Goal: Task Accomplishment & Management: Use online tool/utility

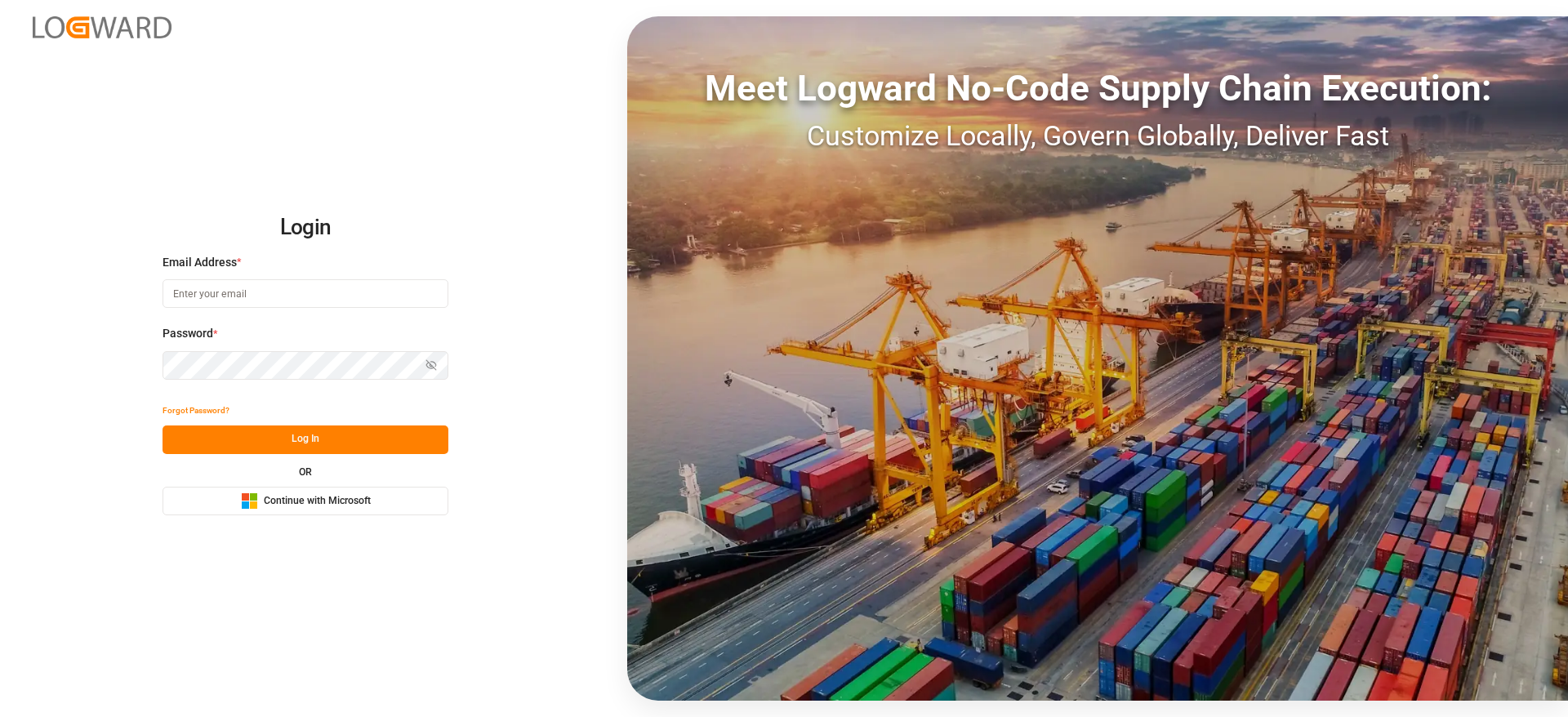
click at [281, 516] on div "Login Email Address * Password * Show password Forgot Password? Log In OR Micro…" at bounding box center [784, 358] width 1568 height 717
click at [283, 498] on span "Continue with Microsoft" at bounding box center [317, 501] width 107 height 15
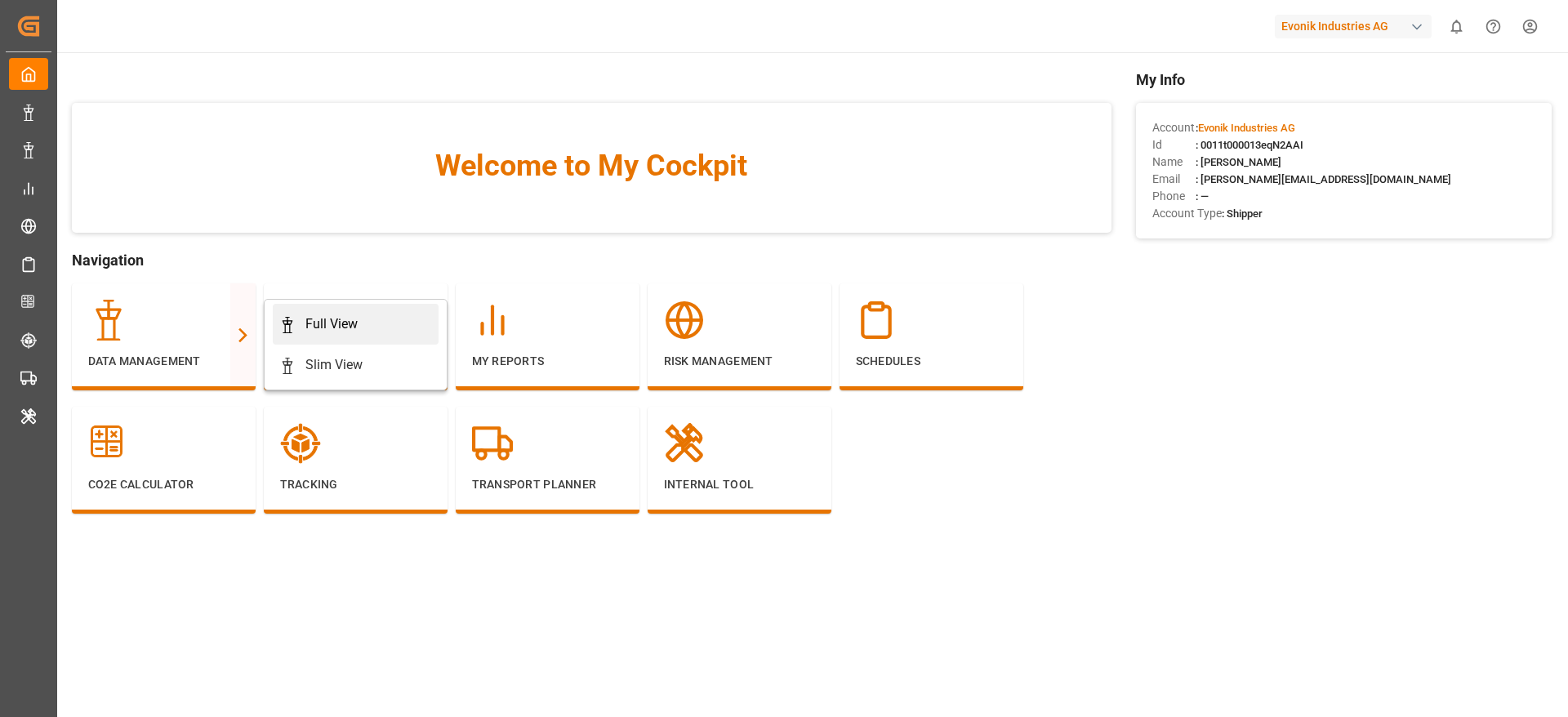
click at [318, 326] on div "Full View" at bounding box center [331, 324] width 52 height 19
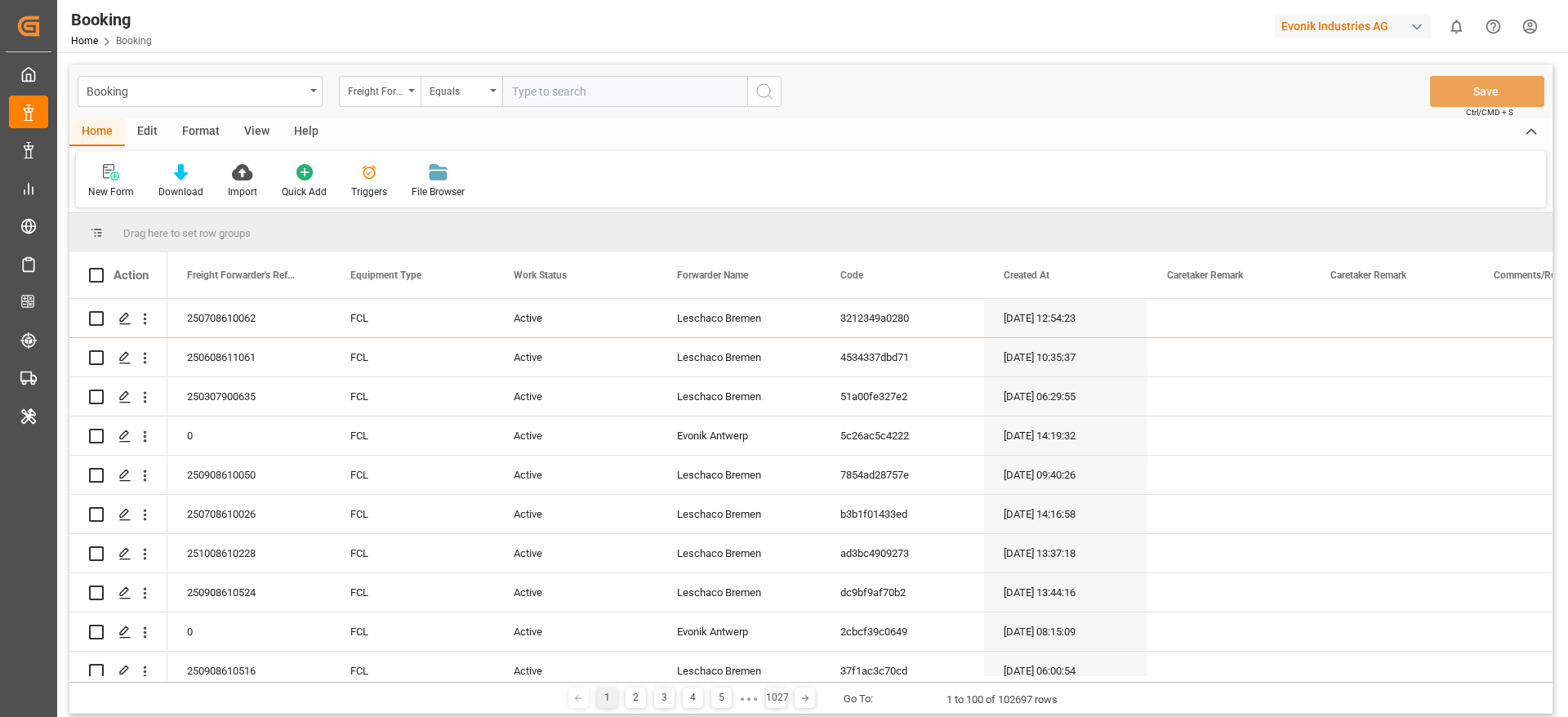
click at [191, 129] on div "Format" at bounding box center [201, 132] width 62 height 28
click at [125, 179] on div at bounding box center [112, 172] width 48 height 17
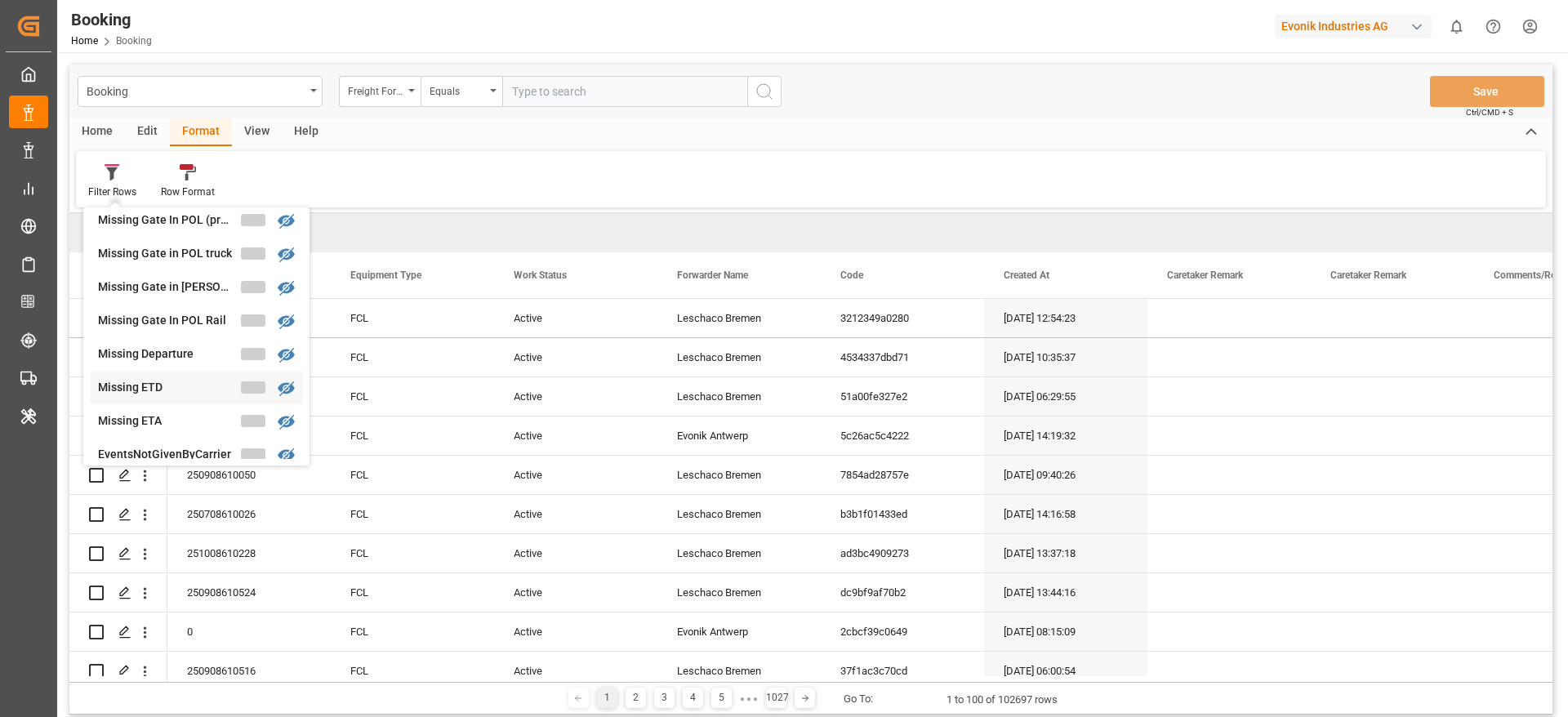
scroll to position [252, 0]
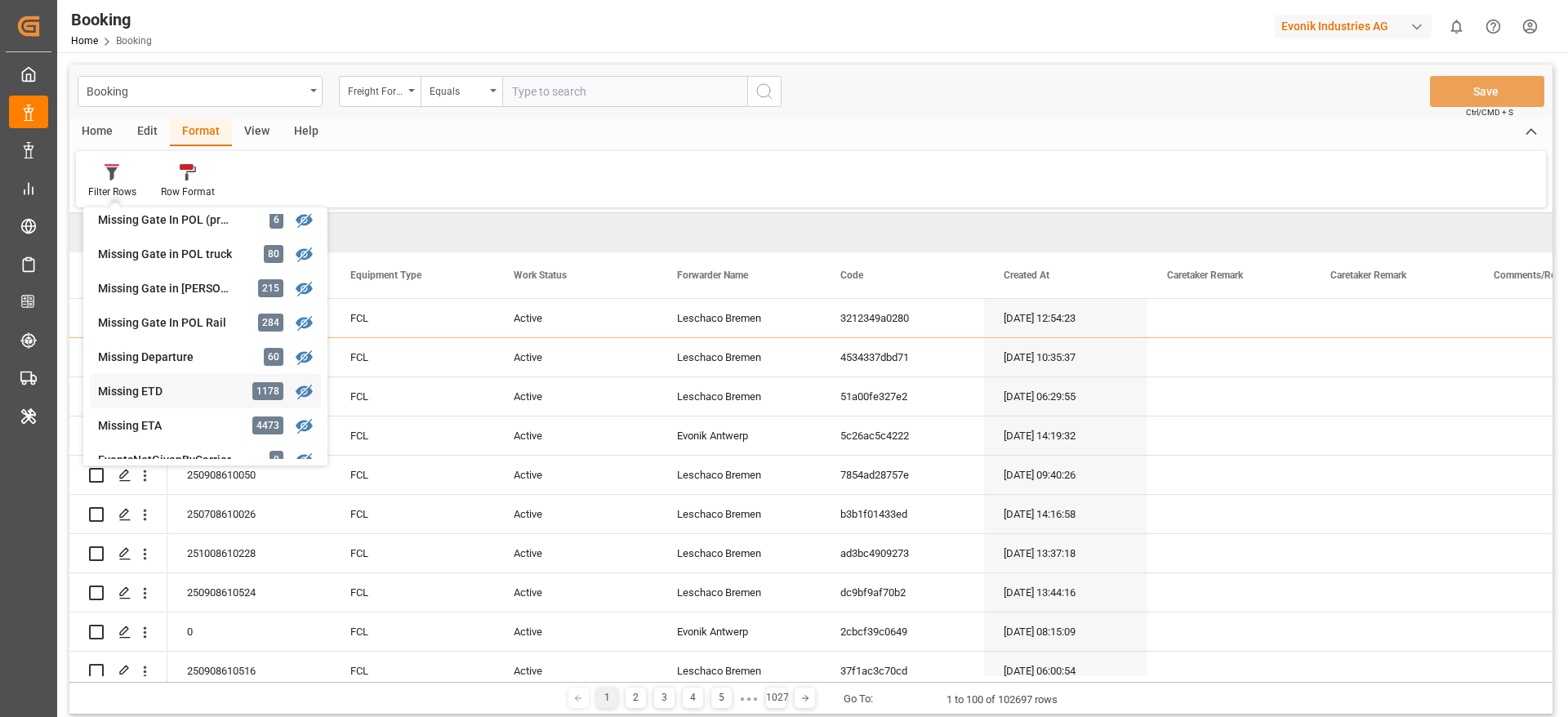
click at [189, 391] on div "Missing ETD" at bounding box center [169, 391] width 142 height 17
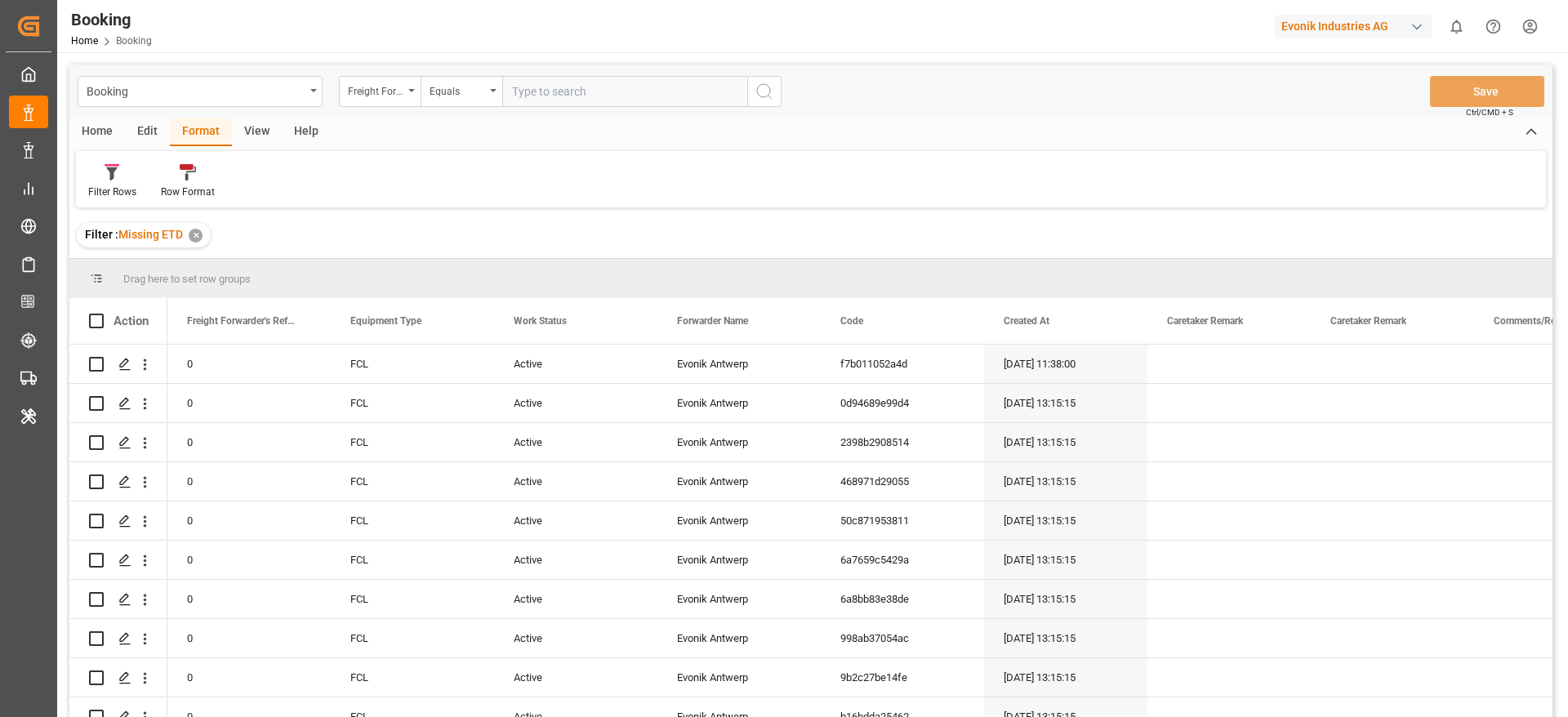
click at [265, 127] on div "View" at bounding box center [256, 132] width 49 height 28
click at [118, 185] on div "Default" at bounding box center [104, 191] width 32 height 15
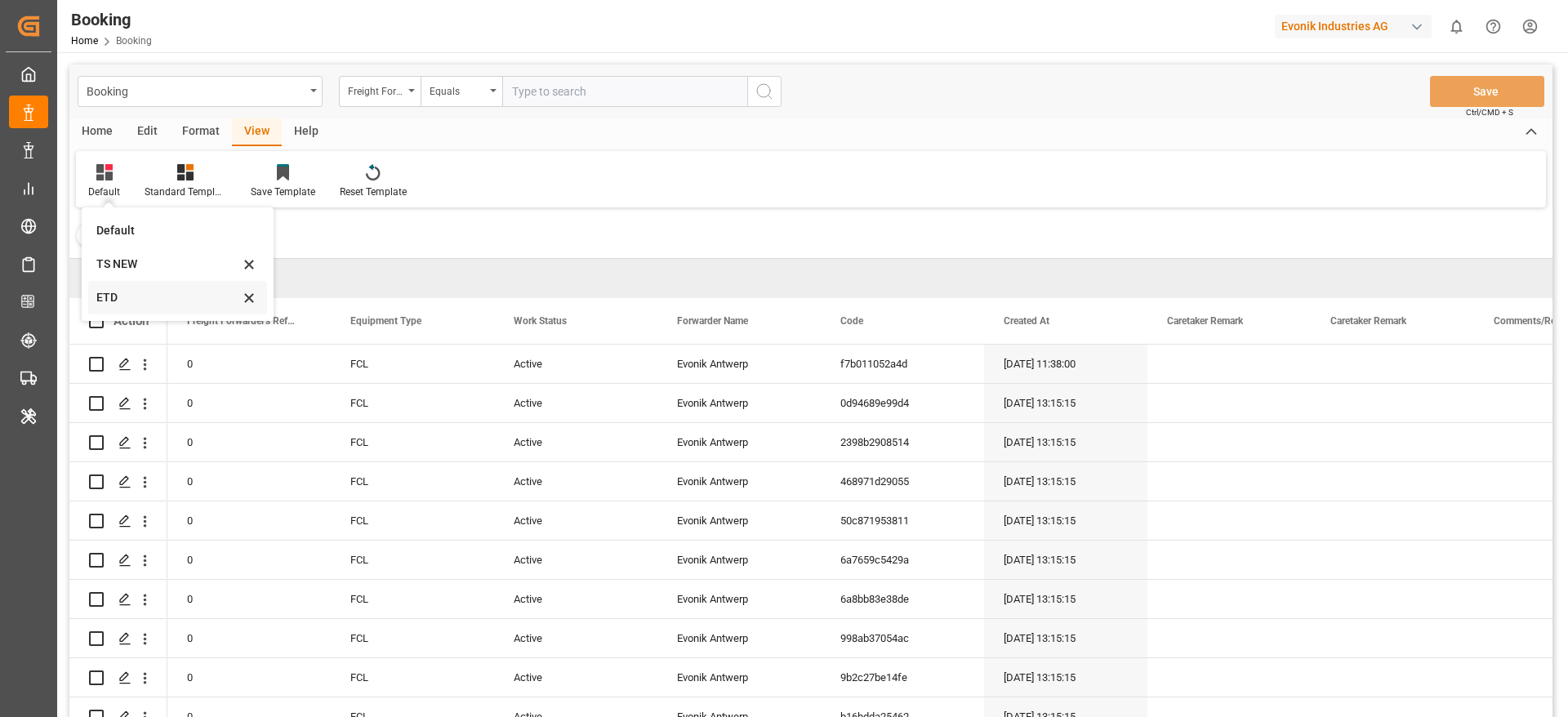
click at [132, 303] on div "ETD" at bounding box center [167, 297] width 142 height 17
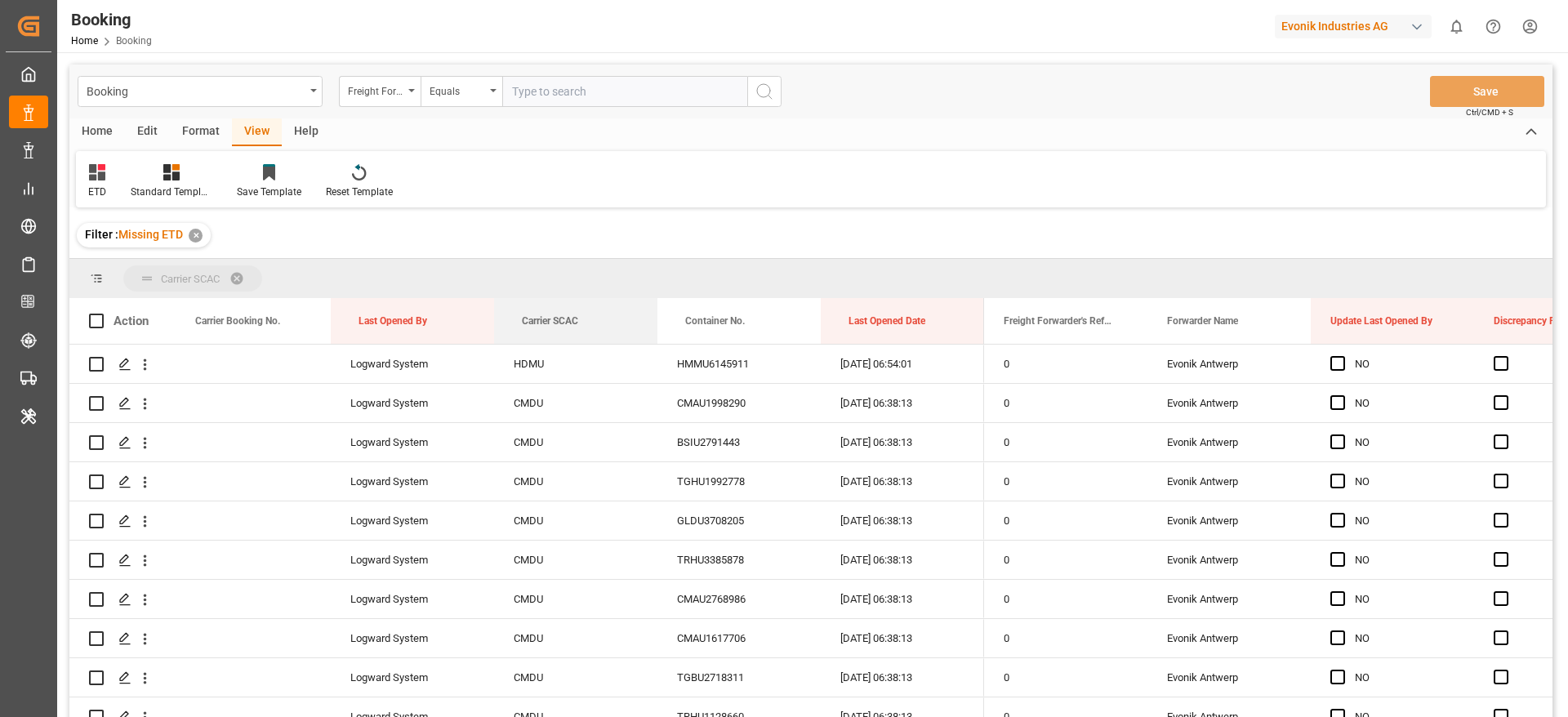
drag, startPoint x: 552, startPoint y: 322, endPoint x: 545, endPoint y: 288, distance: 34.7
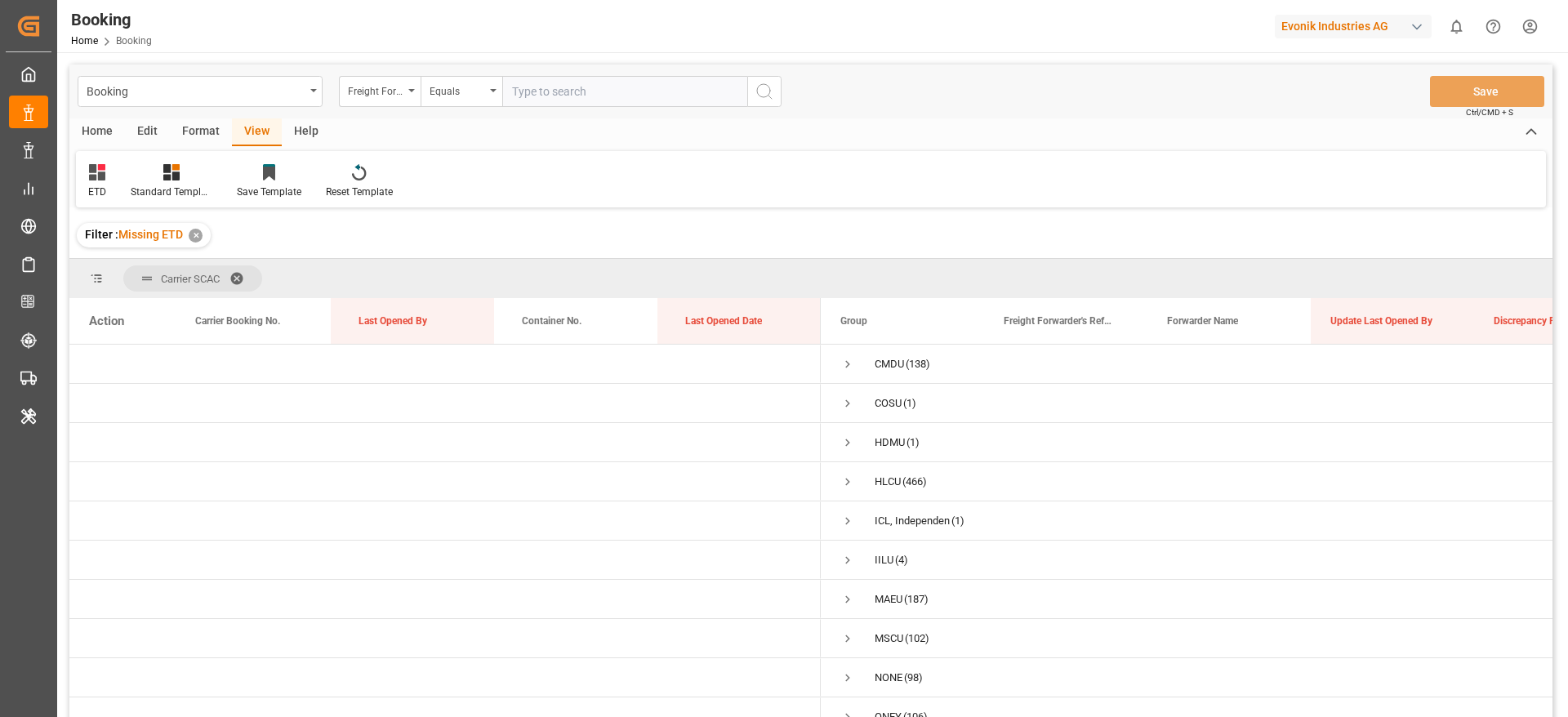
click at [246, 278] on span at bounding box center [242, 278] width 26 height 15
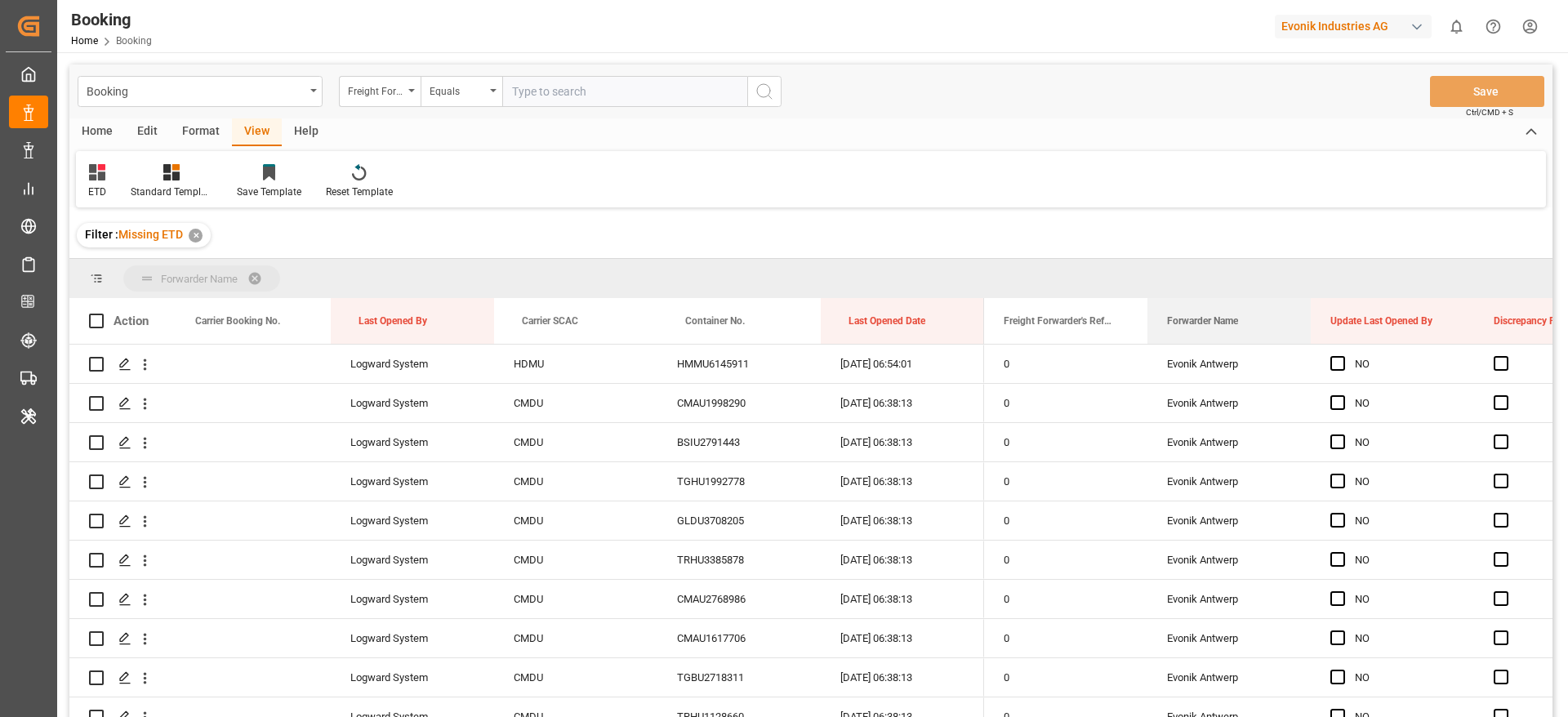
drag, startPoint x: 1219, startPoint y: 321, endPoint x: 1126, endPoint y: 284, distance: 100.1
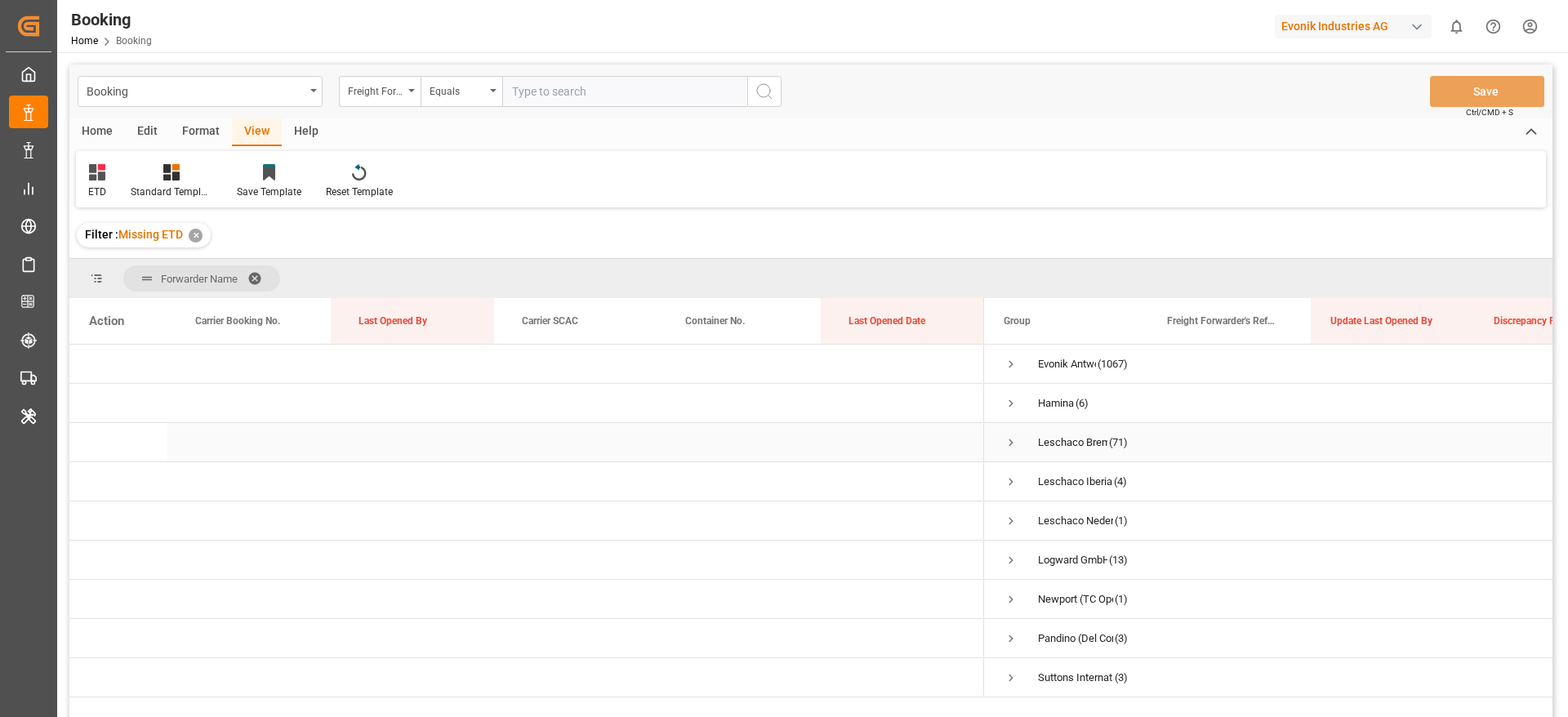
click at [1004, 440] on span "Press SPACE to select this row." at bounding box center [1011, 442] width 15 height 15
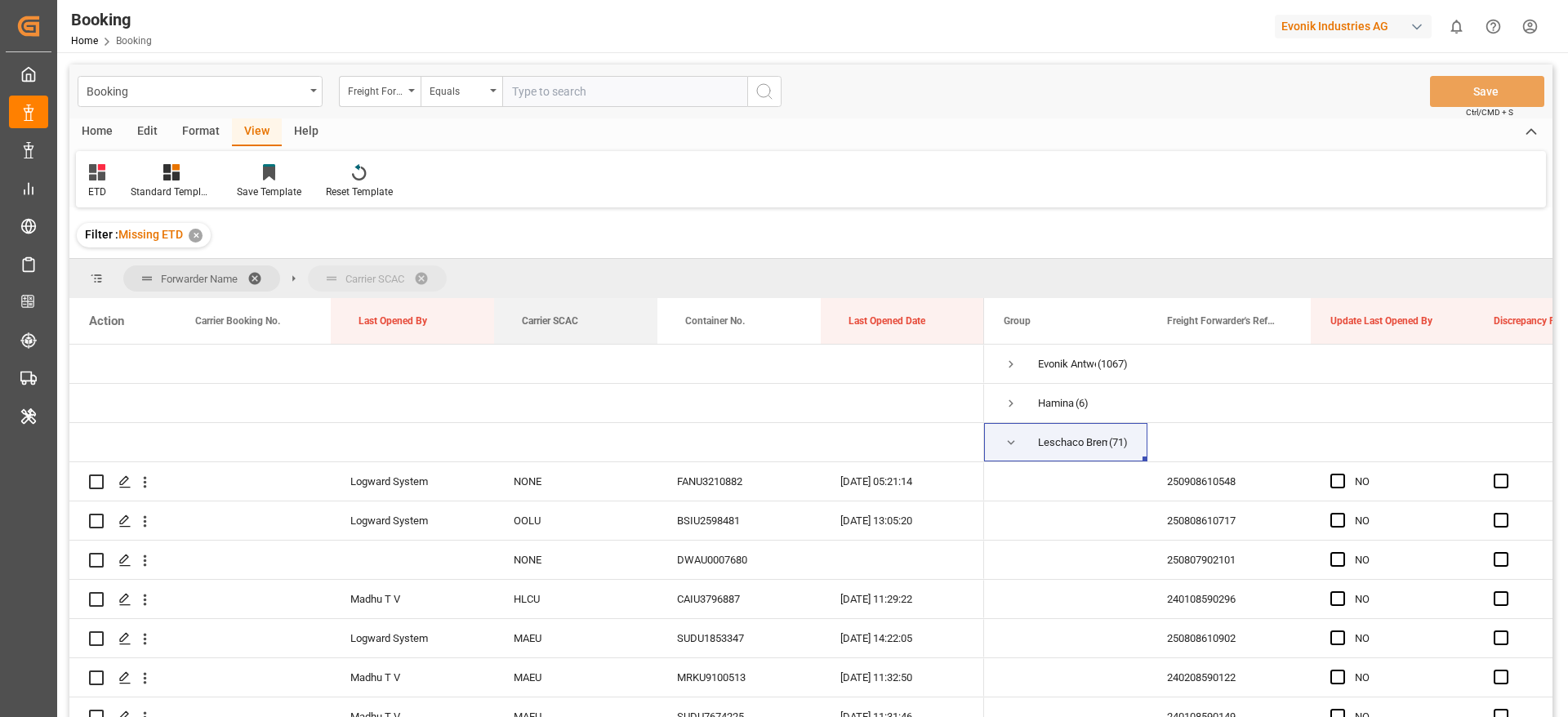
drag, startPoint x: 525, startPoint y: 303, endPoint x: 511, endPoint y: 284, distance: 23.6
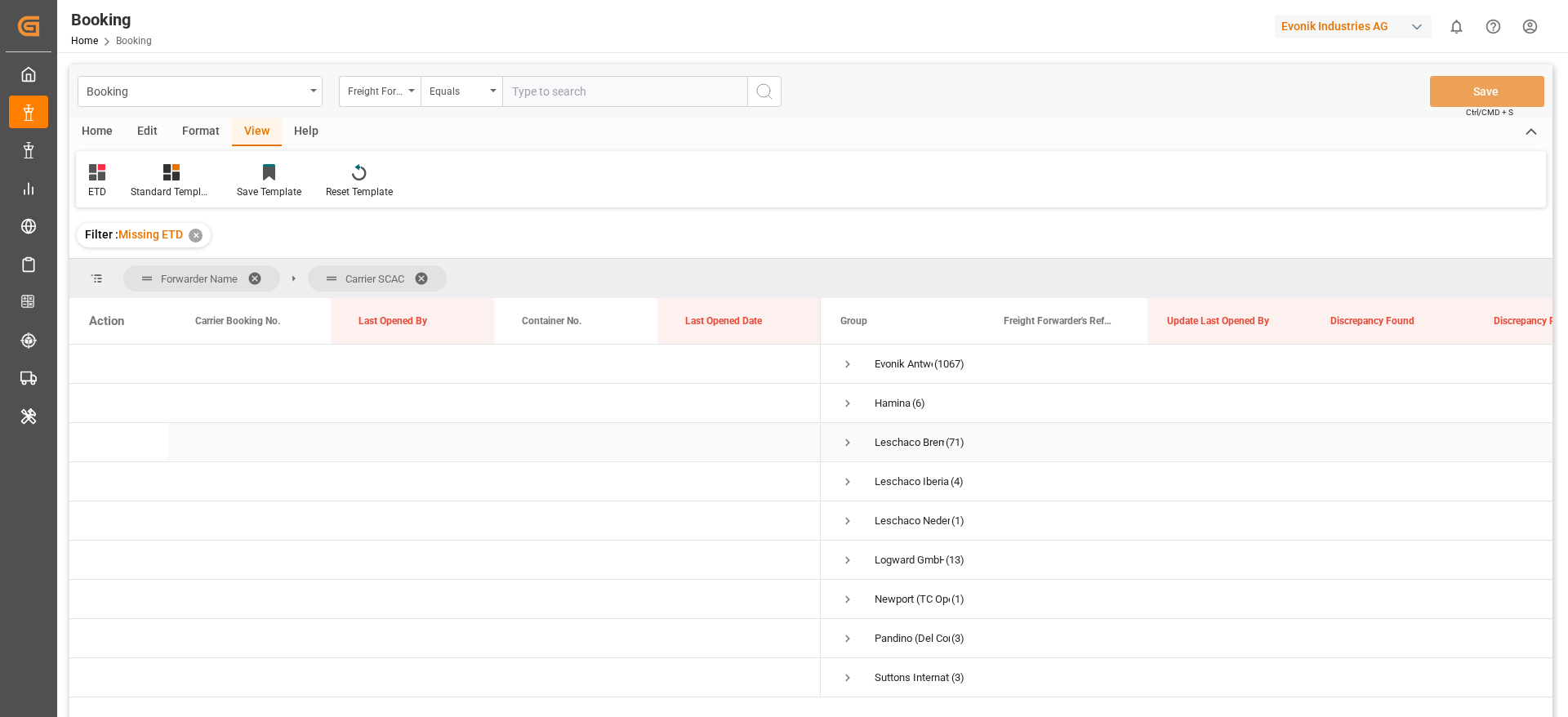
click at [848, 447] on span "Press SPACE to select this row." at bounding box center [847, 442] width 15 height 15
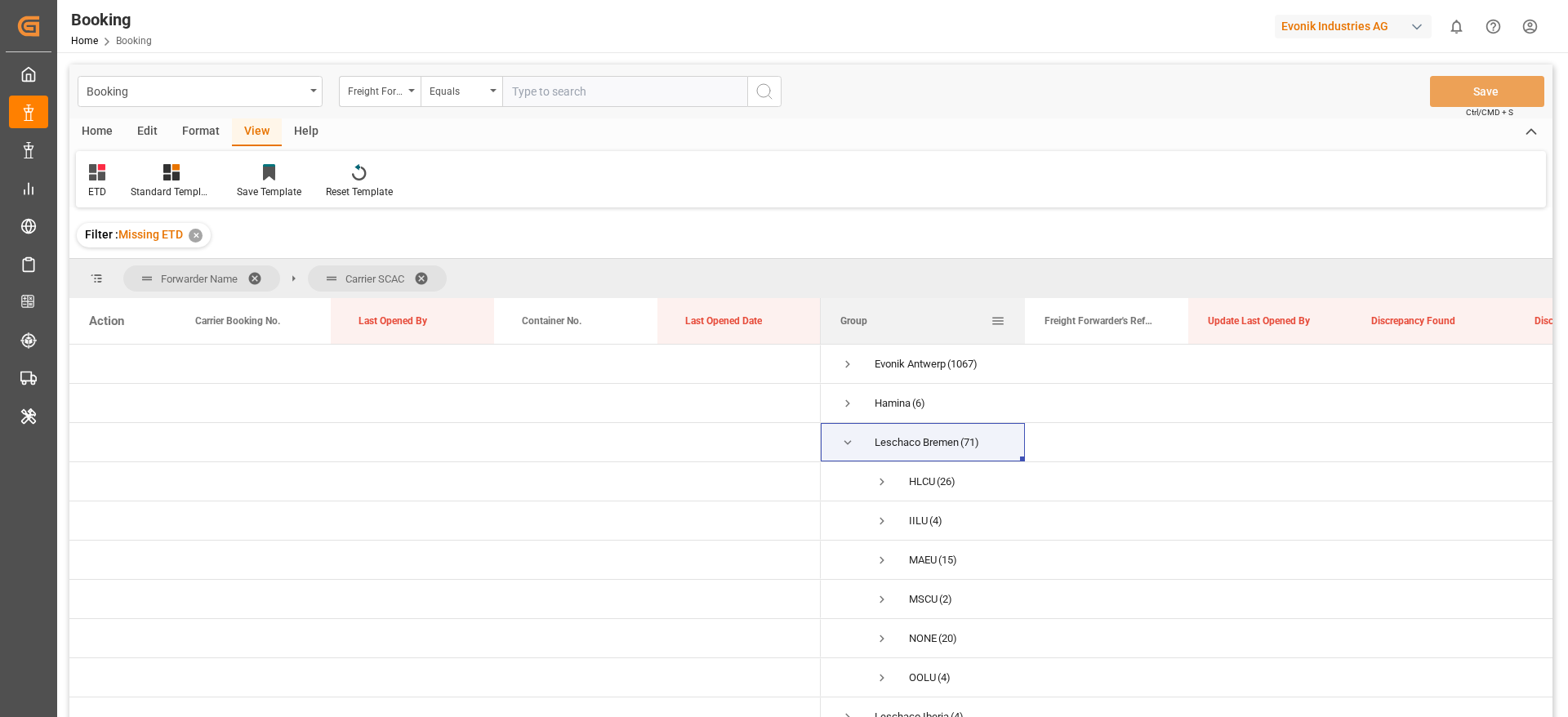
drag, startPoint x: 983, startPoint y: 324, endPoint x: 1024, endPoint y: 326, distance: 41.0
click at [1024, 326] on div at bounding box center [1024, 321] width 7 height 46
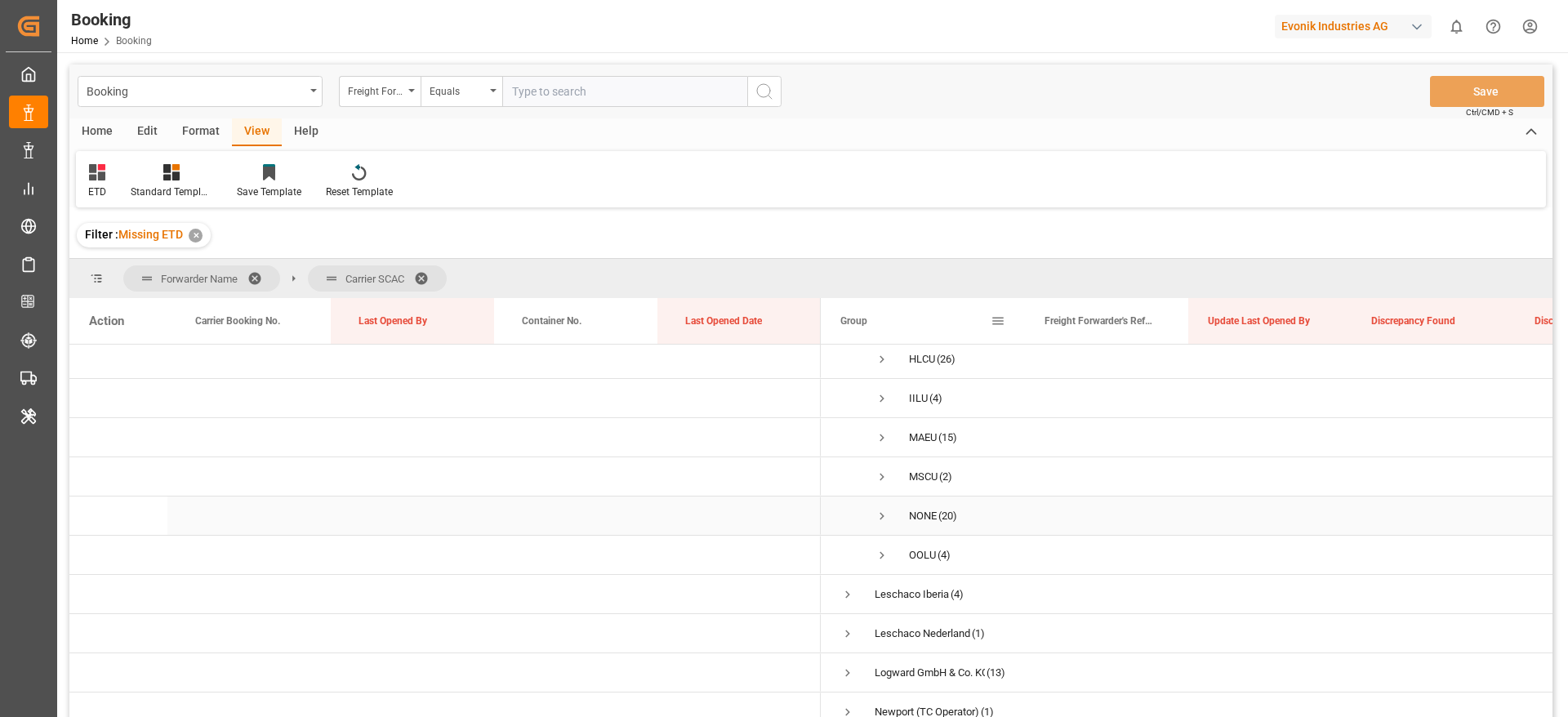
click at [878, 520] on span "Press SPACE to select this row." at bounding box center [881, 515] width 15 height 15
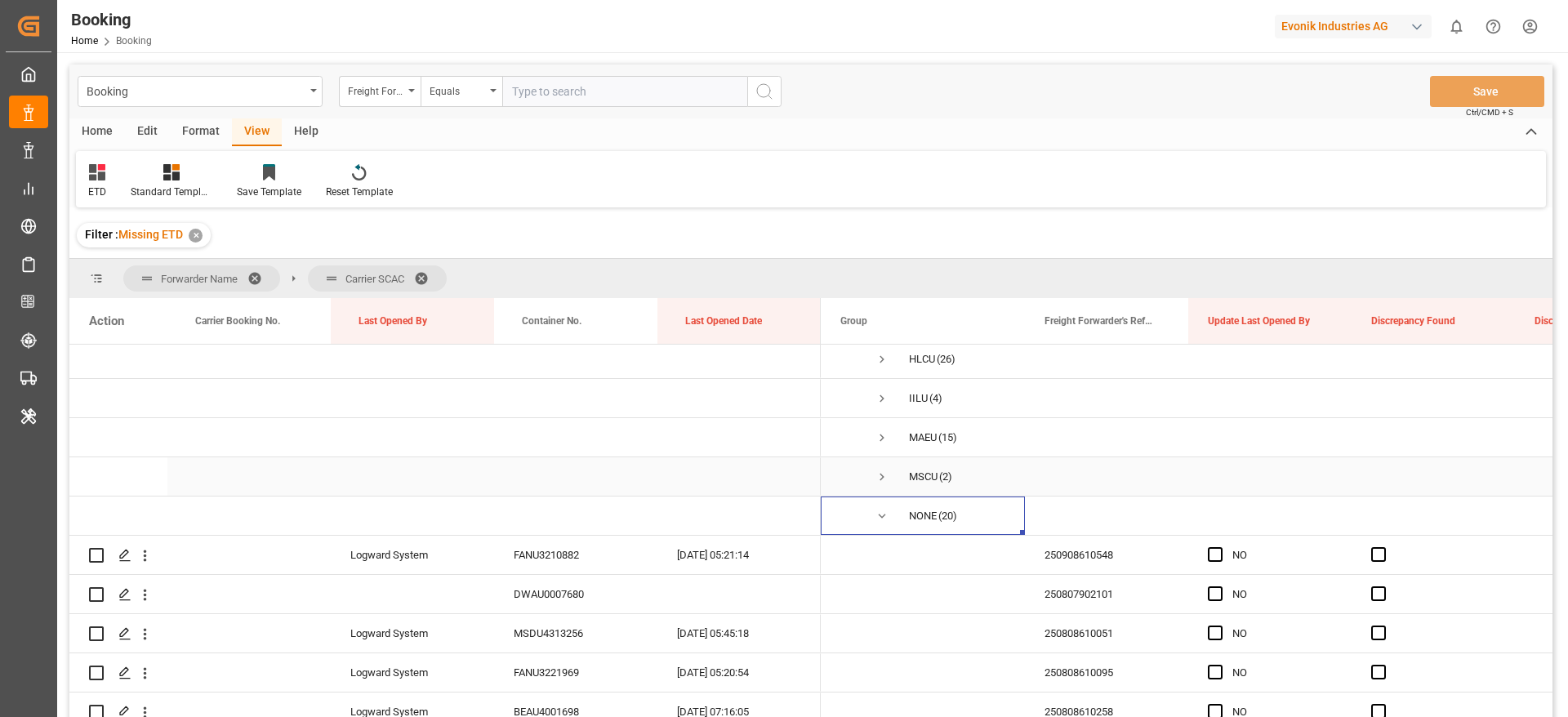
scroll to position [245, 0]
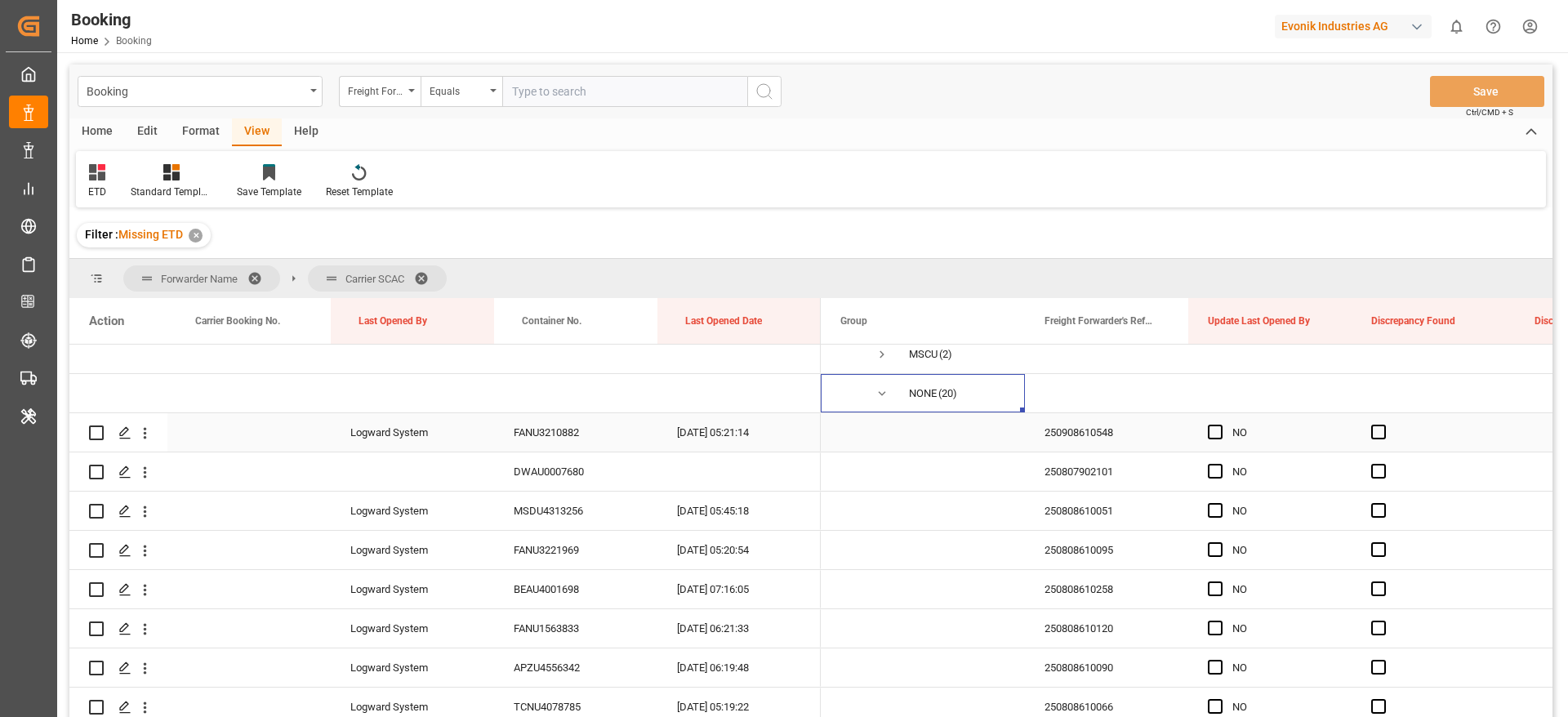
click at [1074, 441] on div "250908610548" at bounding box center [1106, 432] width 164 height 39
click at [144, 429] on icon "open menu" at bounding box center [144, 434] width 3 height 12
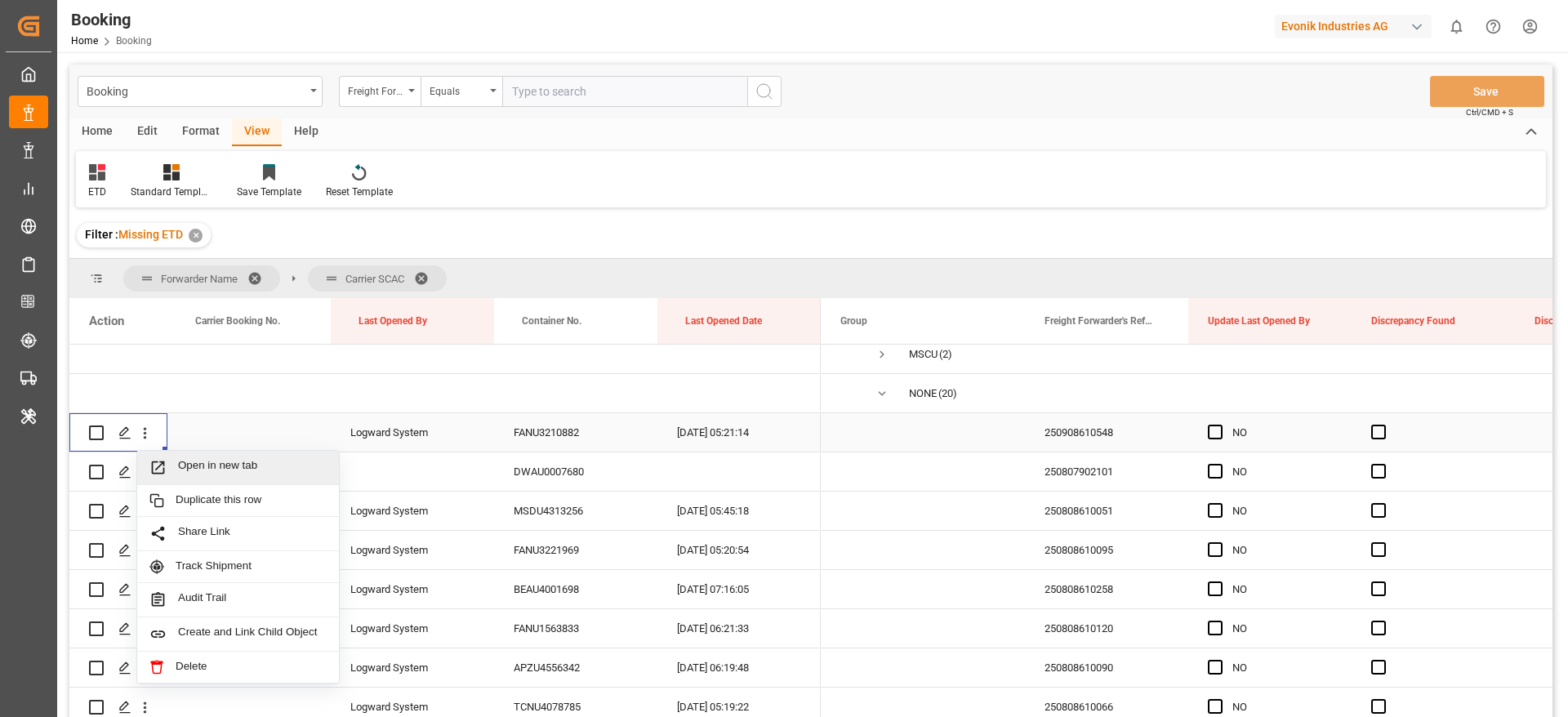
click at [243, 475] on span "Open in new tab" at bounding box center [252, 468] width 148 height 17
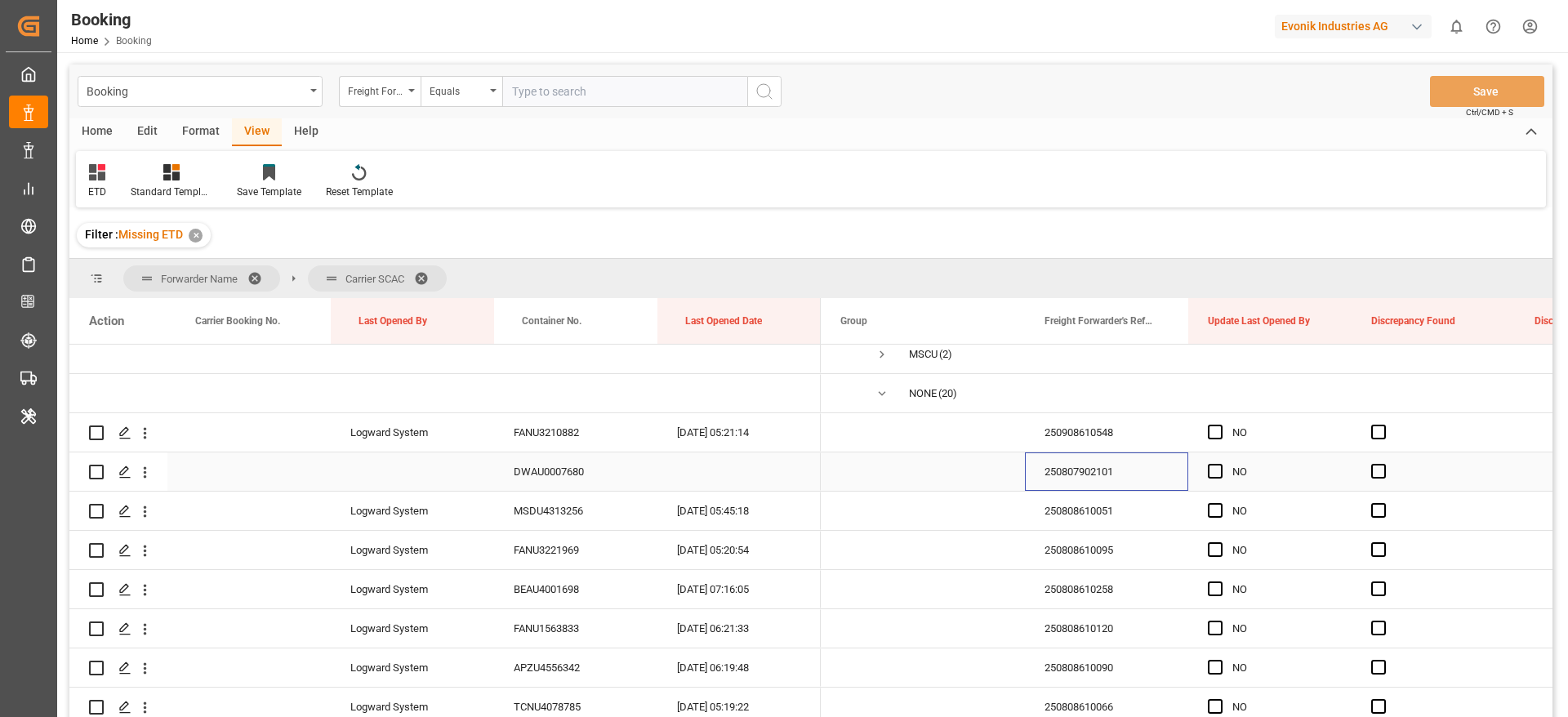
click at [1061, 477] on div "250807902101" at bounding box center [1106, 472] width 164 height 39
click at [1213, 472] on span "Press SPACE to select this row." at bounding box center [1214, 471] width 15 height 15
click at [1220, 464] on input "Press SPACE to select this row." at bounding box center [1220, 464] width 0 height 0
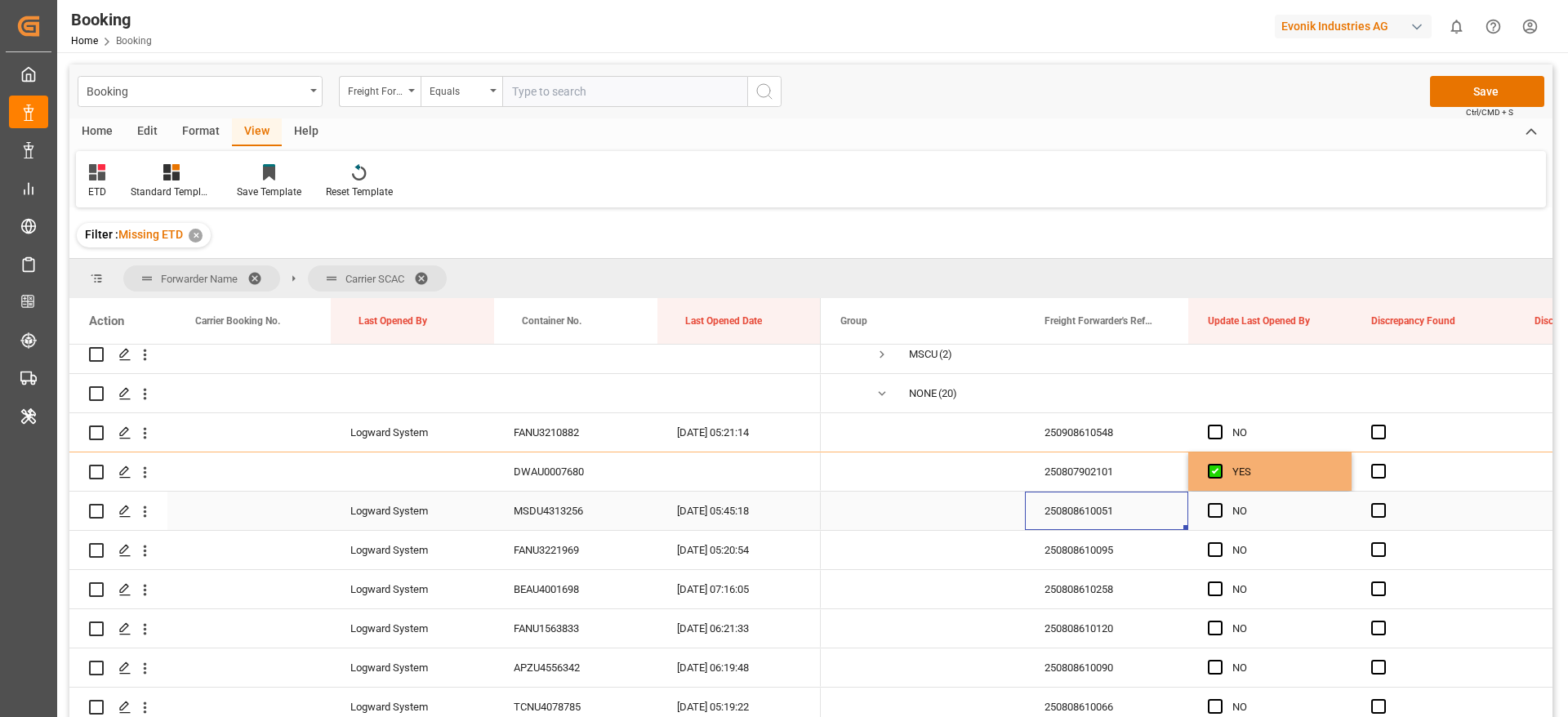
click at [1071, 516] on div "250808610051" at bounding box center [1106, 511] width 164 height 39
click at [147, 514] on icon "open menu" at bounding box center [145, 512] width 17 height 17
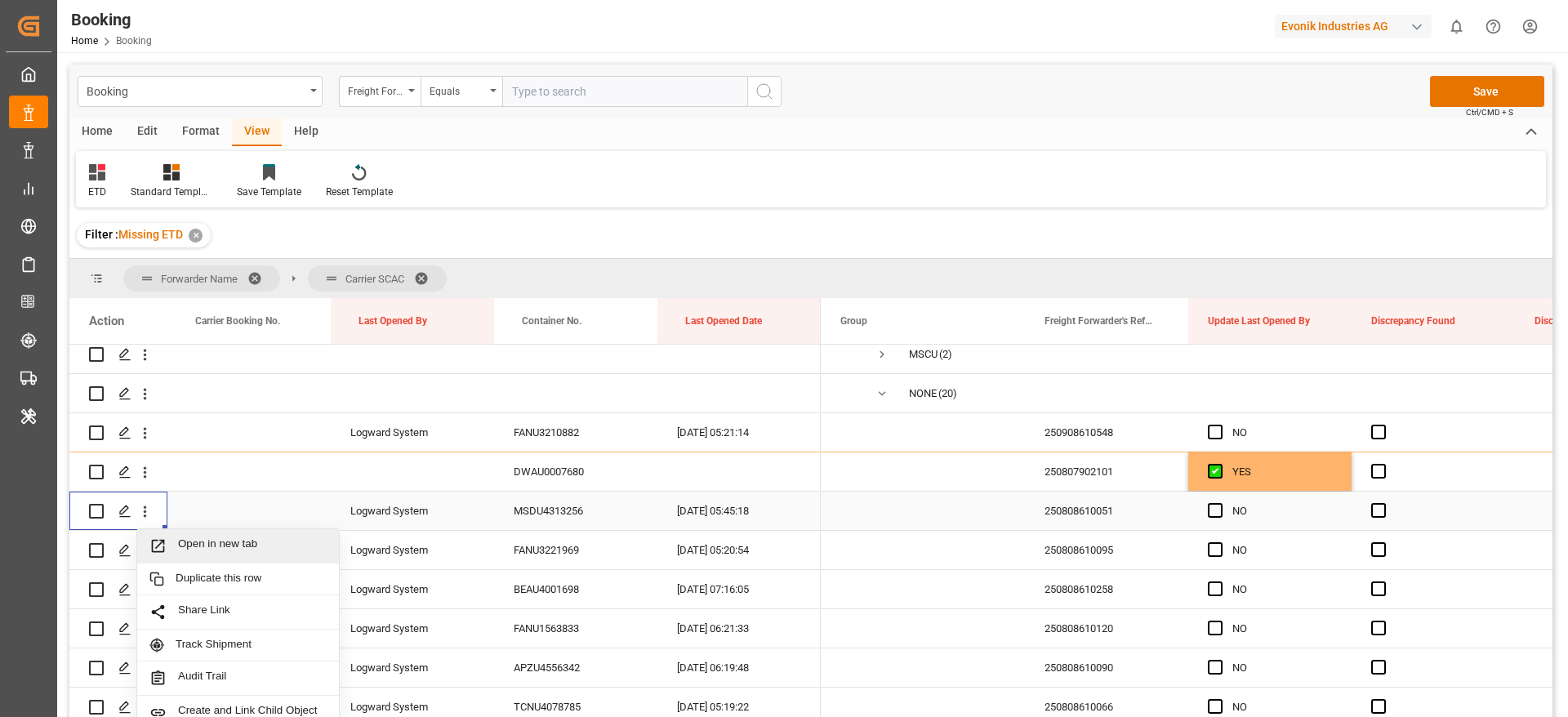
click at [246, 546] on span "Open in new tab" at bounding box center [252, 546] width 148 height 17
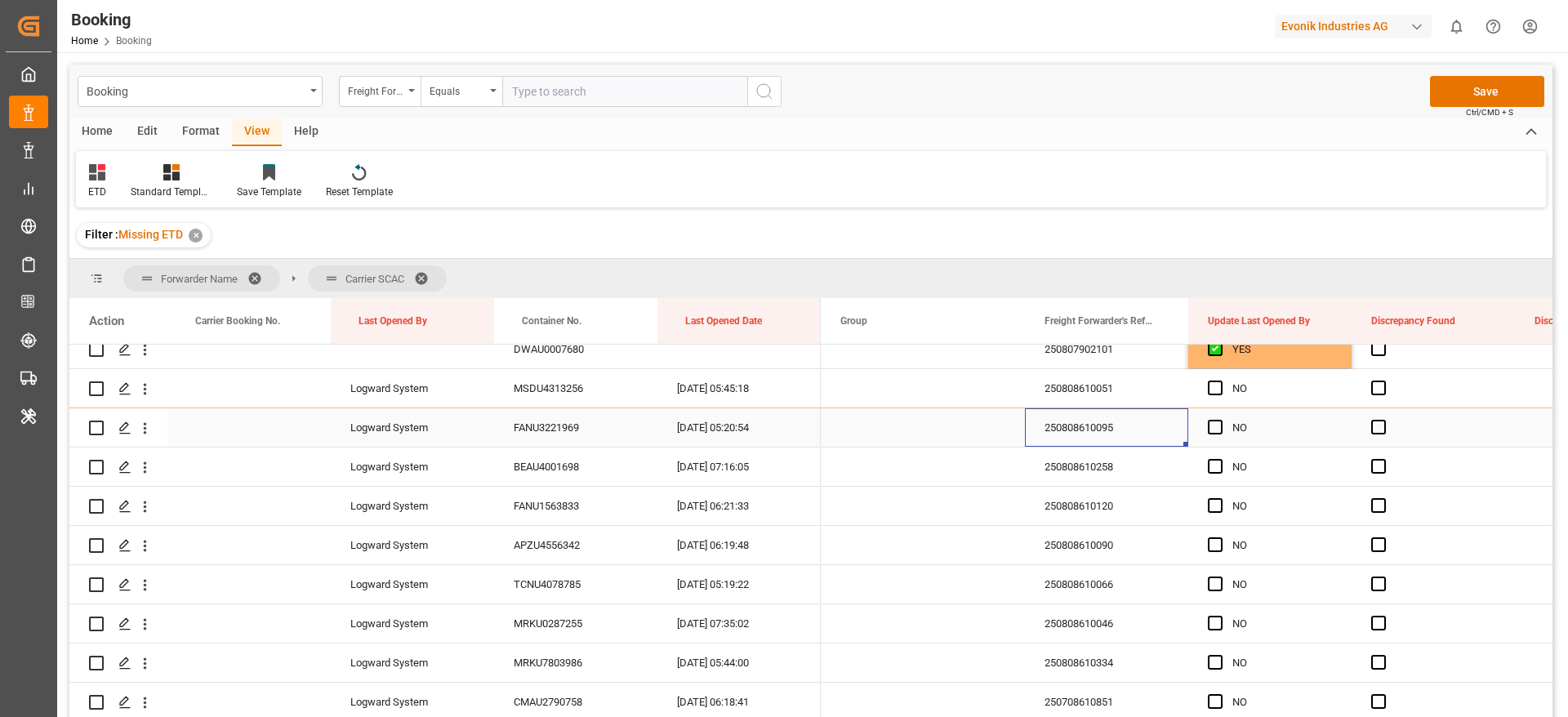
click at [1087, 422] on div "250808610095" at bounding box center [1106, 427] width 164 height 39
click at [146, 435] on icon "open menu" at bounding box center [145, 428] width 17 height 17
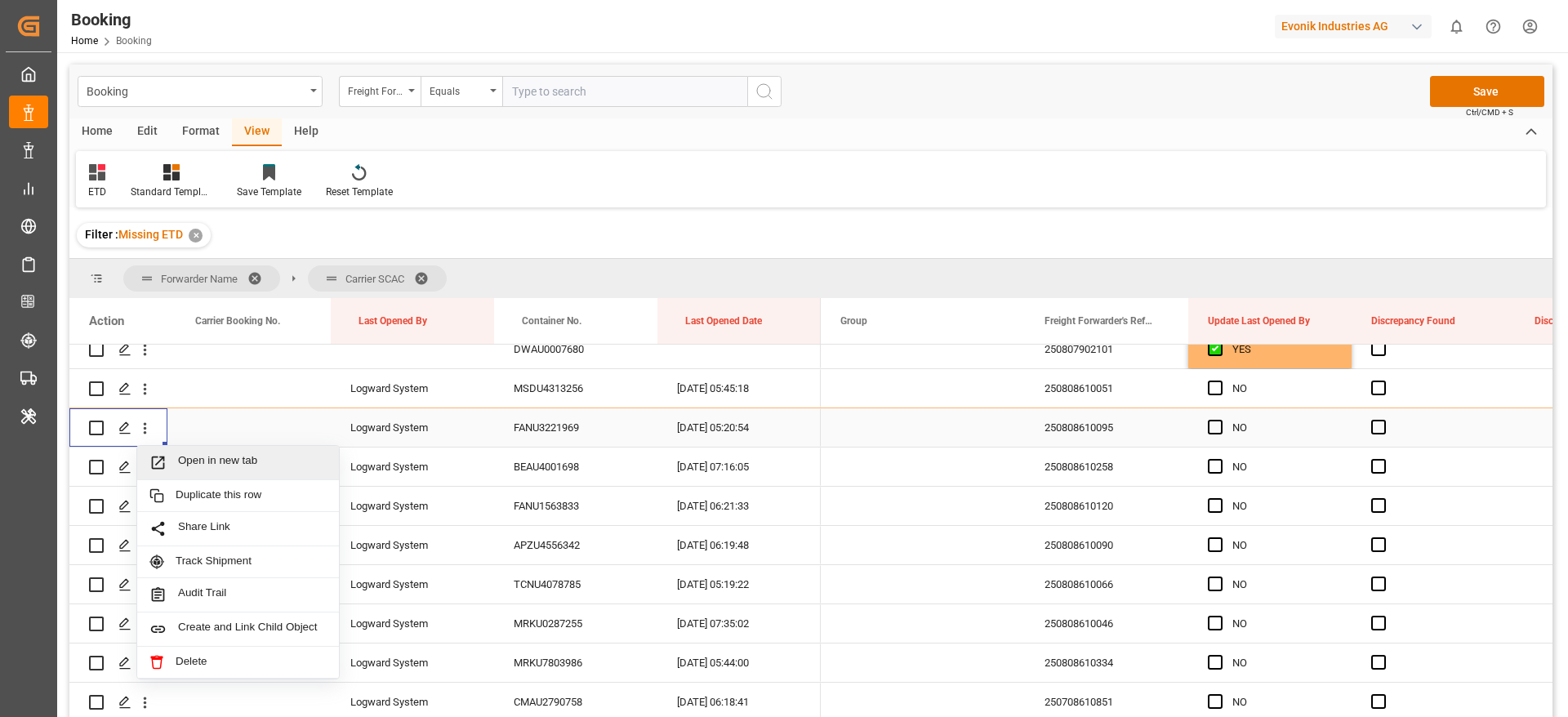
click at [220, 474] on div "Open in new tab" at bounding box center [238, 462] width 202 height 34
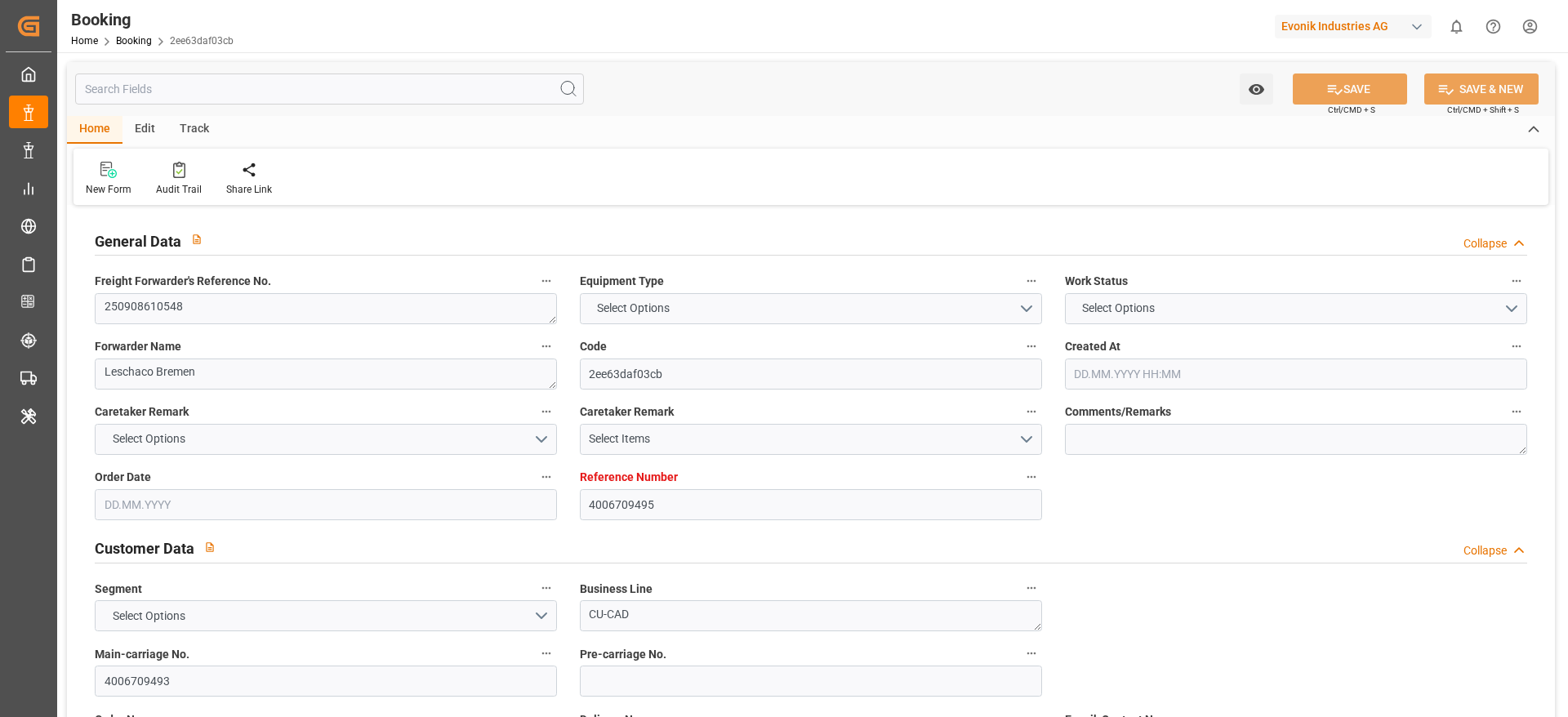
type input "4006709495"
type input "9430363"
type input "Dummy"
type input "Dummy Carrier"
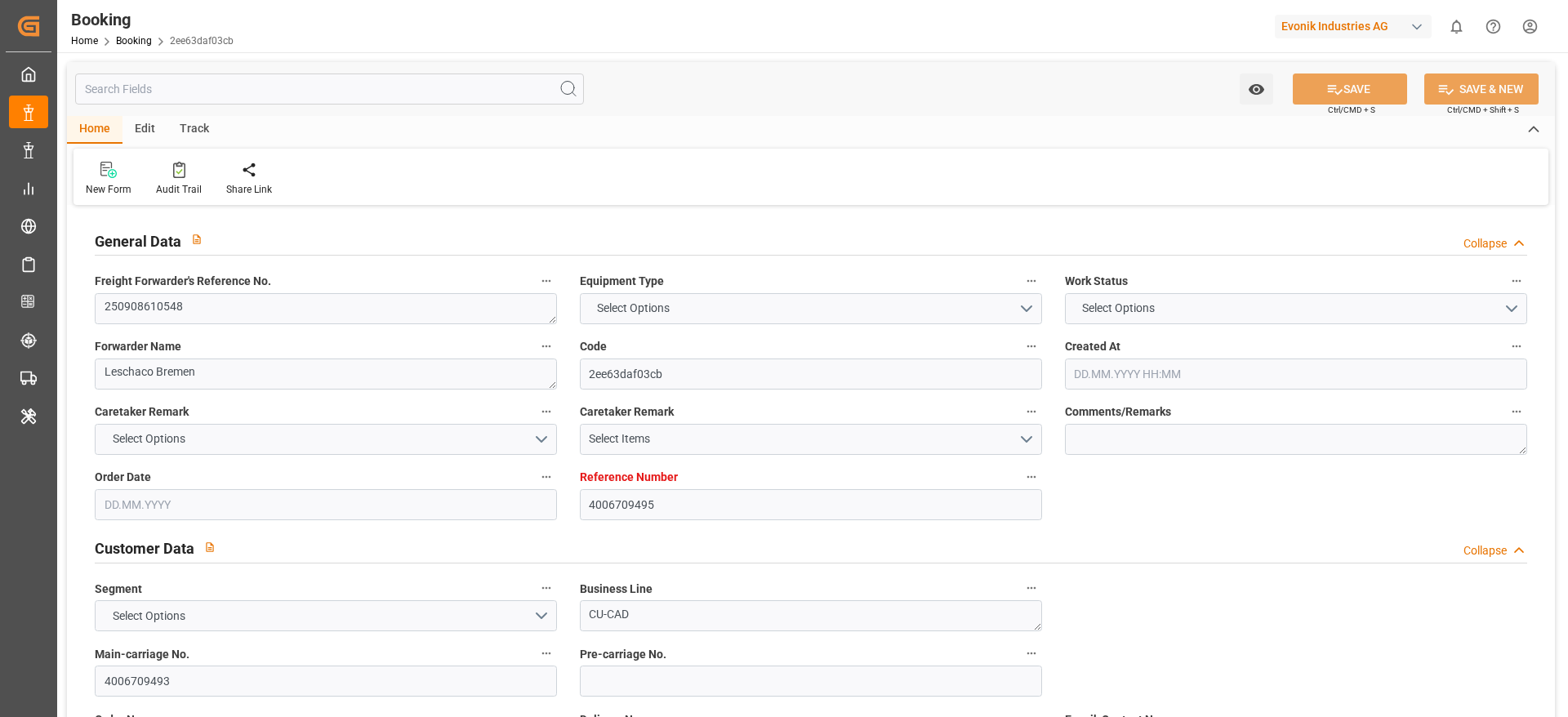
type input "DEHAM"
type input "USNYC"
type input "26.08.2025 12:57"
type input "[DATE]"
type input "25.09.2025"
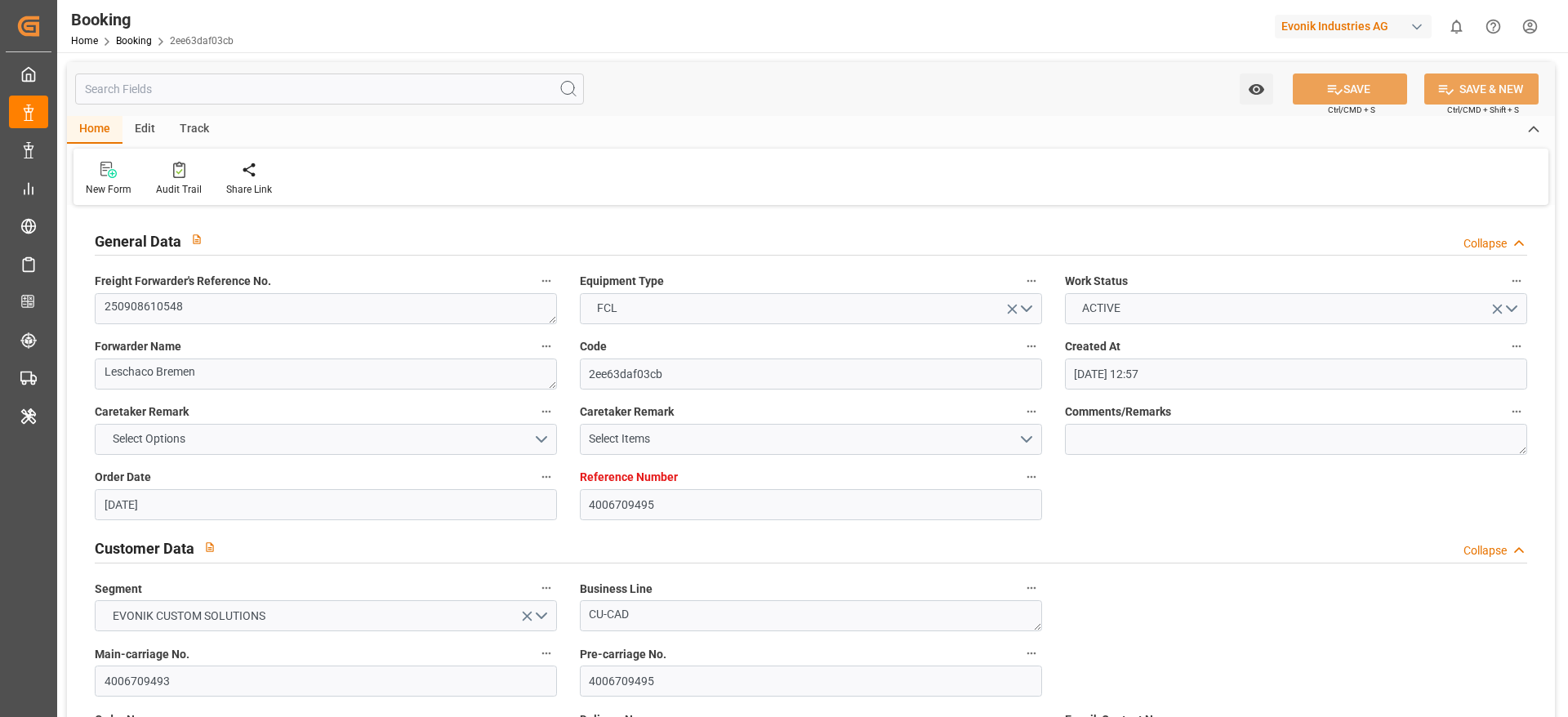
type input "[DATE]"
type input "27.08.2025 00:00"
type input "09.09.2025 05:21"
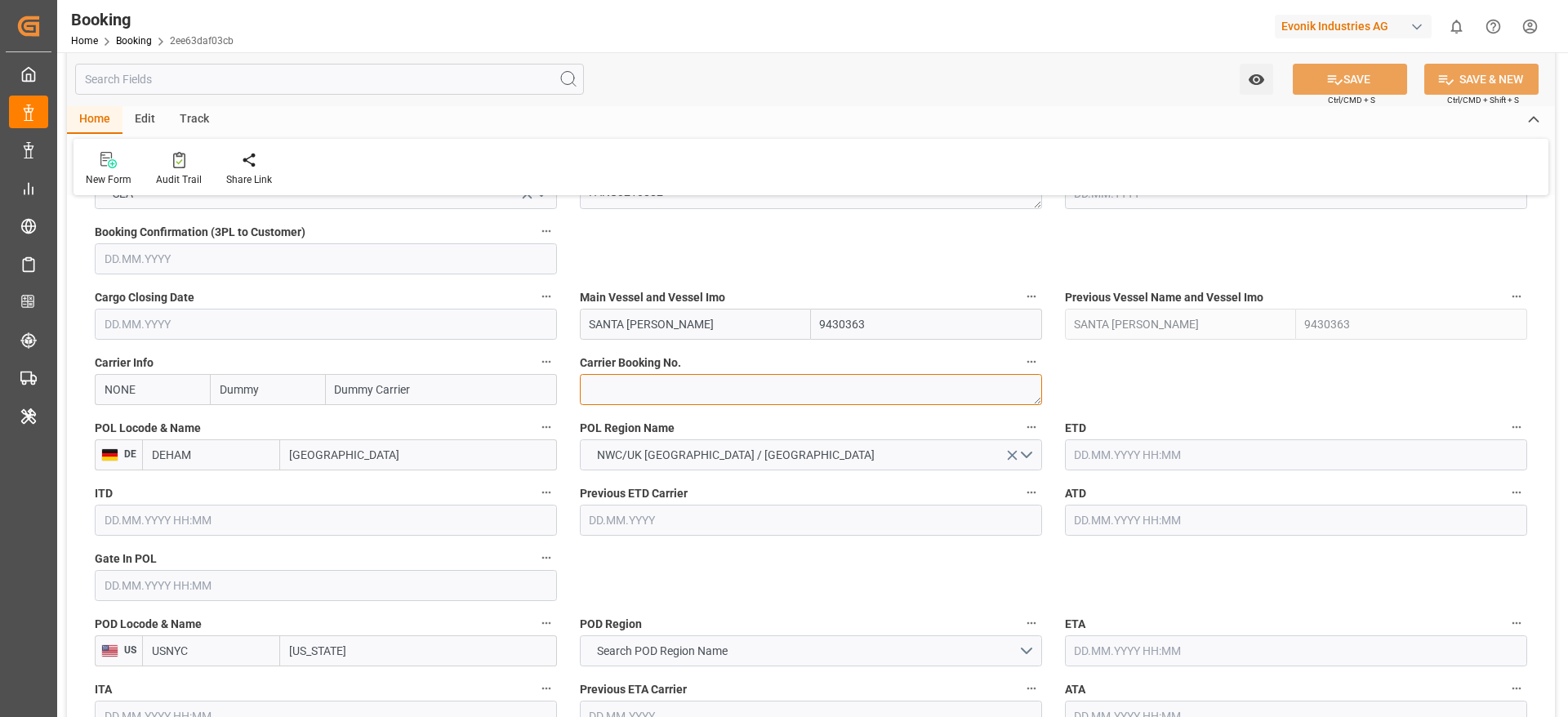
click at [632, 400] on textarea at bounding box center [810, 390] width 462 height 31
paste textarea "10077039"
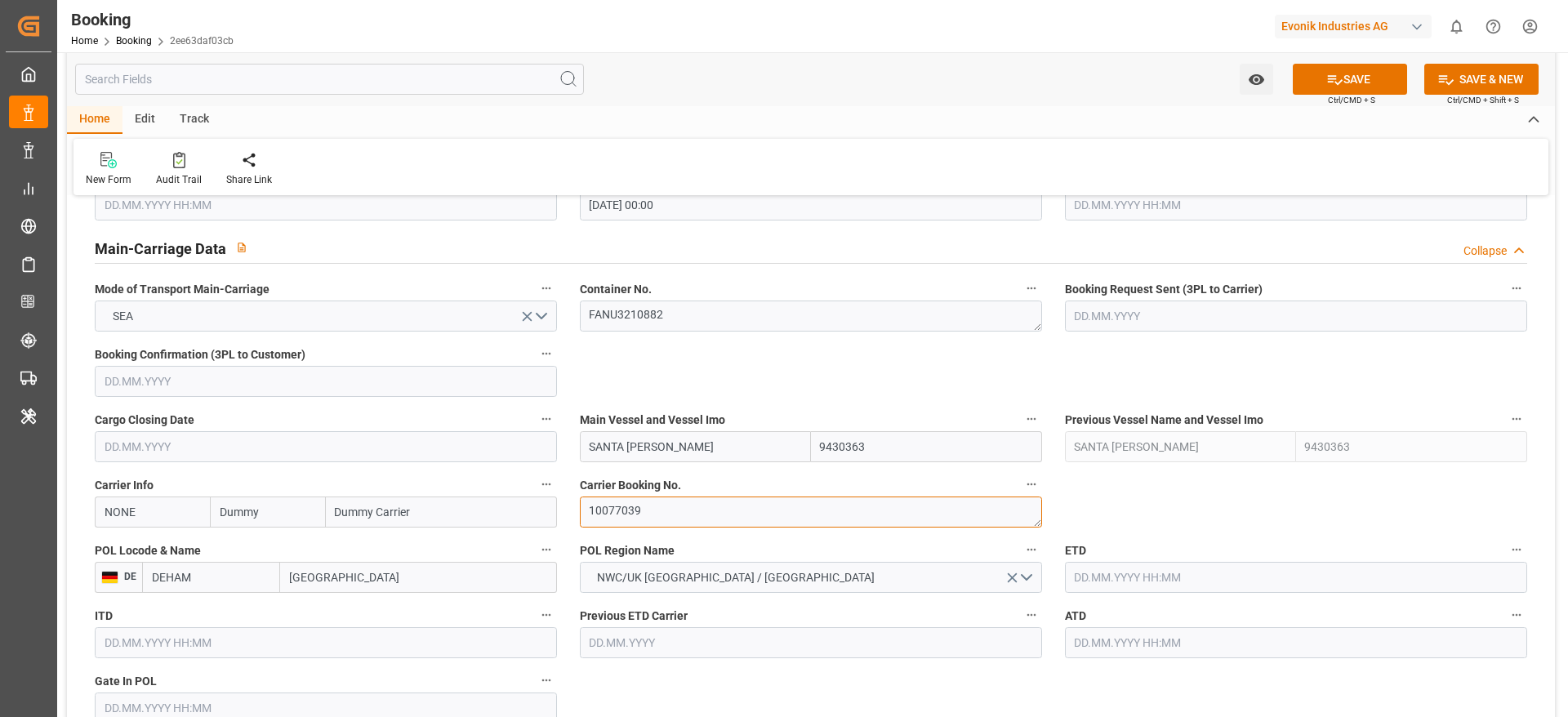
type textarea "10077039"
click at [267, 518] on input "Dummy" at bounding box center [267, 512] width 115 height 31
type input "hlcu"
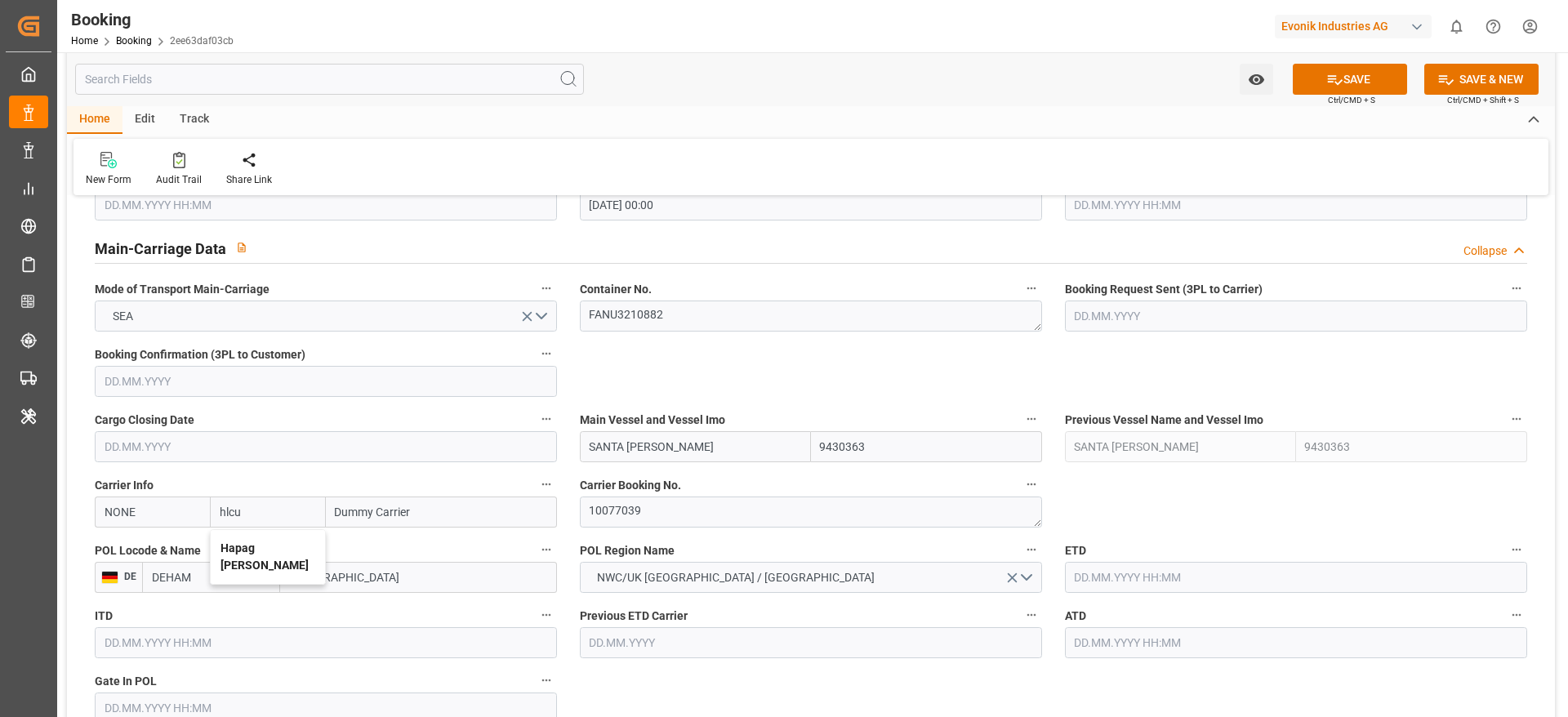
click at [257, 551] on b "Hapag Lloyd" at bounding box center [265, 556] width 88 height 30
type input "HLCU"
type input "Hapag Lloyd"
type input "Hapag Lloyd Aktiengesellschaft"
type input "Hapag Lloyd"
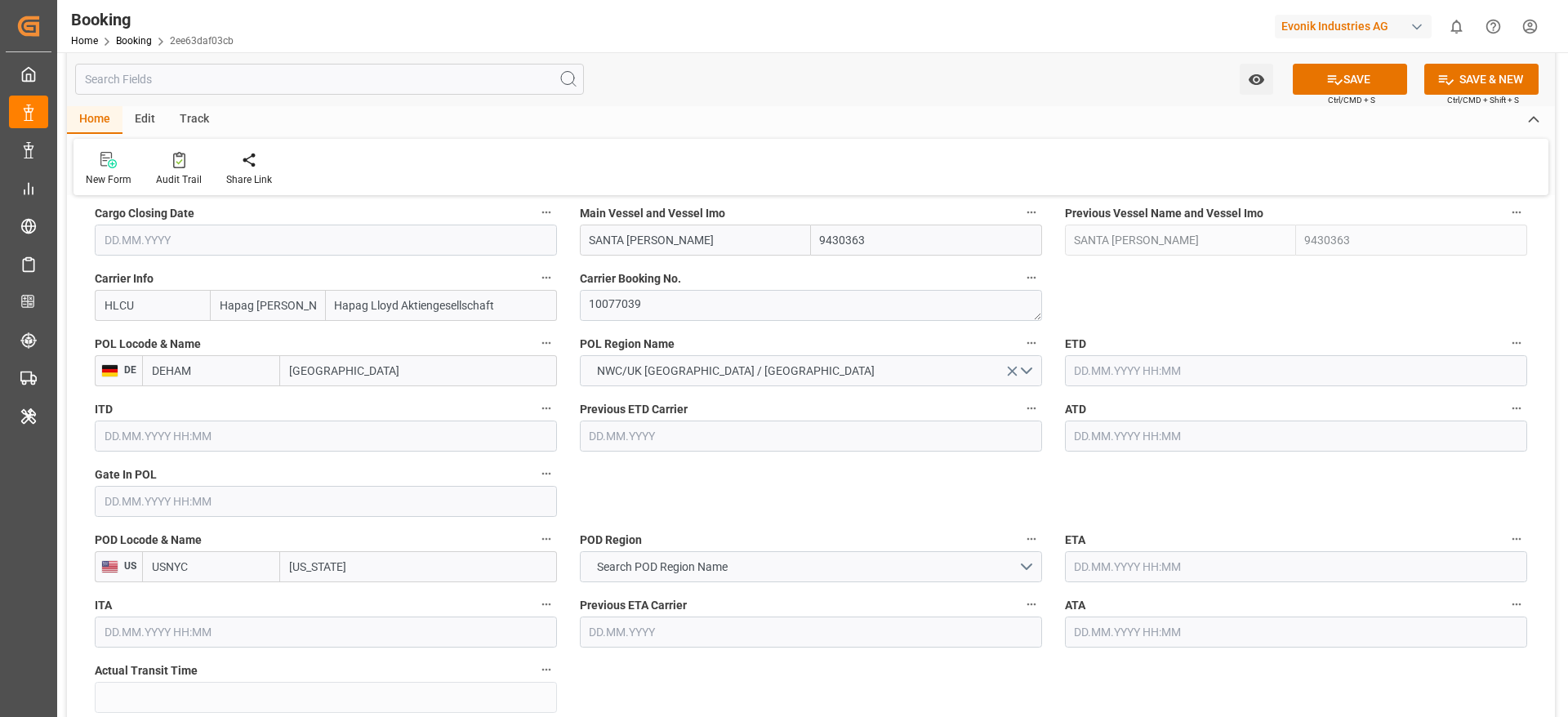
scroll to position [1225, 0]
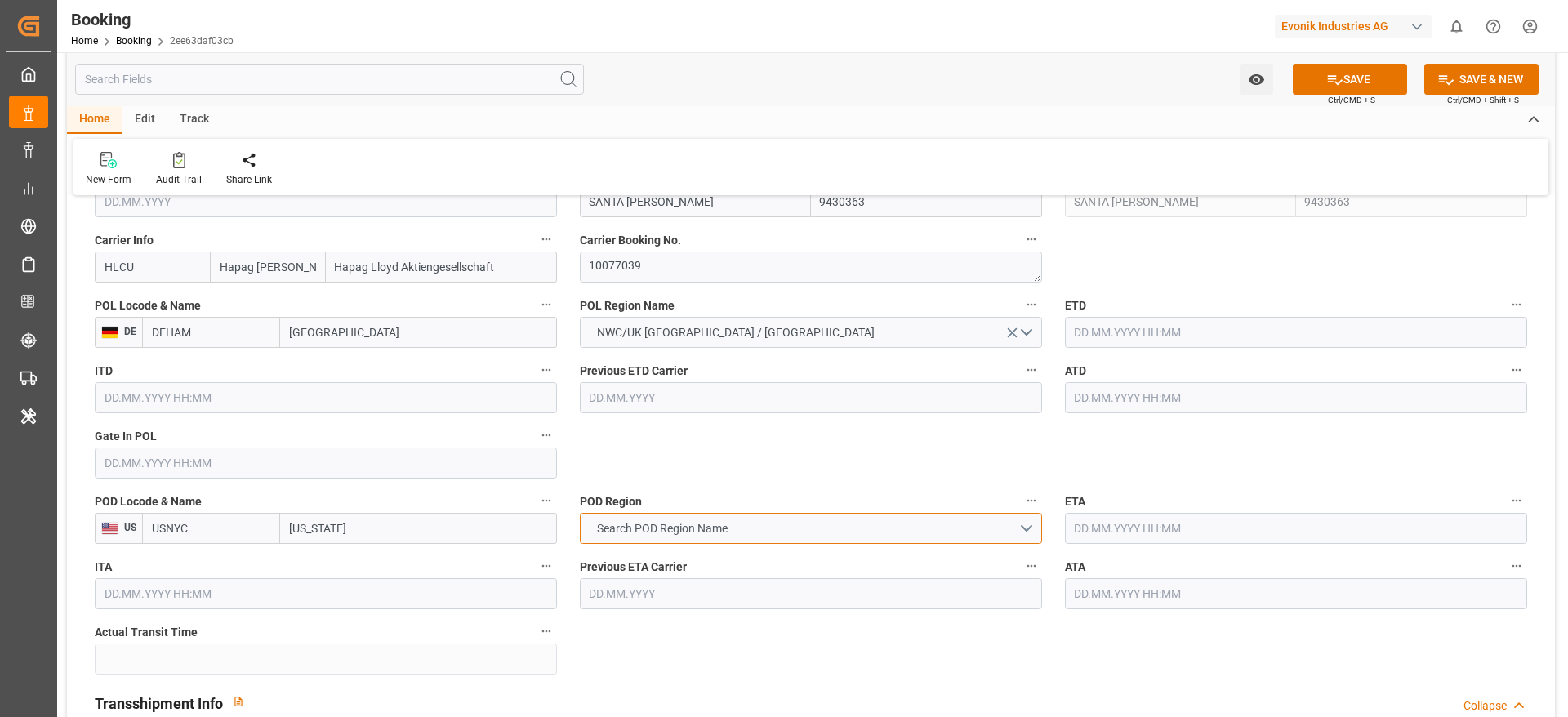
click at [737, 533] on button "Search POD Region Name" at bounding box center [810, 528] width 462 height 31
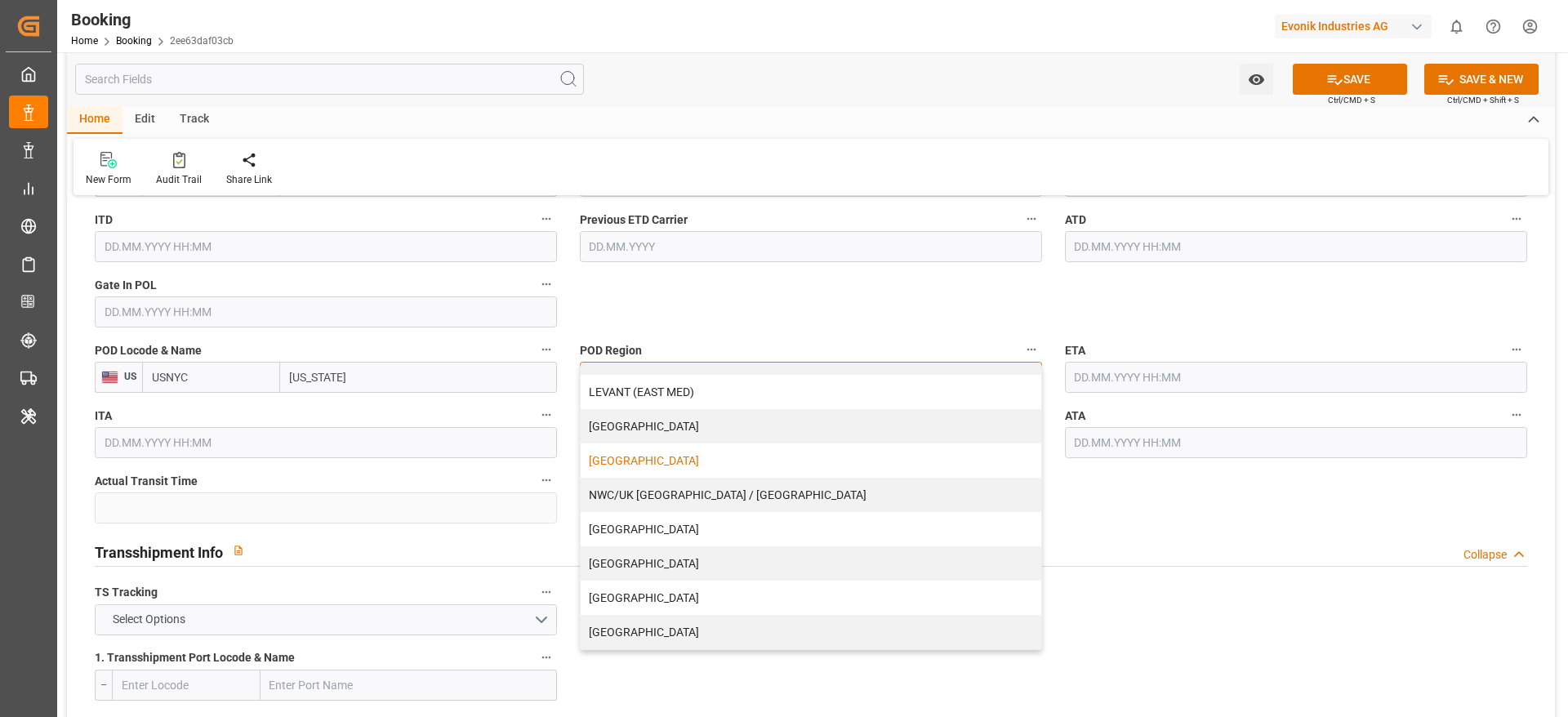
scroll to position [1470, 0]
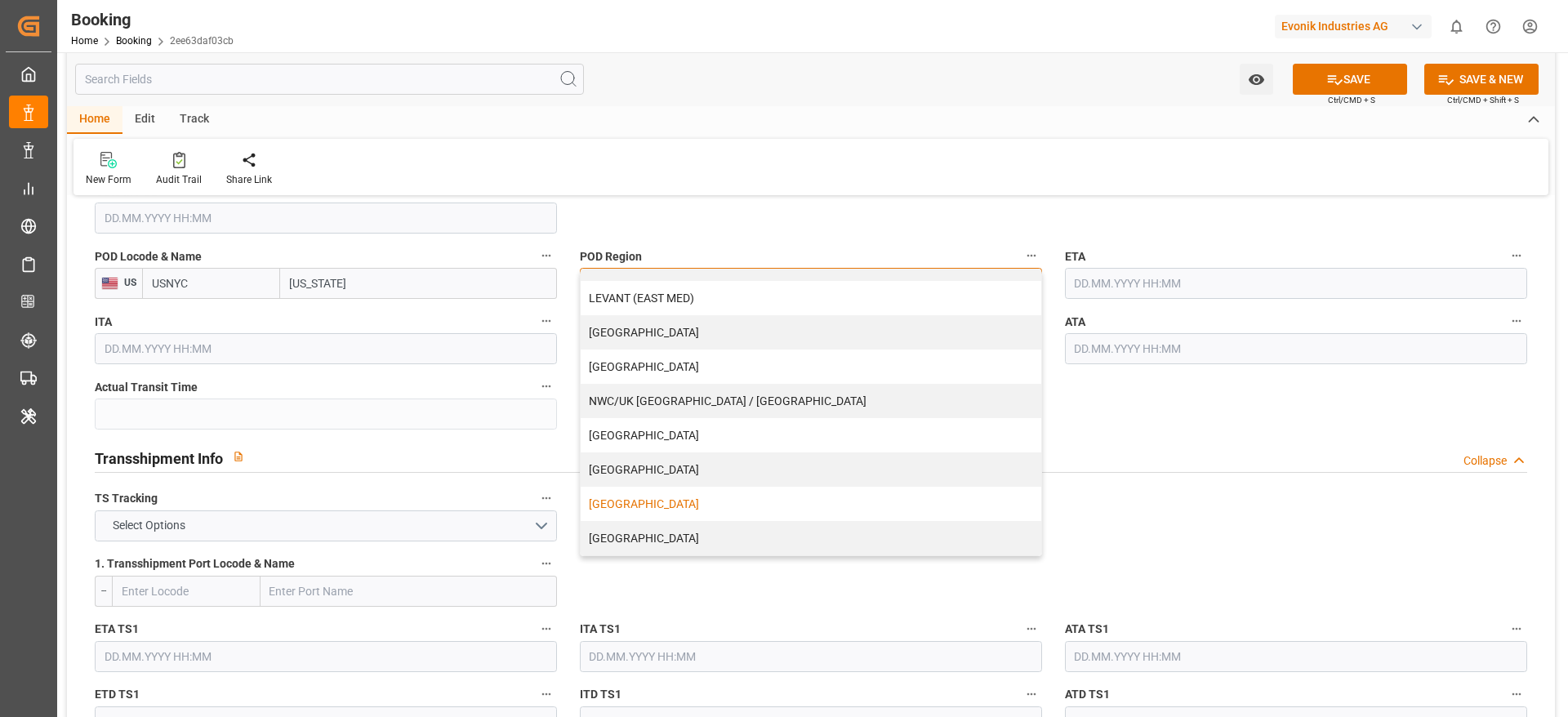
click at [640, 507] on div "USA" at bounding box center [810, 503] width 460 height 34
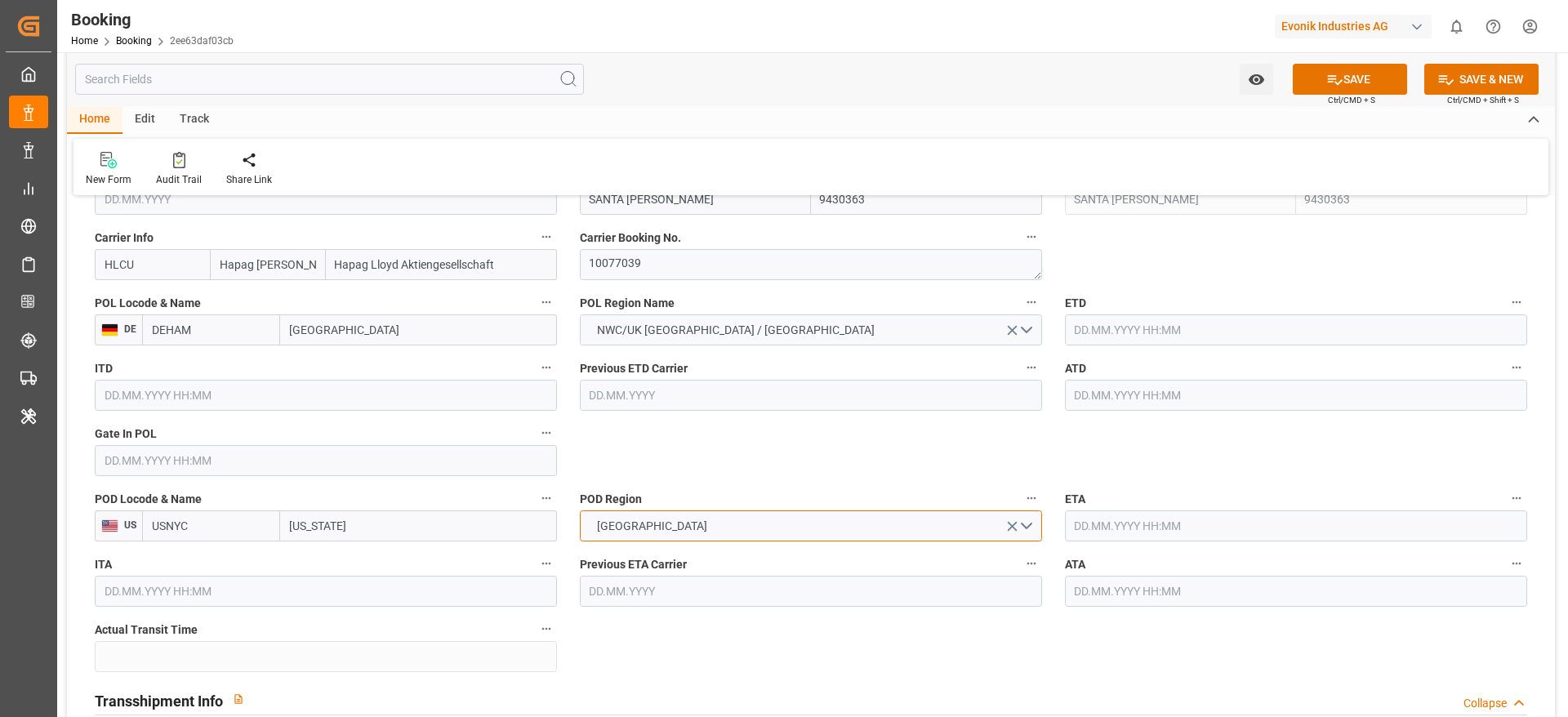
scroll to position [1225, 0]
click at [202, 473] on input "text" at bounding box center [326, 463] width 462 height 31
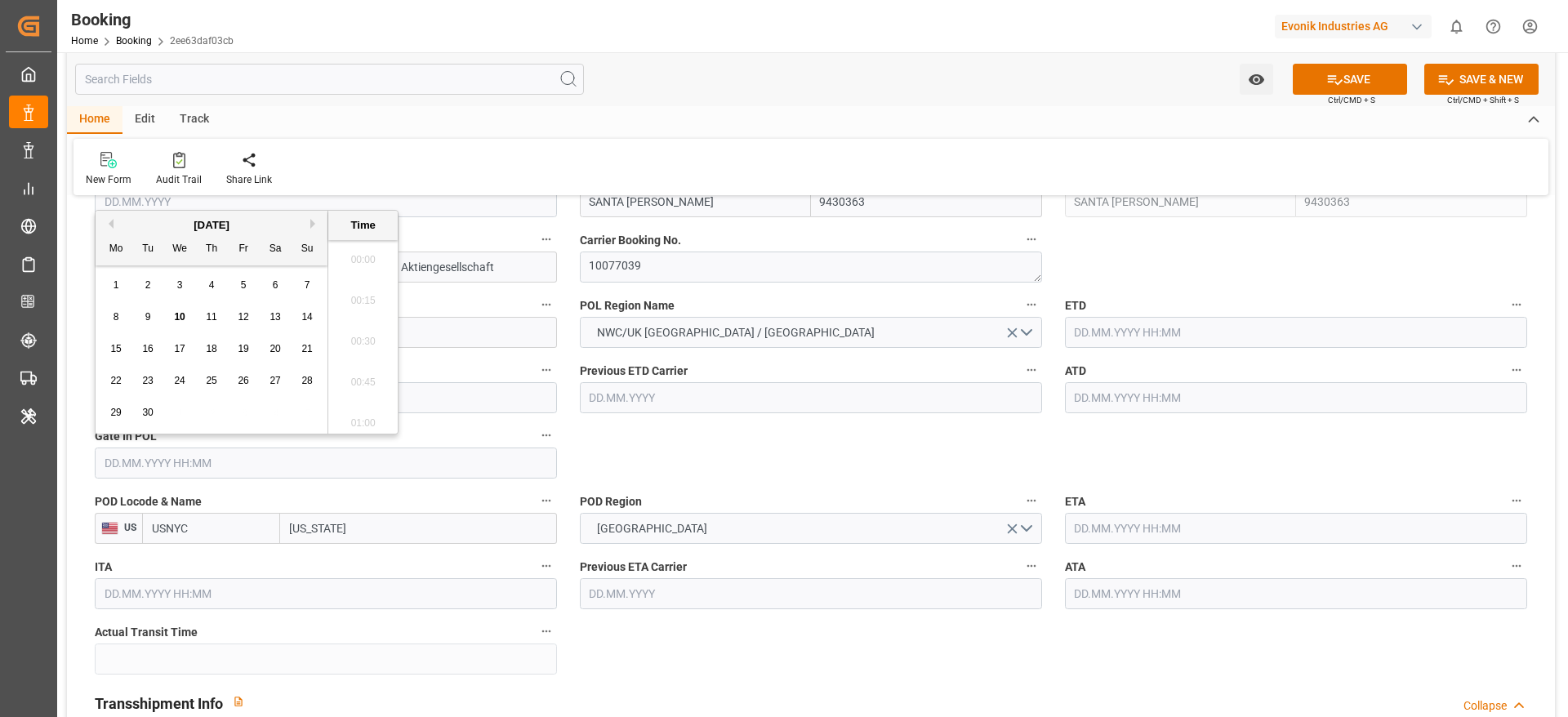
scroll to position [2046, 0]
click at [272, 284] on span "6" at bounding box center [275, 285] width 6 height 12
type input "06.09.2025 00:00"
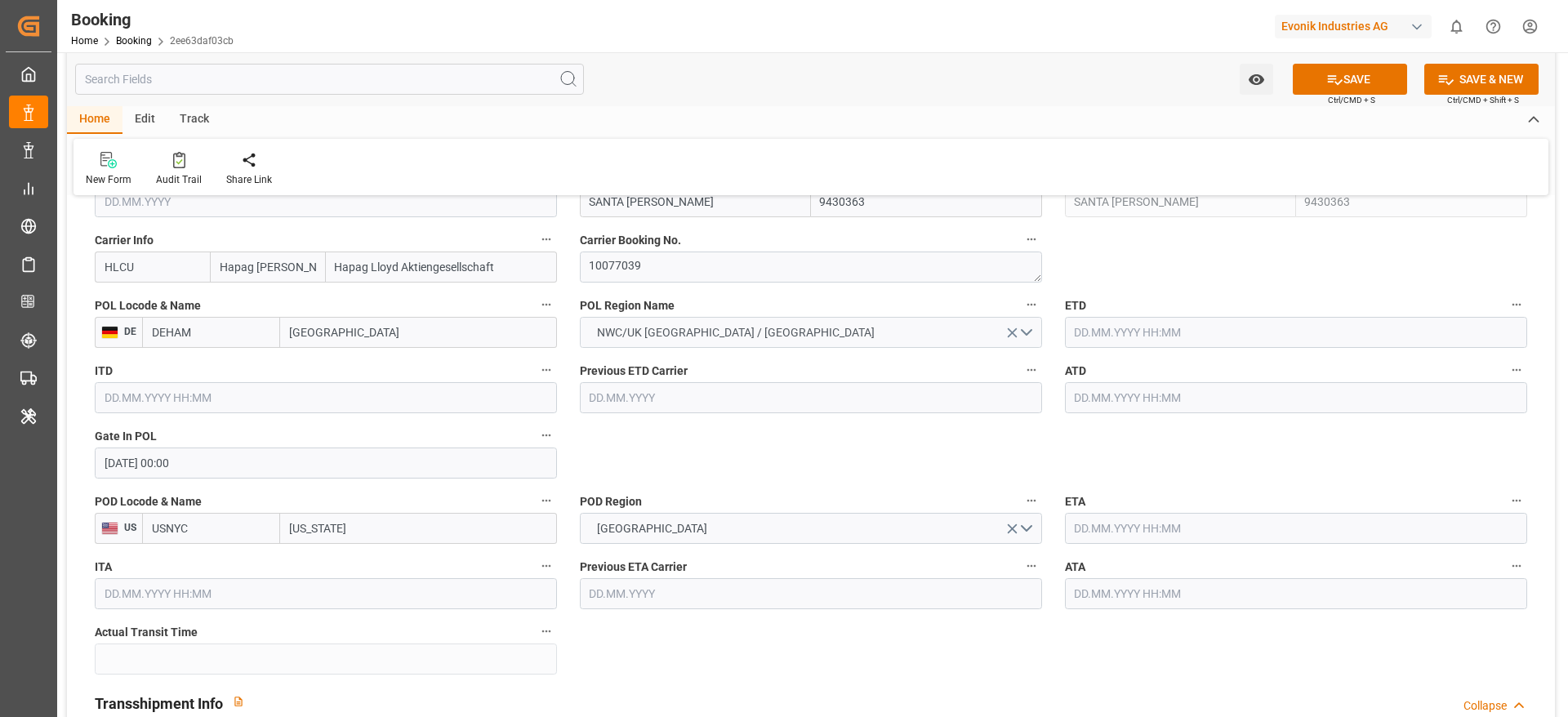
drag, startPoint x: 898, startPoint y: 467, endPoint x: 802, endPoint y: 333, distance: 164.8
click at [1144, 407] on input "text" at bounding box center [1296, 397] width 462 height 31
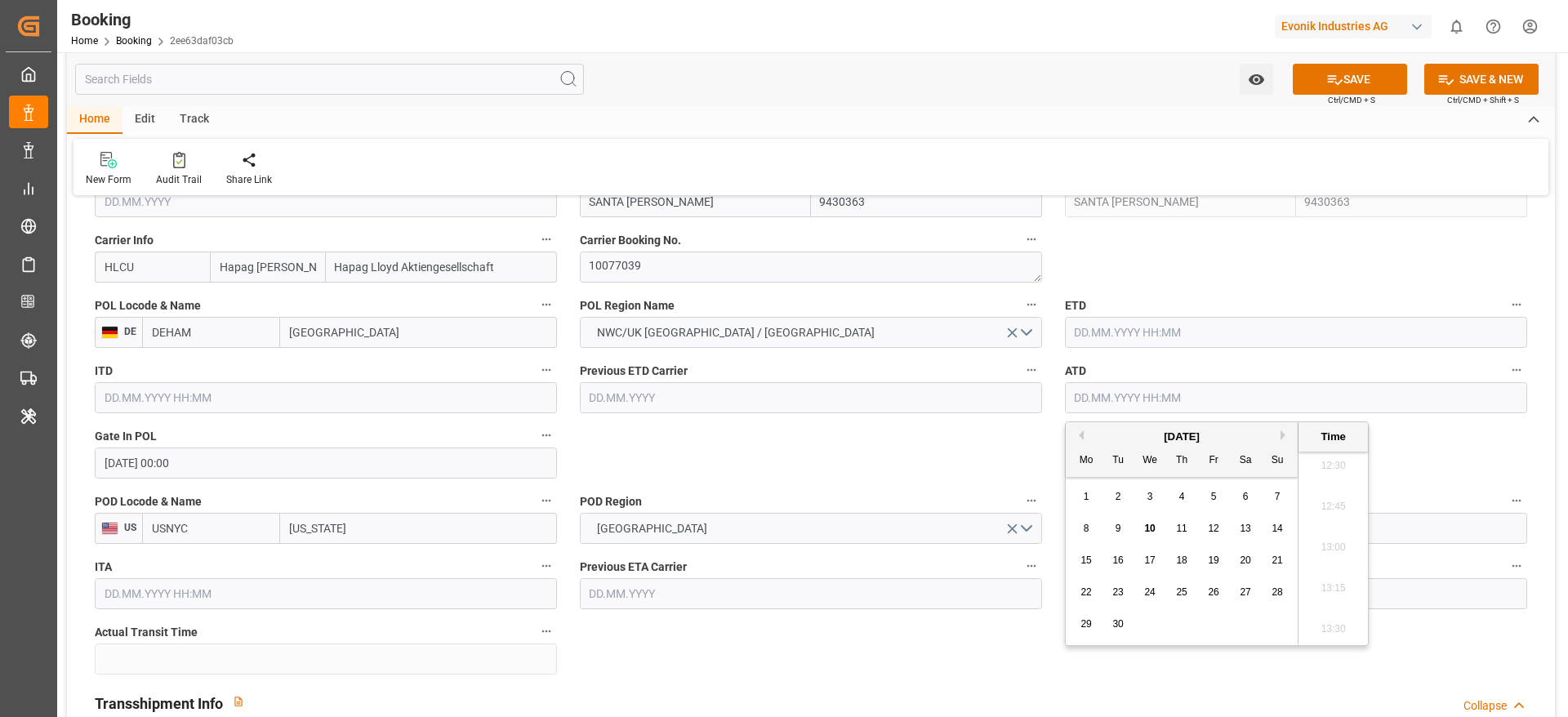
click at [1091, 531] on div "8" at bounding box center [1086, 529] width 20 height 19
type input "08.09.2025 00:00"
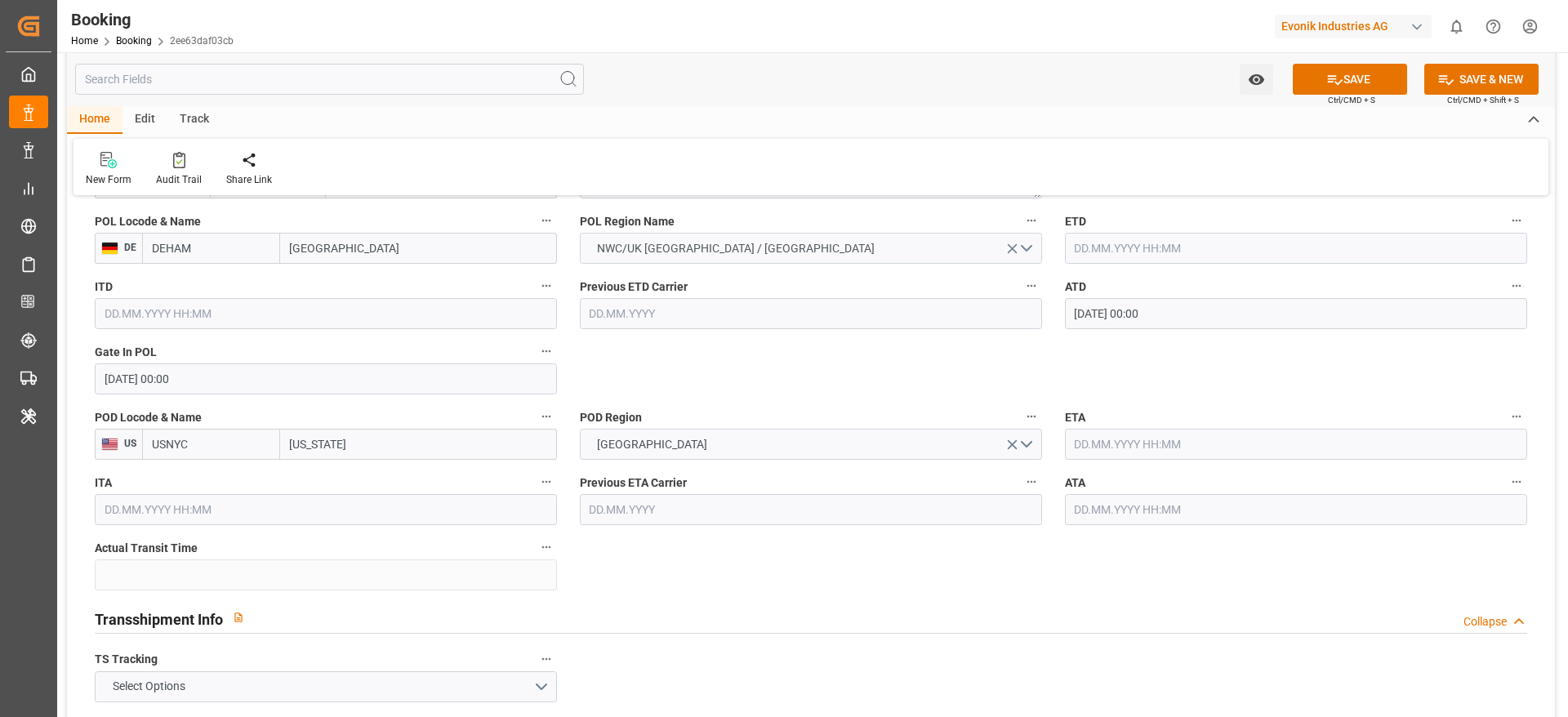
scroll to position [1347, 0]
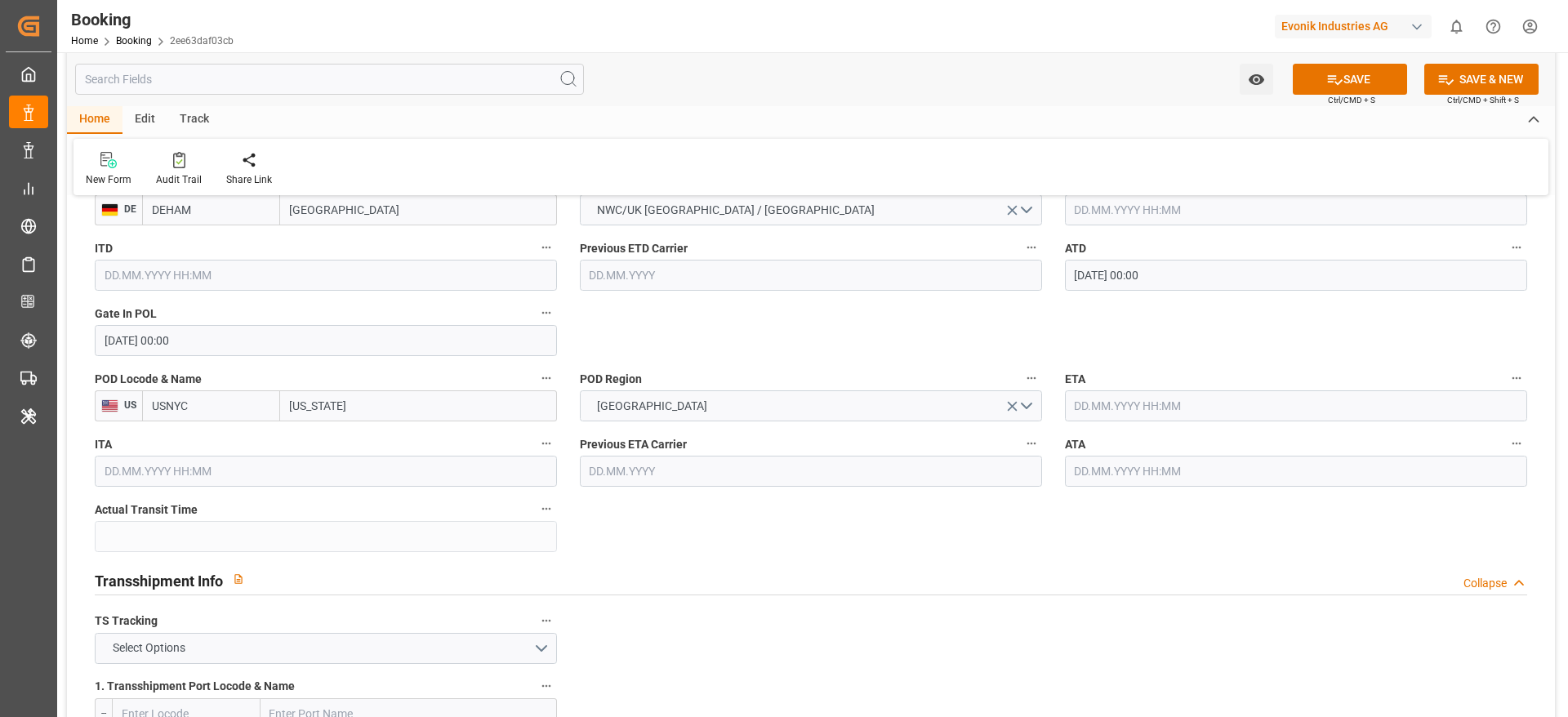
click at [1126, 417] on input "text" at bounding box center [1296, 406] width 462 height 31
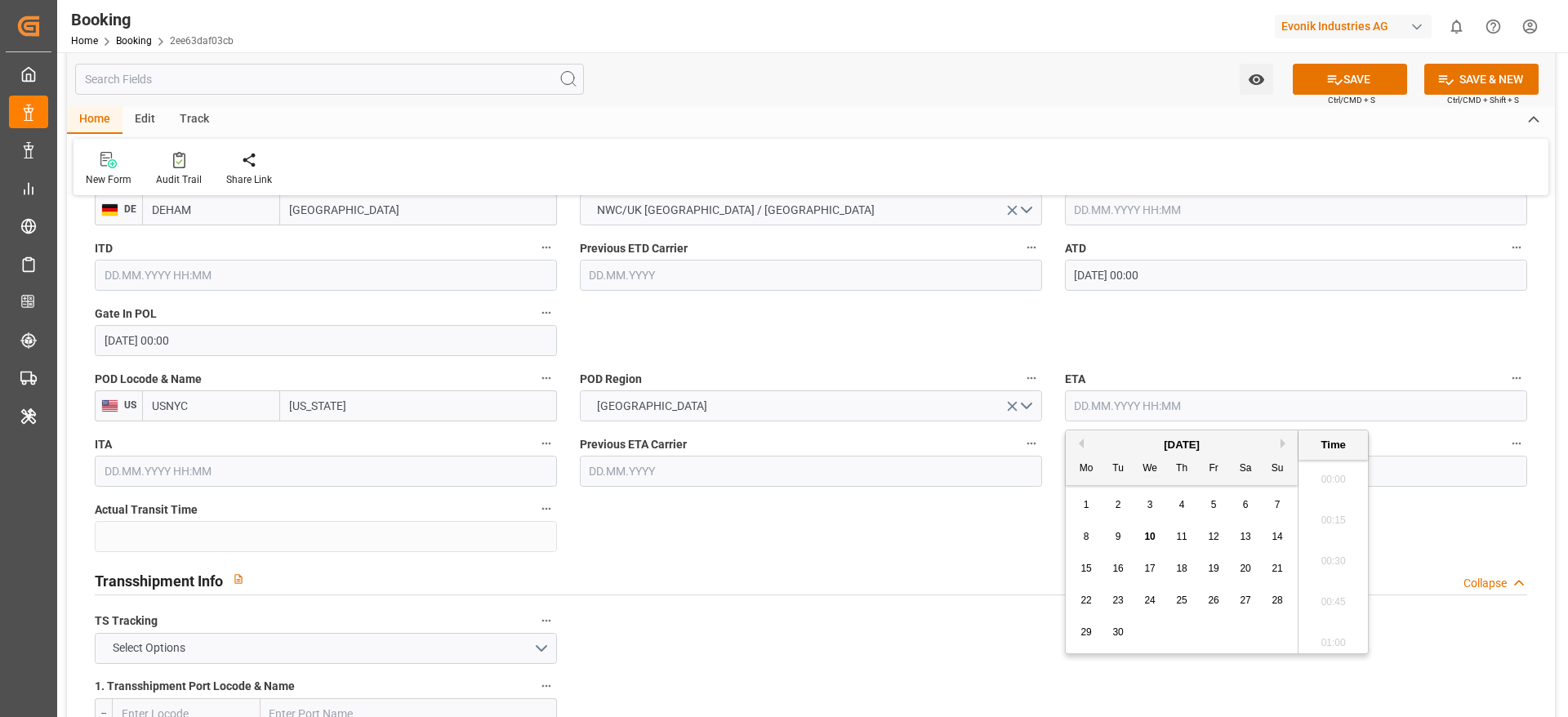
scroll to position [2046, 0]
click at [1122, 599] on span "23" at bounding box center [1117, 600] width 11 height 12
type input "23.09.2025 00:00"
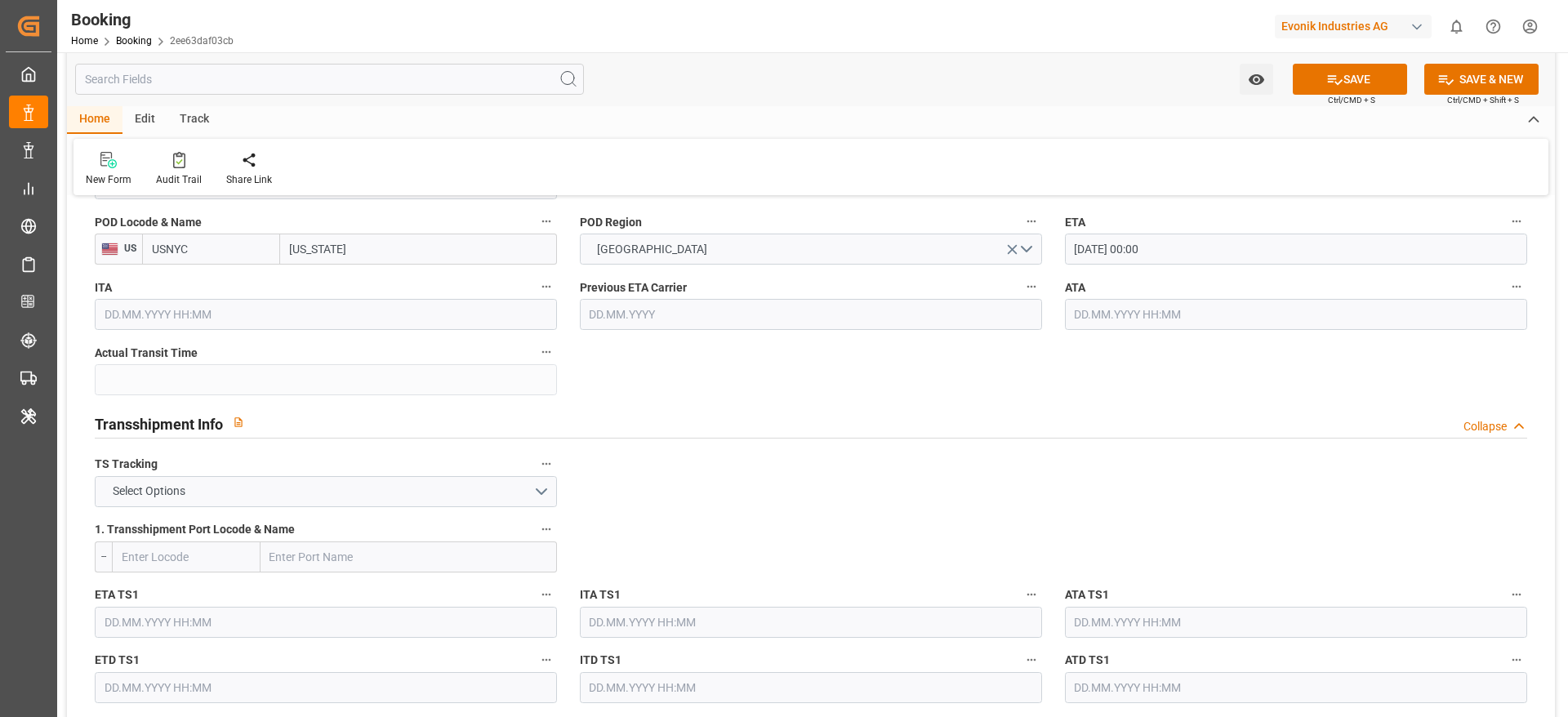
scroll to position [1592, 0]
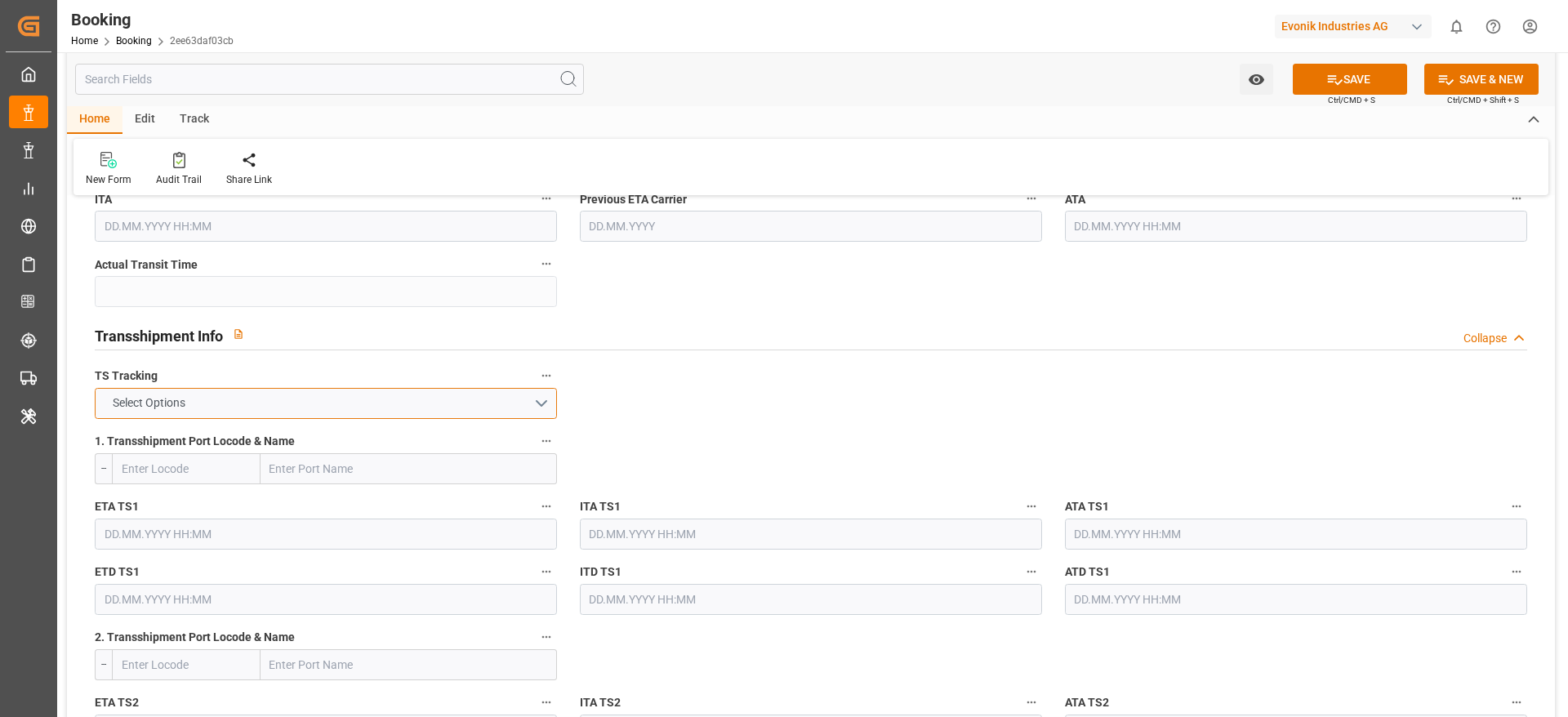
click at [282, 412] on button "Select Options" at bounding box center [326, 403] width 462 height 31
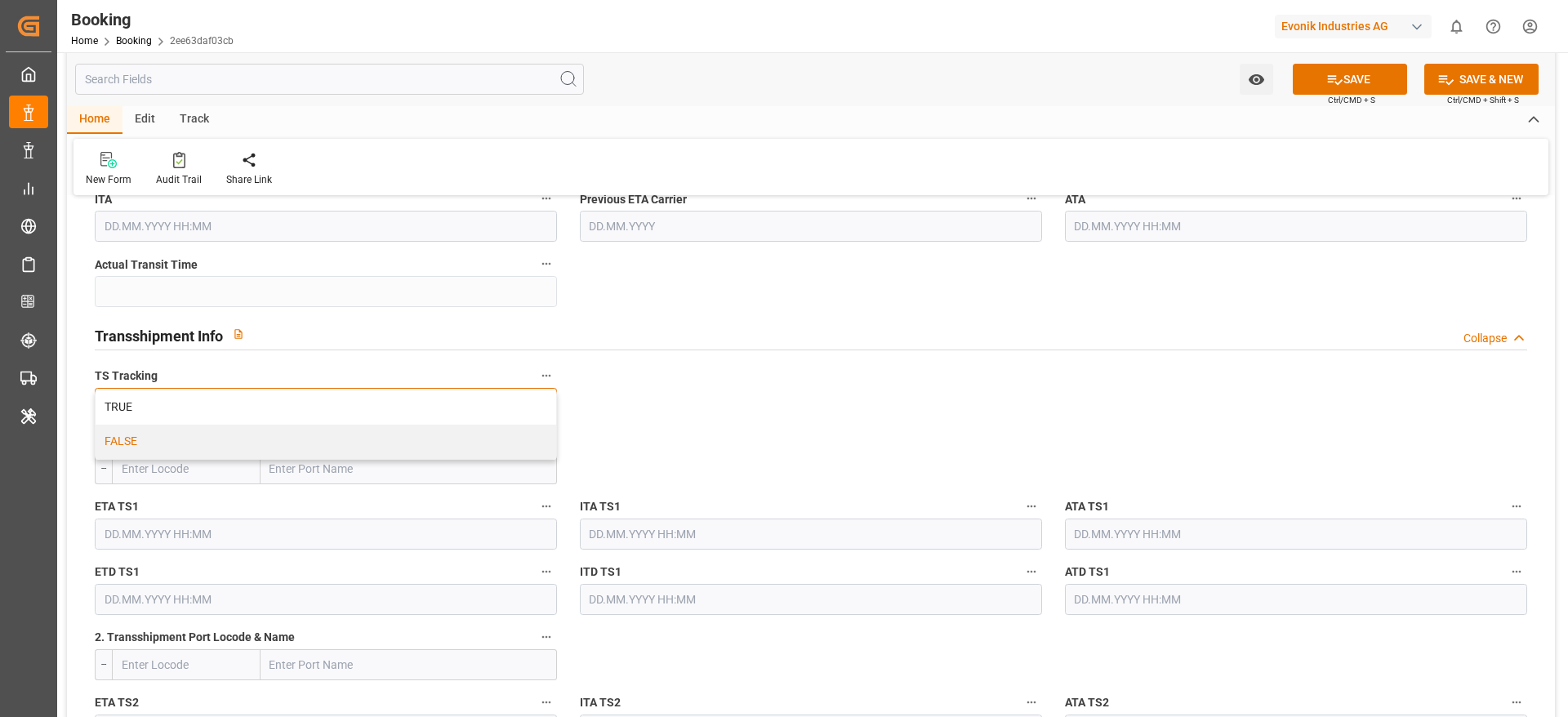
click at [276, 437] on div "FALSE" at bounding box center [326, 441] width 460 height 34
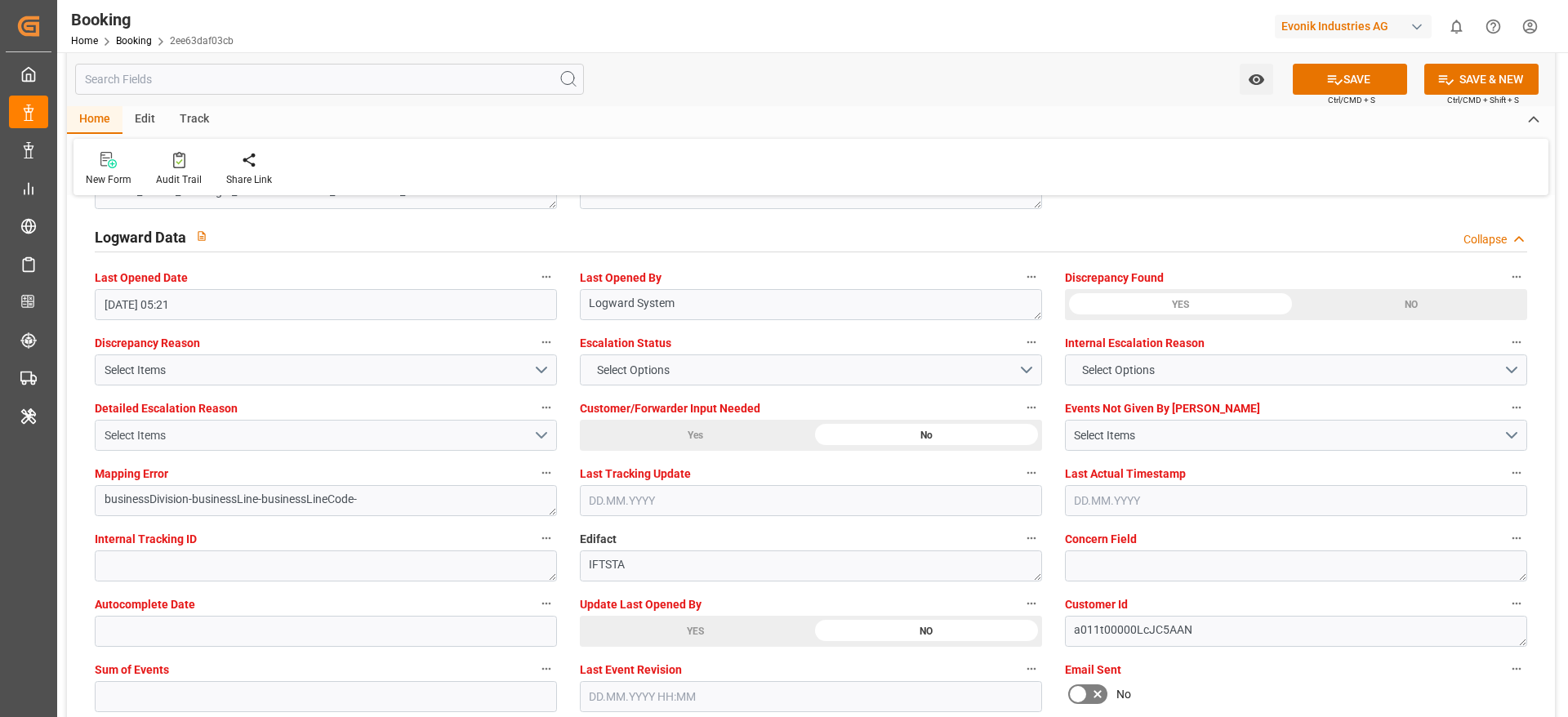
scroll to position [3307, 0]
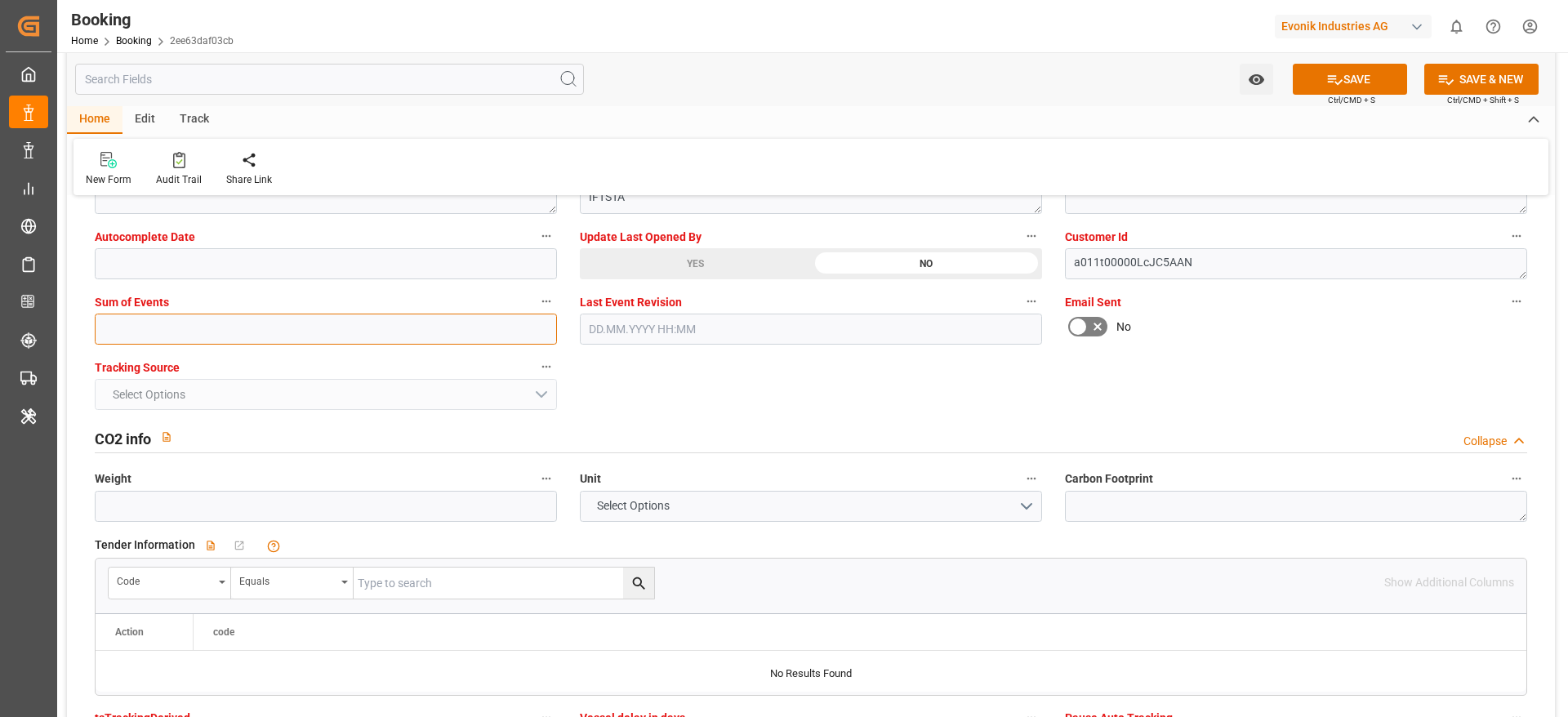
click at [200, 339] on input "text" at bounding box center [326, 329] width 462 height 31
type input "0"
click at [1330, 80] on icon at bounding box center [1334, 80] width 15 height 10
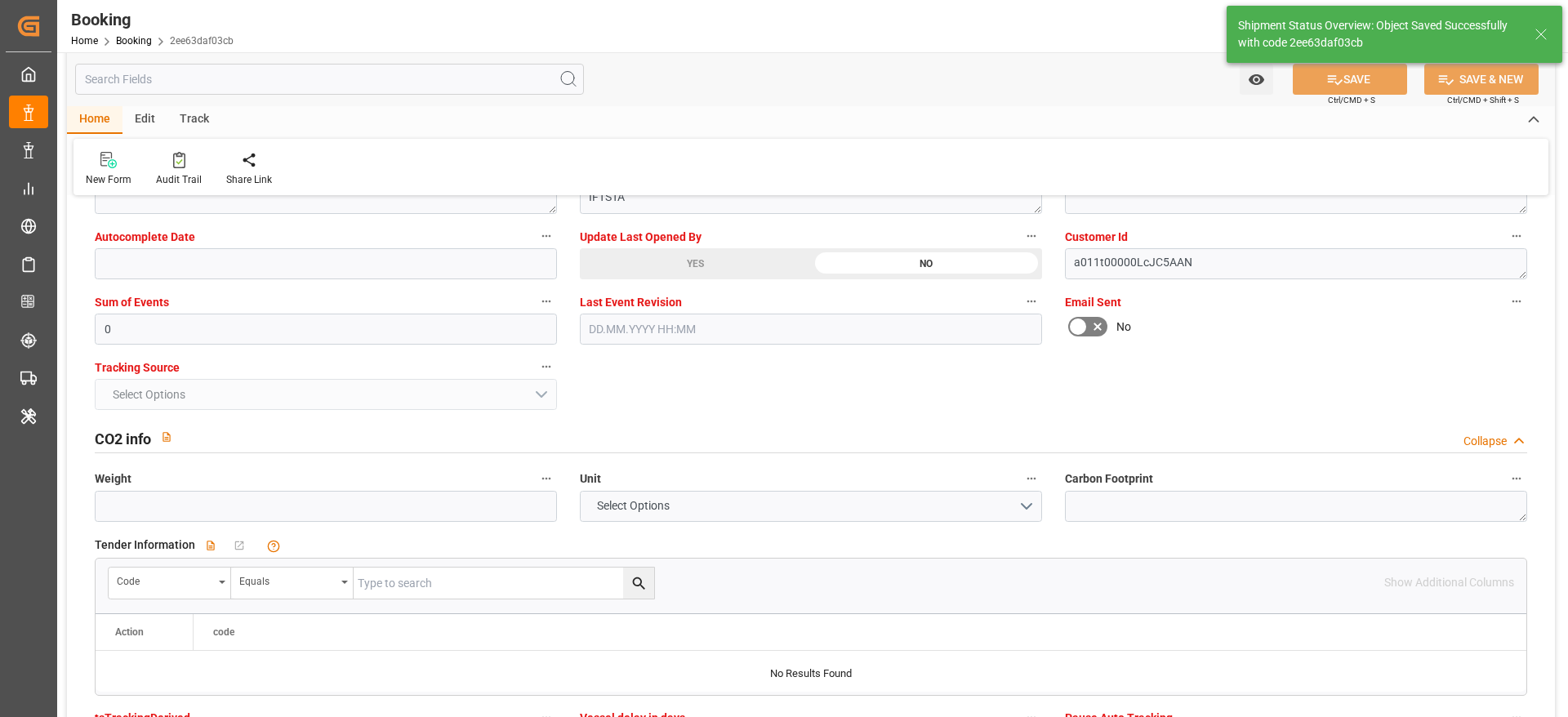
type textarea "NWC/UK North West Continent / UK_USNYC_HLCU_CU-CAD"
type textarea "Gagan Prakash"
type textarea "businessDivision-businessLine-"
type input "23.09.2025 00:00"
type input "10.09.2025 07:39"
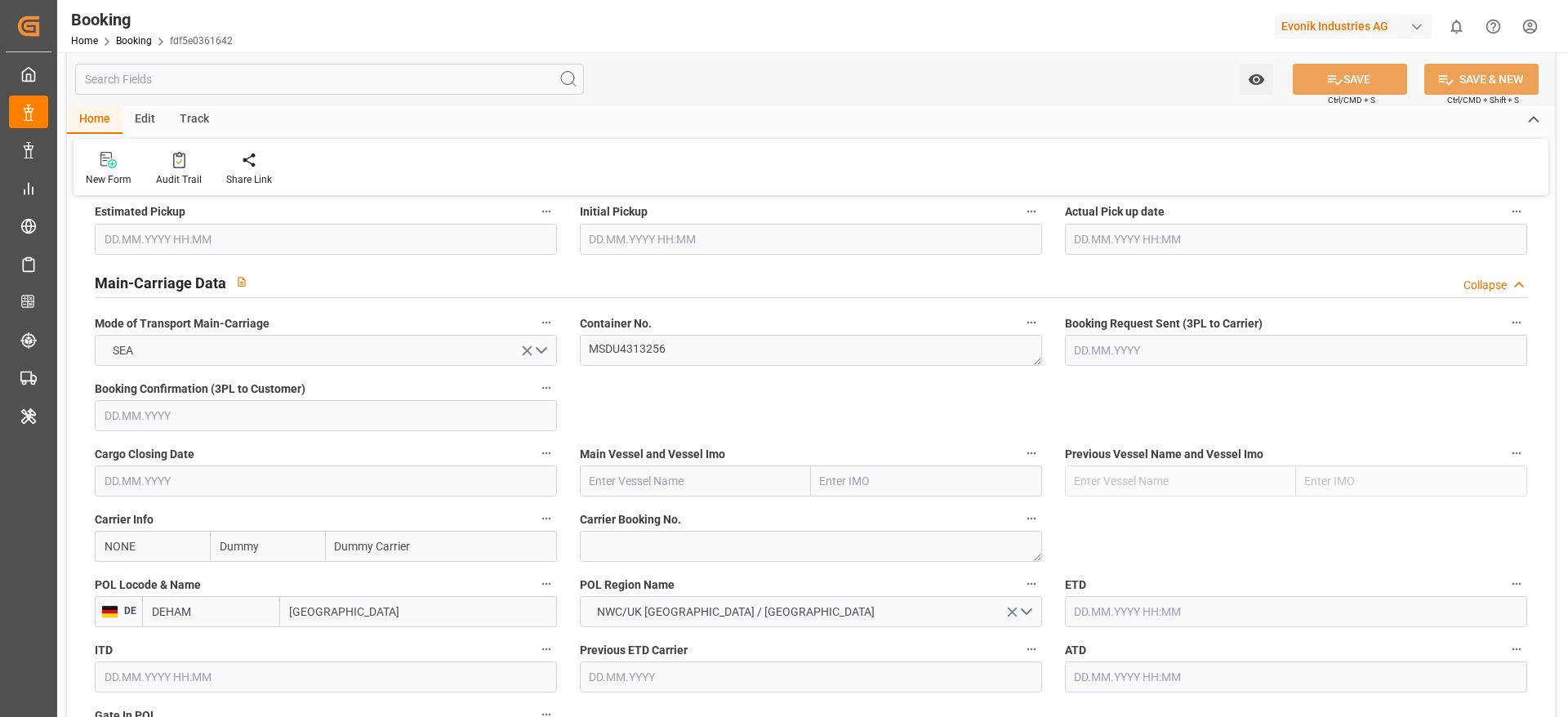
scroll to position [980, 0]
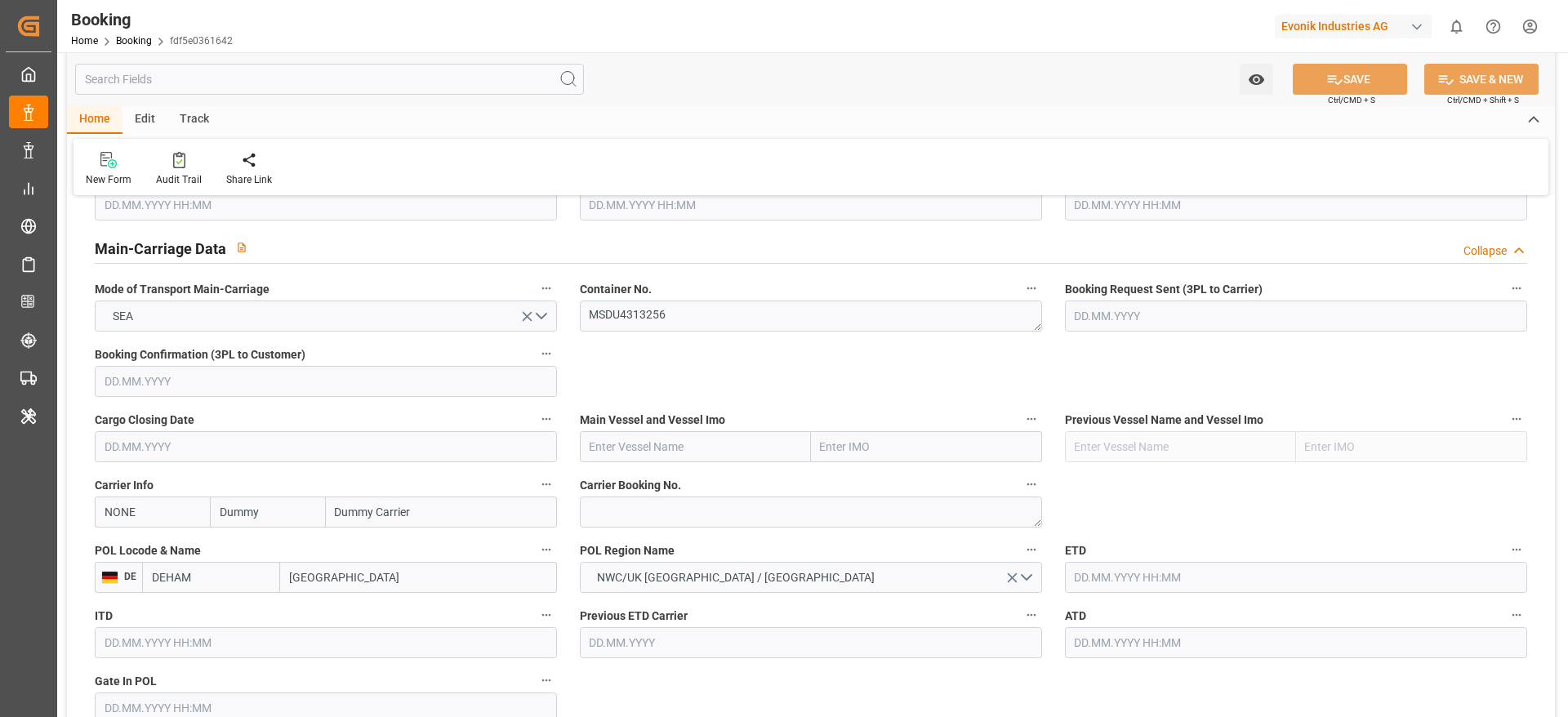
click at [263, 477] on input "Dummy" at bounding box center [267, 512] width 115 height 31
type input "msc"
click at [252, 477] on div "MSC" at bounding box center [233, 548] width 45 height 37
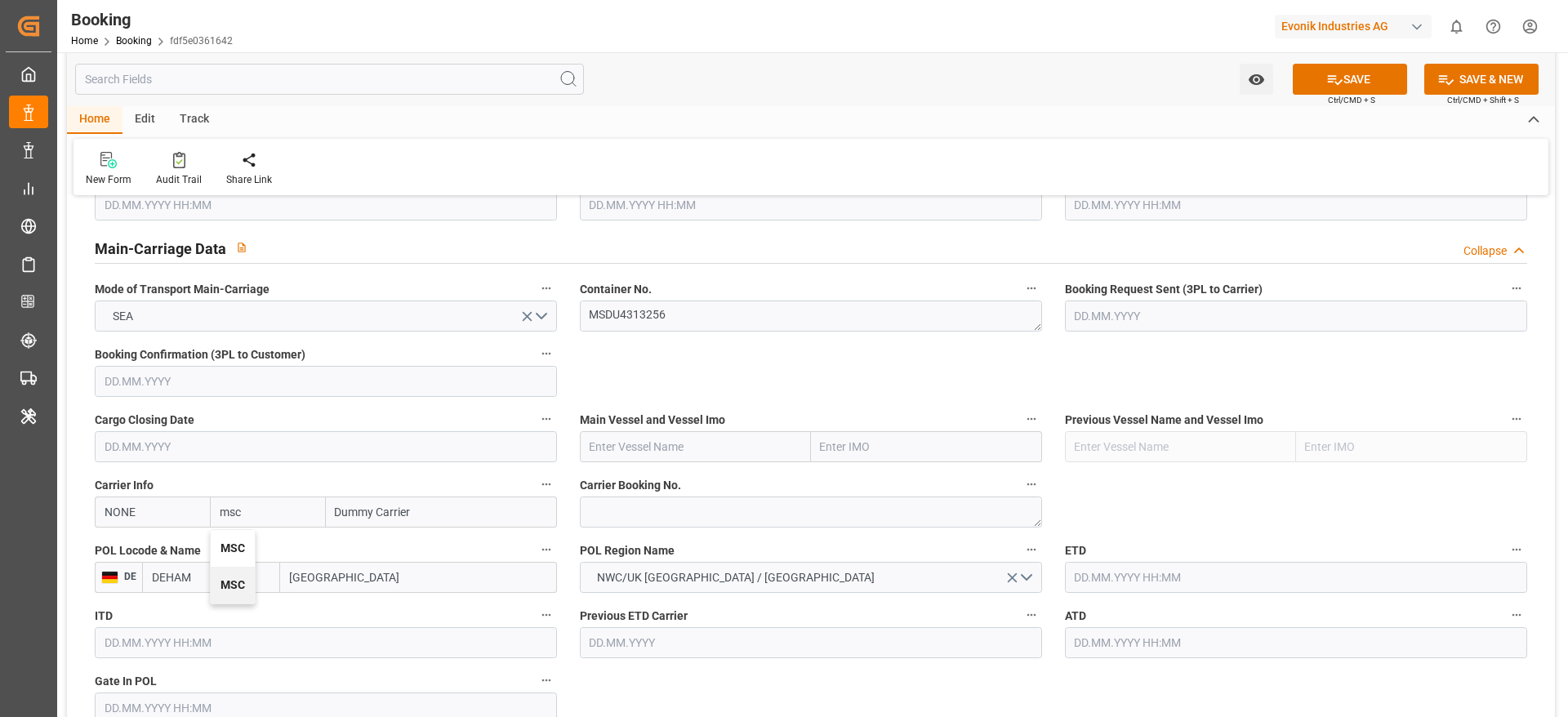
type input "MSCU"
type input "MSC"
type input "Mediterranean Shipping Company"
click at [811, 477] on textarea at bounding box center [810, 512] width 462 height 31
paste textarea "459IHA1390809"
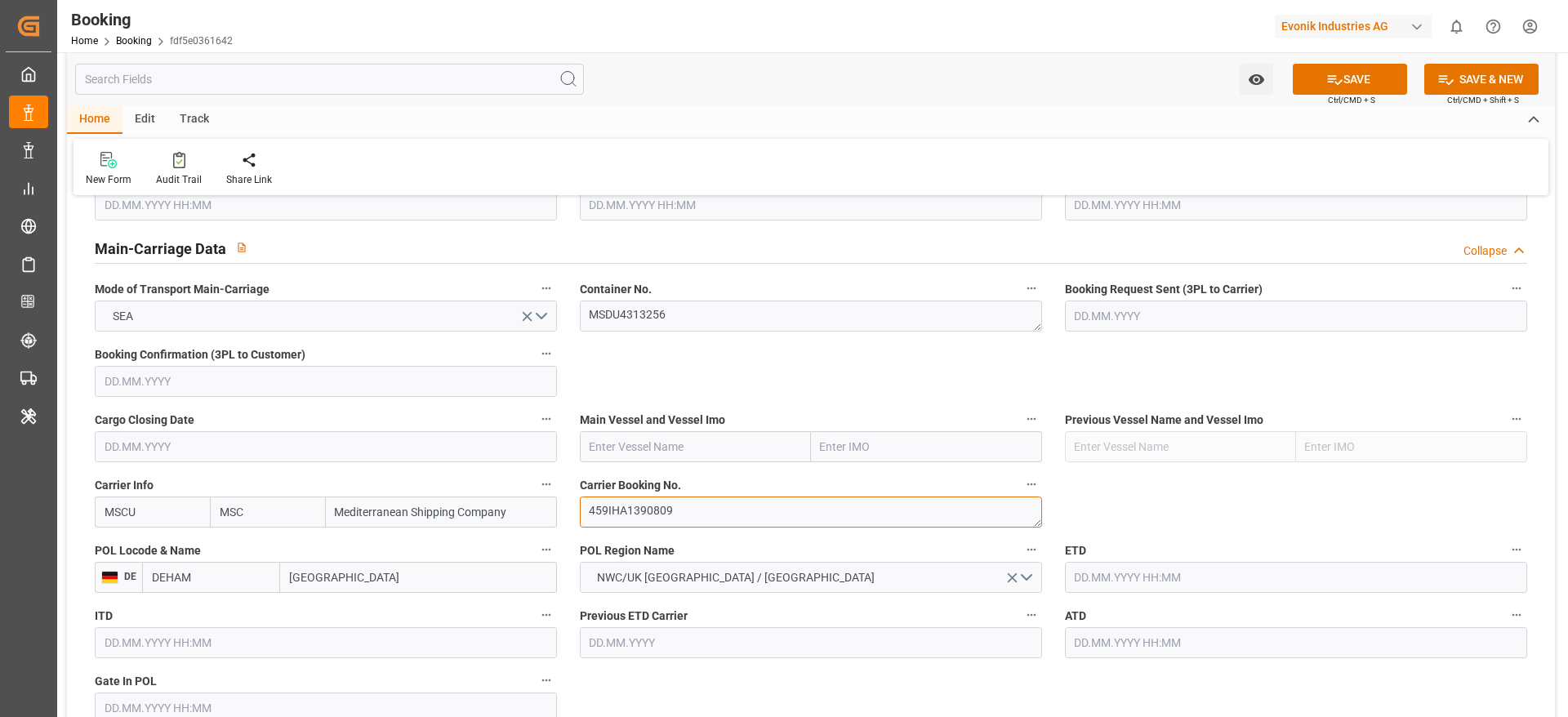
type textarea "459IHA1390809"
click at [638, 445] on input "text" at bounding box center [695, 447] width 231 height 31
paste input "MSC ORNELLA"
click at [658, 477] on div "MSC ORNELLA - 9281267" at bounding box center [653, 483] width 146 height 37
type input "MSC ORNELLA"
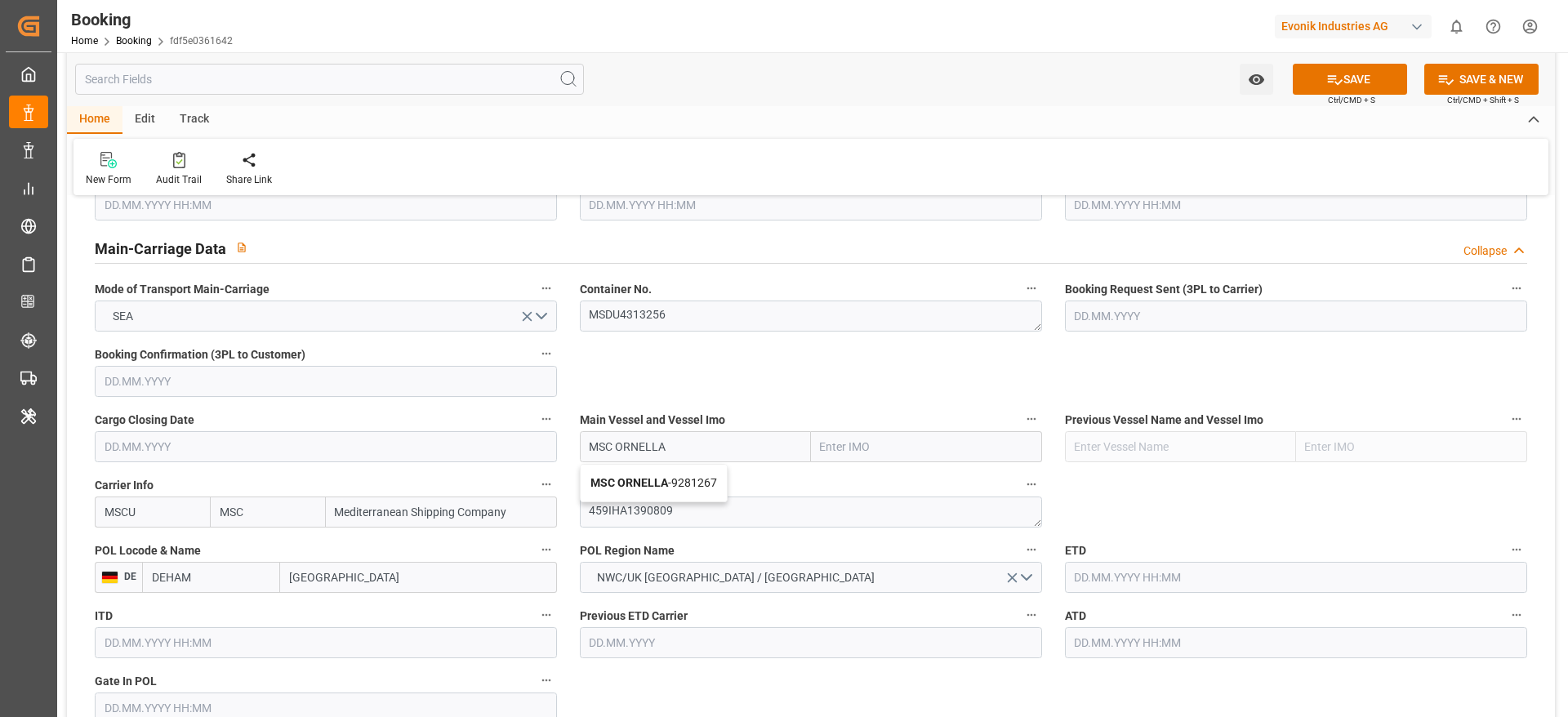
type input "9281267"
type input "MSC ORNELLA"
click at [698, 477] on textarea "459IHA1390809" at bounding box center [810, 512] width 462 height 31
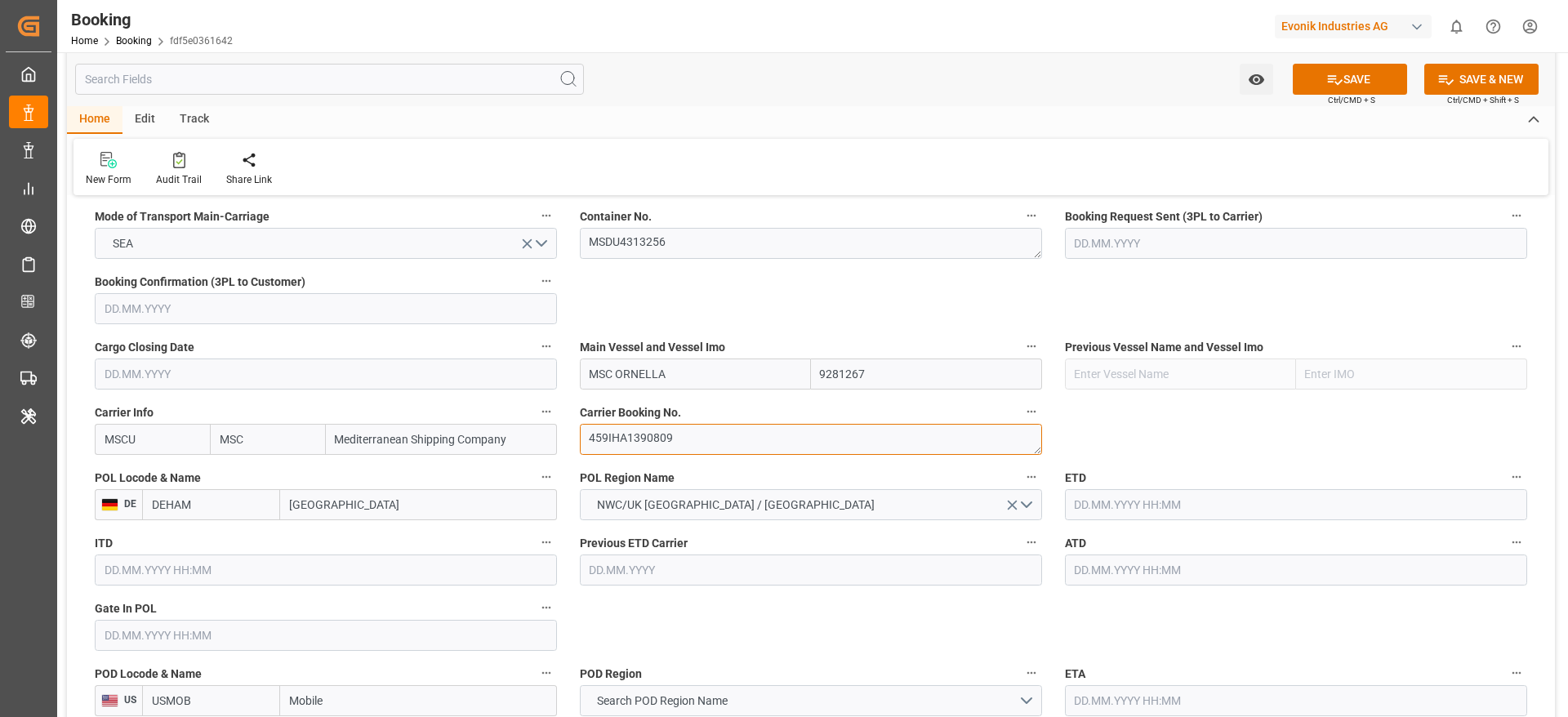
scroll to position [1103, 0]
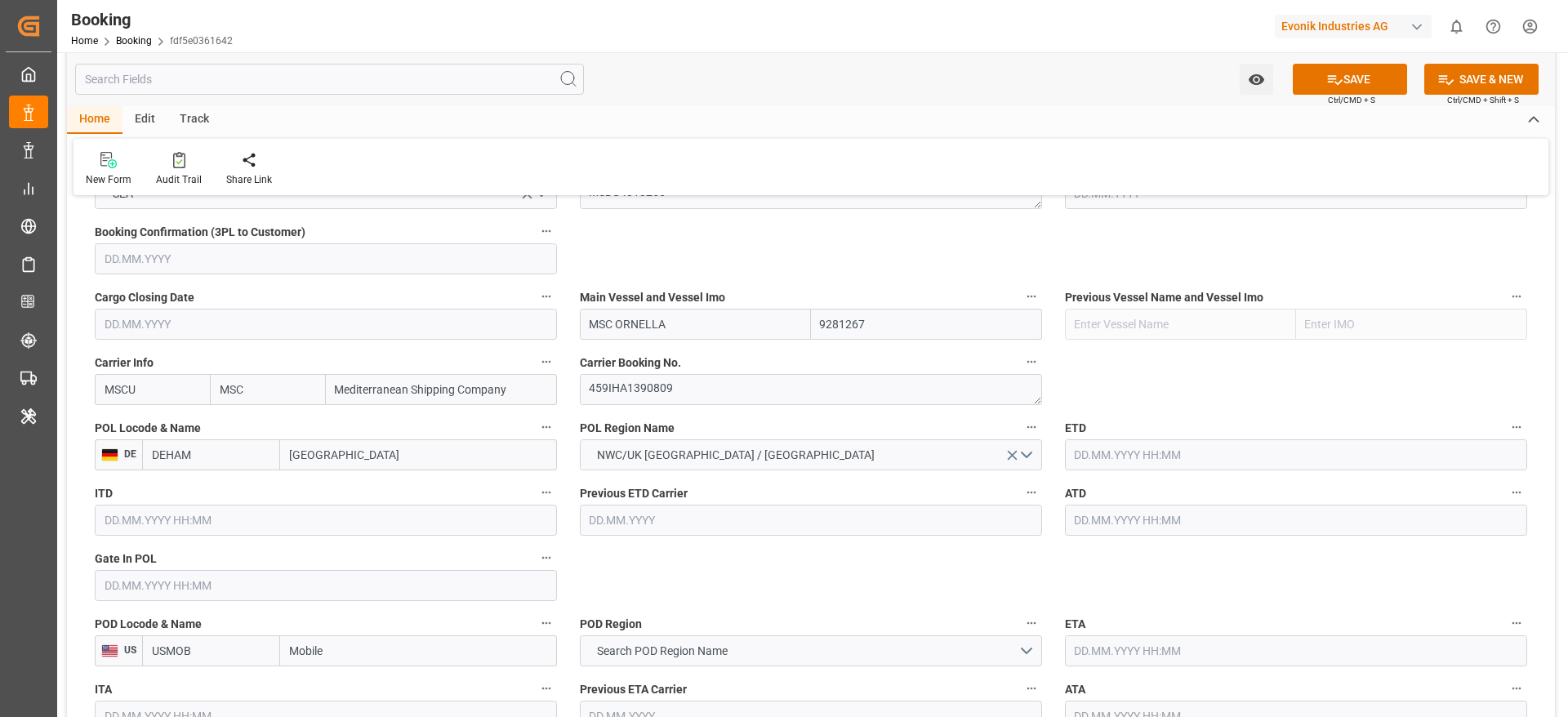
click at [357, 462] on input "[GEOGRAPHIC_DATA]" at bounding box center [419, 454] width 277 height 31
paste input "Bremerhaven"
type input "Bremerhaven"
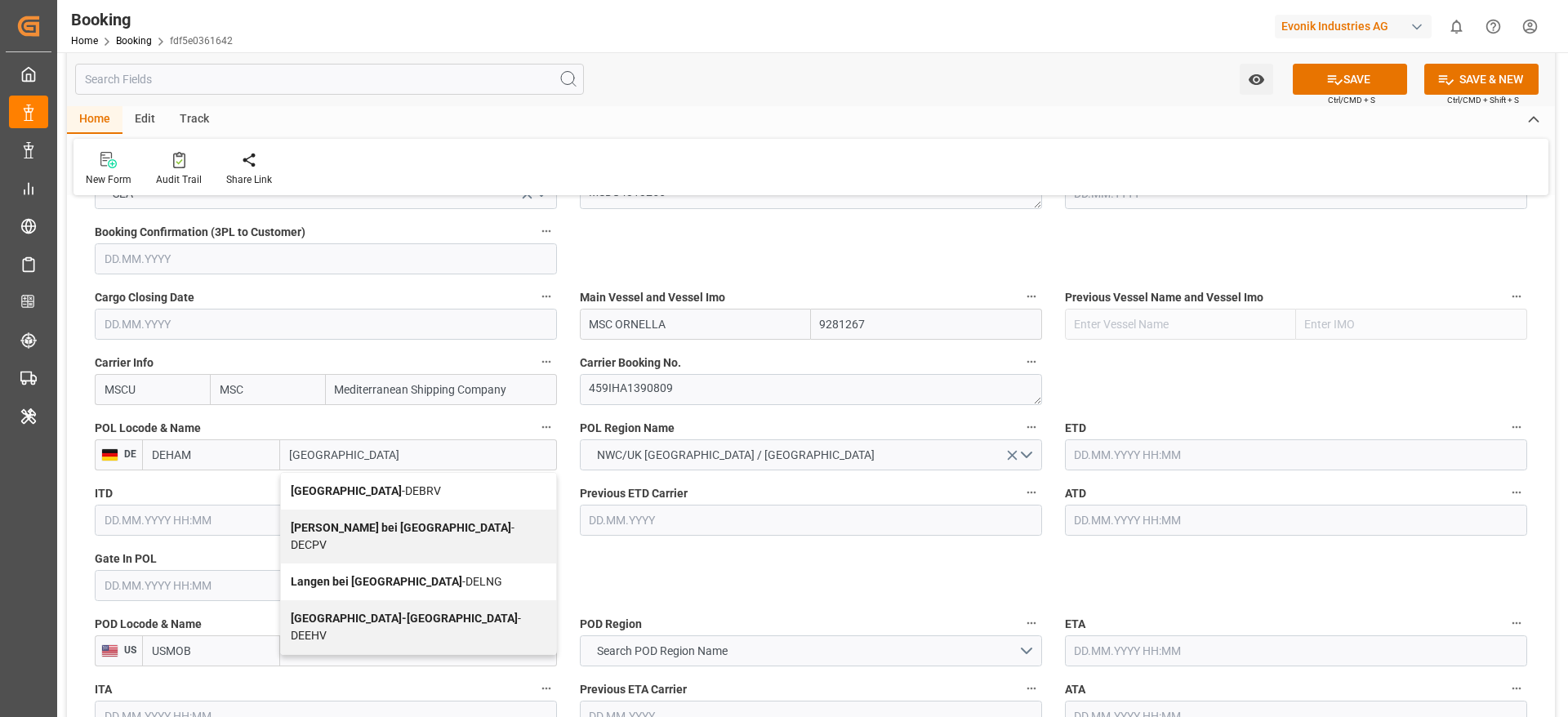
click at [345, 477] on b "Bremerhaven" at bounding box center [346, 490] width 111 height 13
type input "DEBRV"
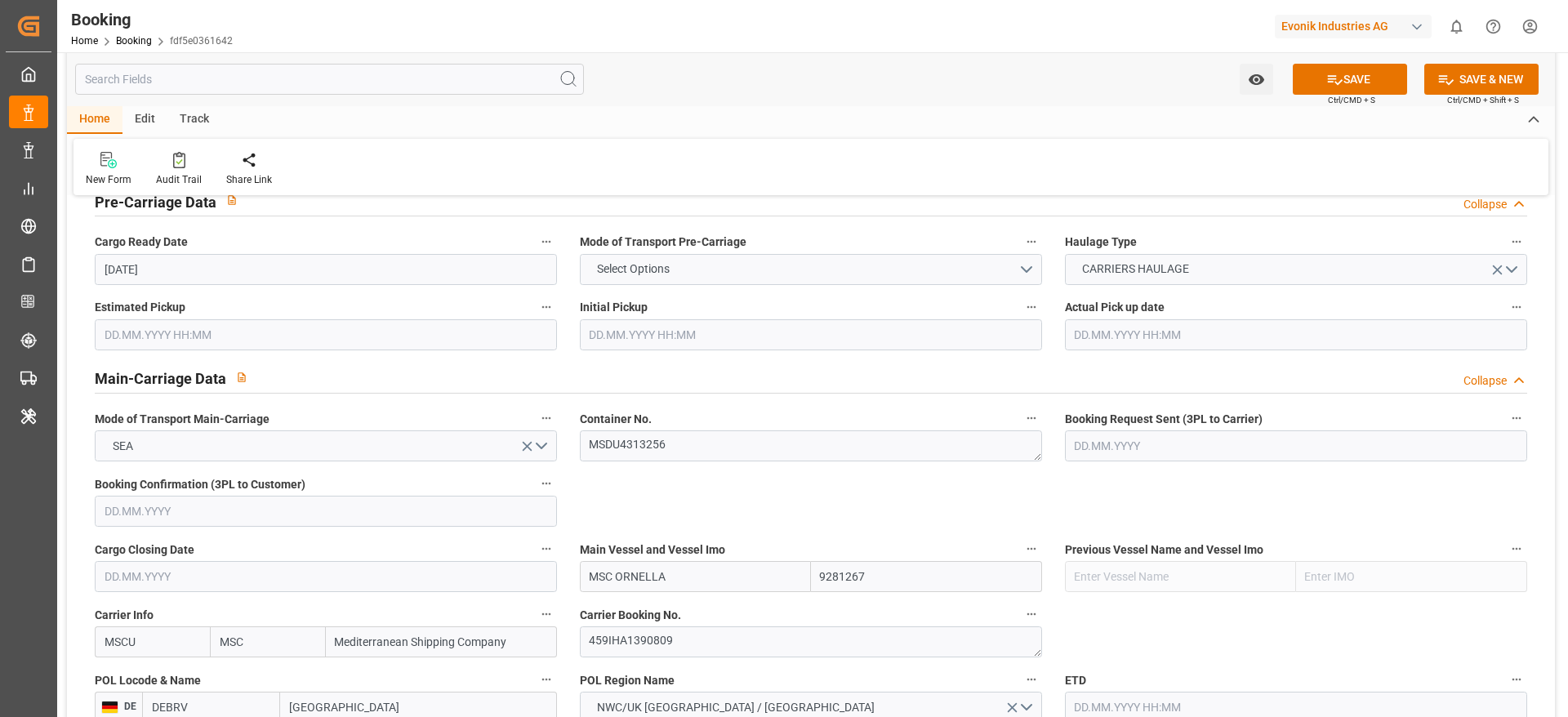
scroll to position [1225, 0]
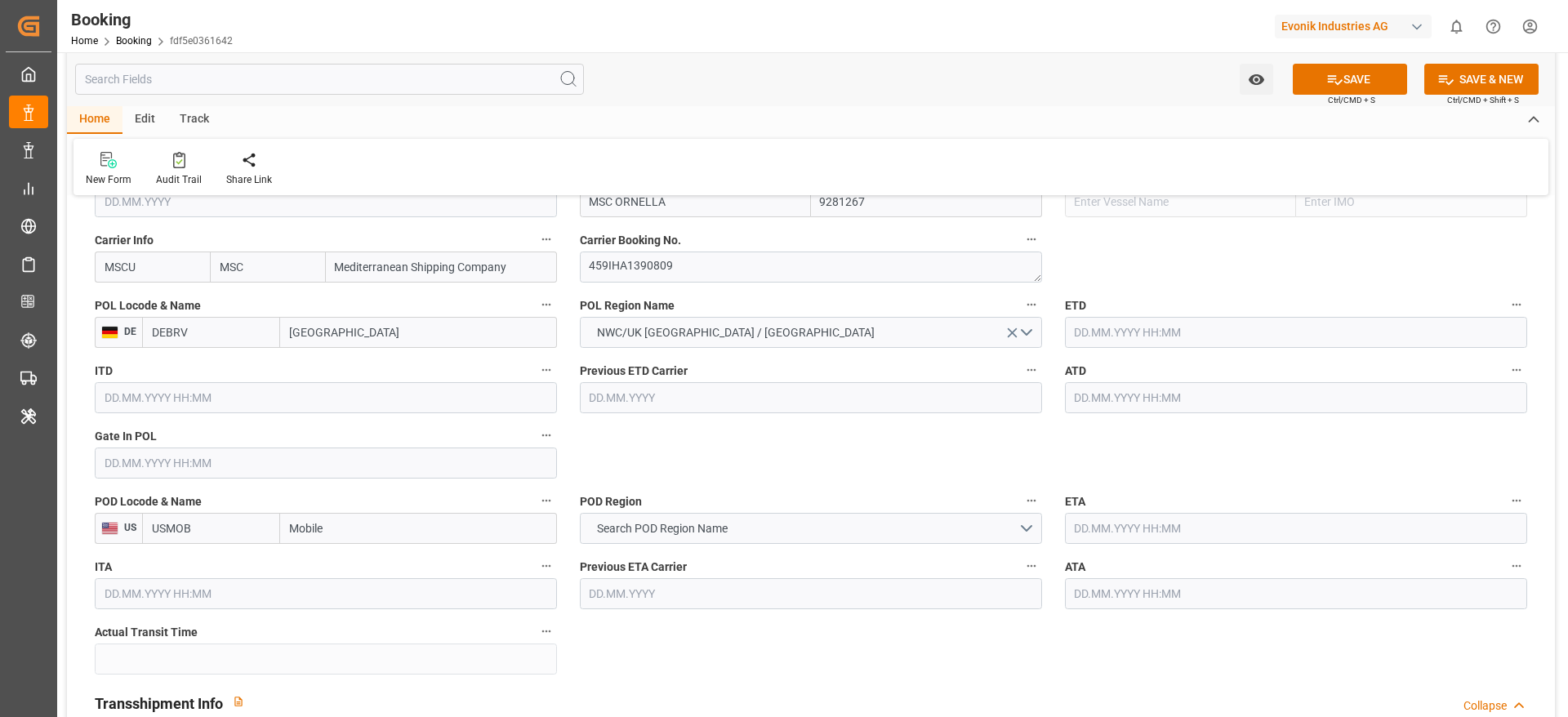
type input "Bremerhaven"
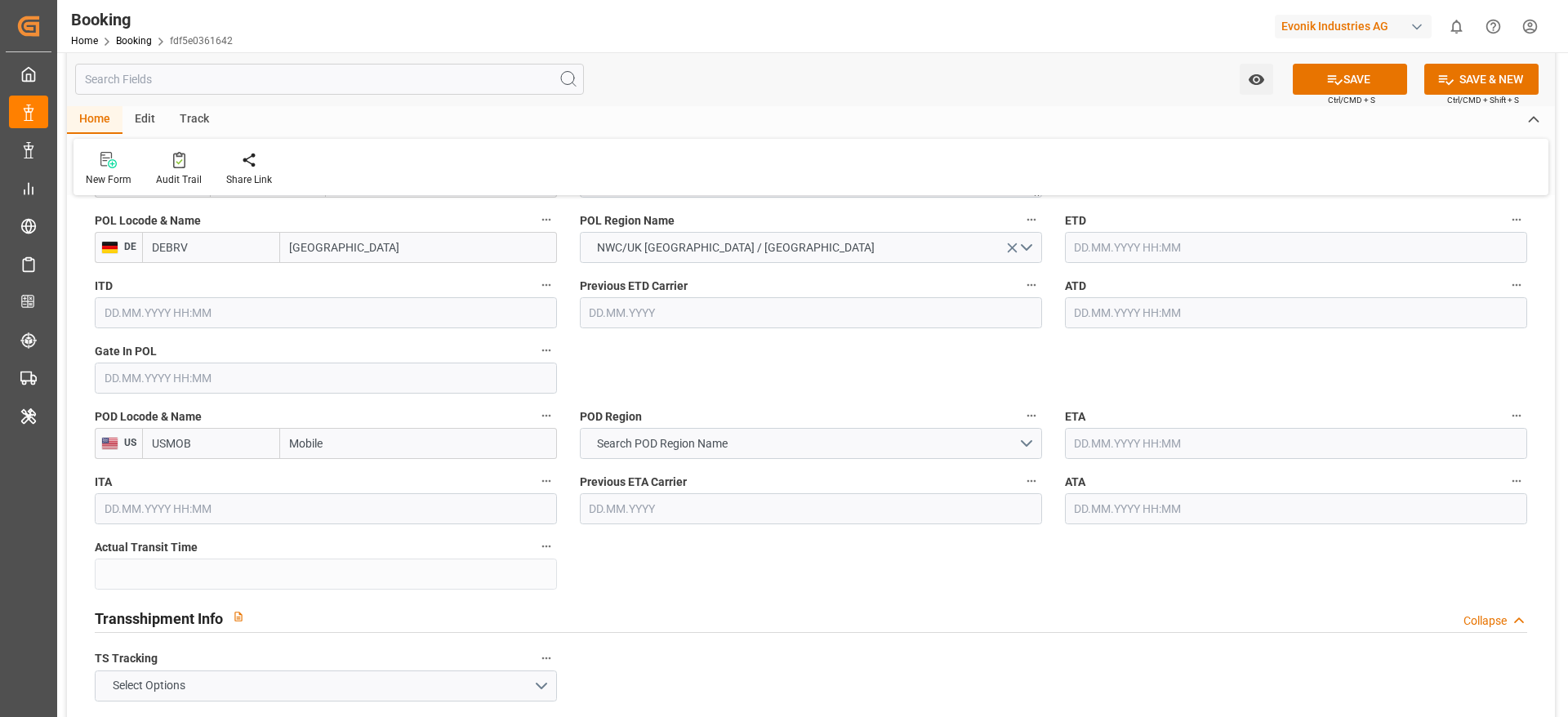
scroll to position [1347, 0]
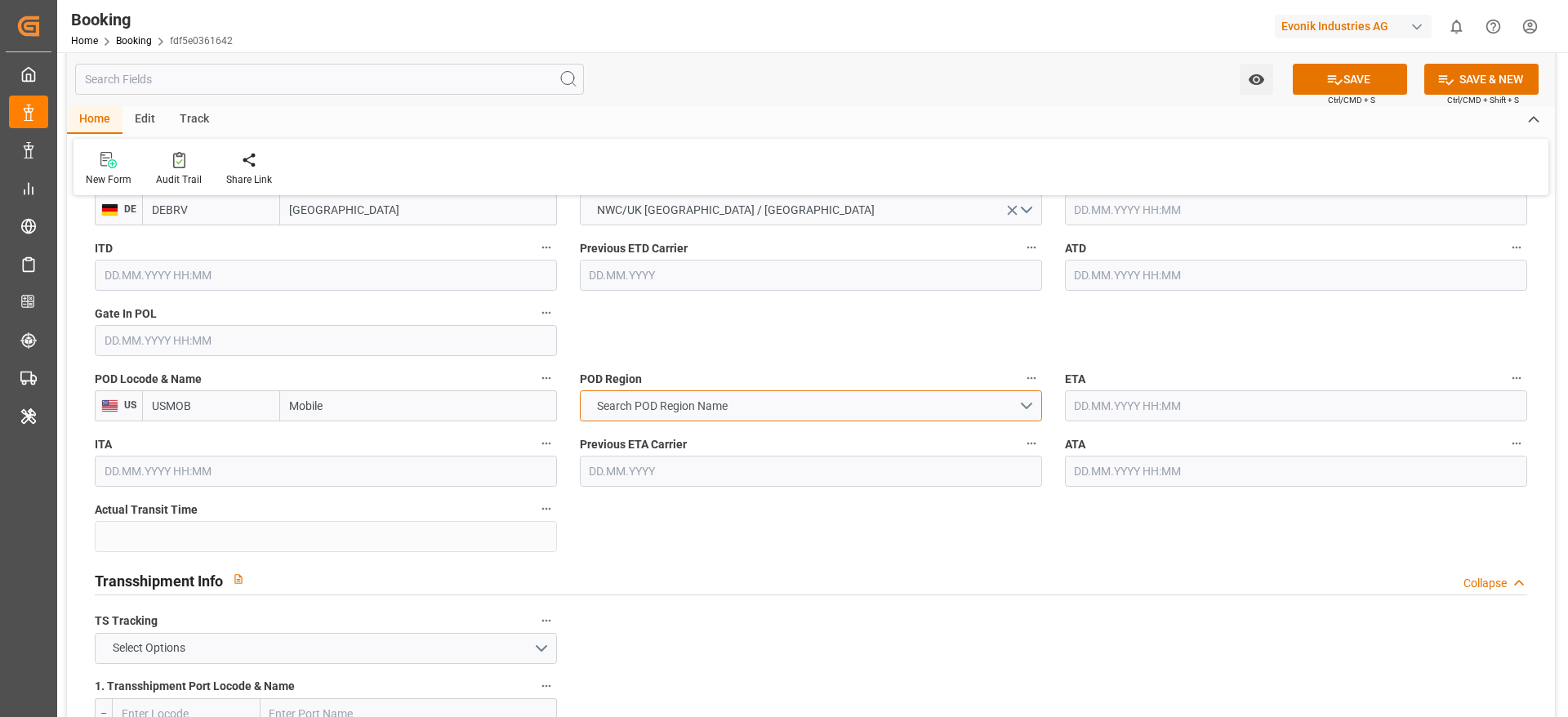
click at [672, 410] on span "Search POD Region Name" at bounding box center [663, 406] width 147 height 17
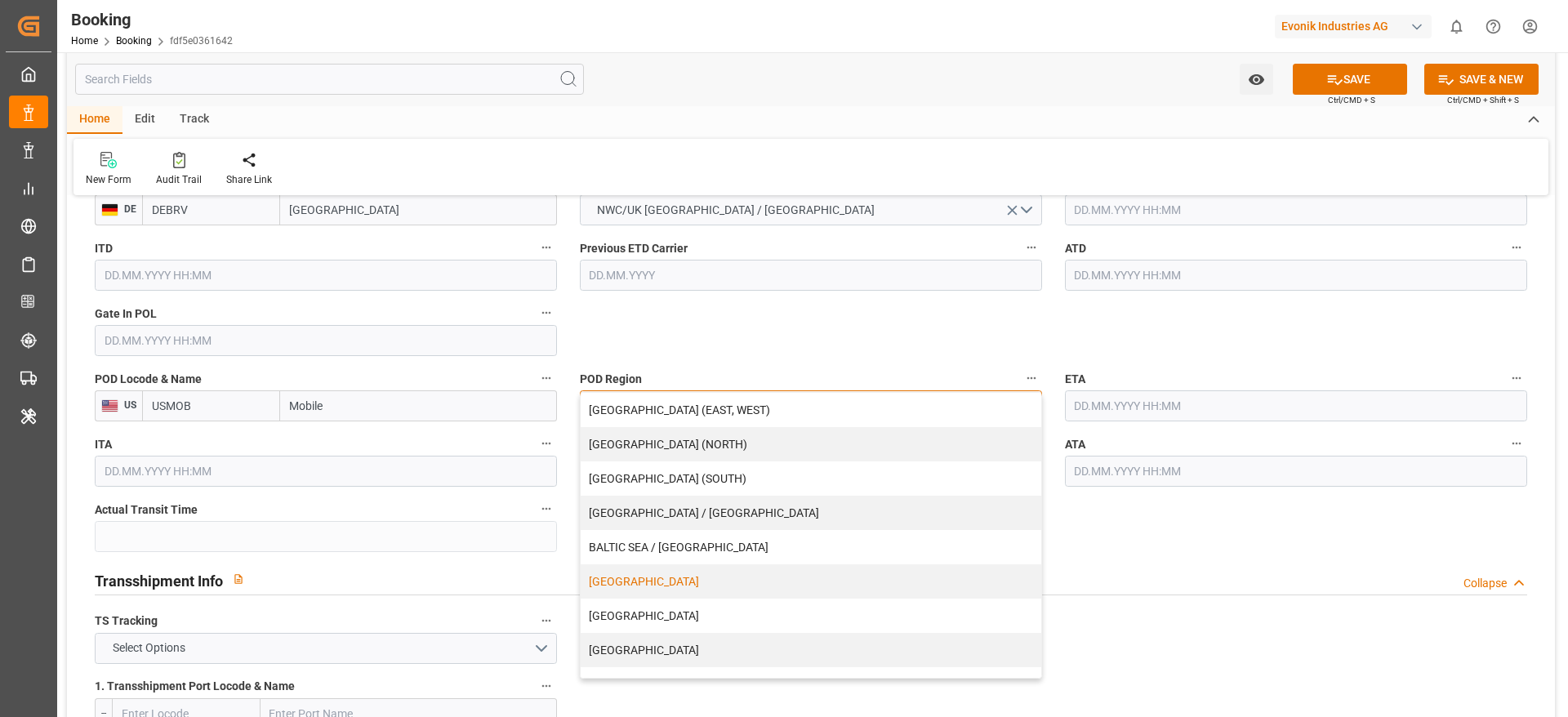
scroll to position [332, 0]
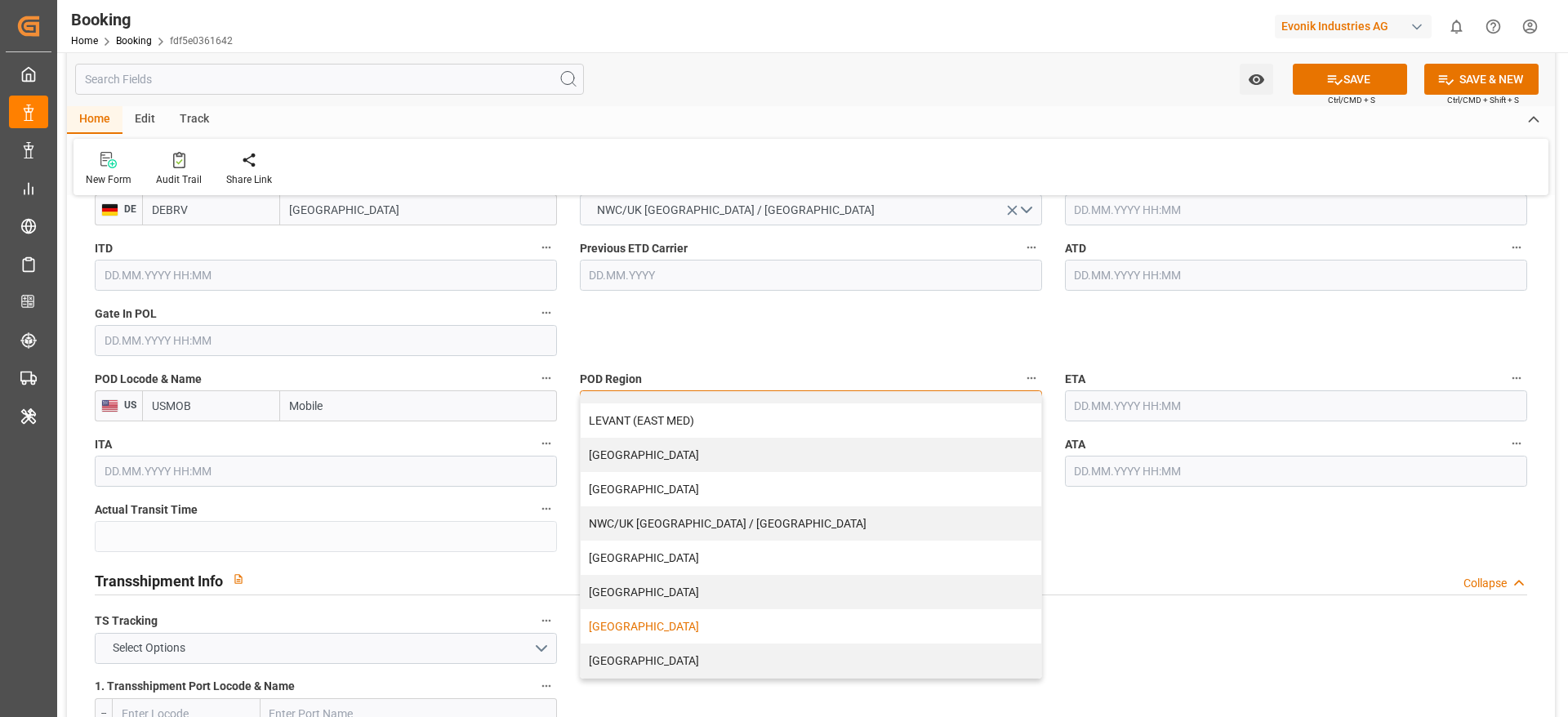
click at [635, 477] on div "USA" at bounding box center [810, 626] width 460 height 34
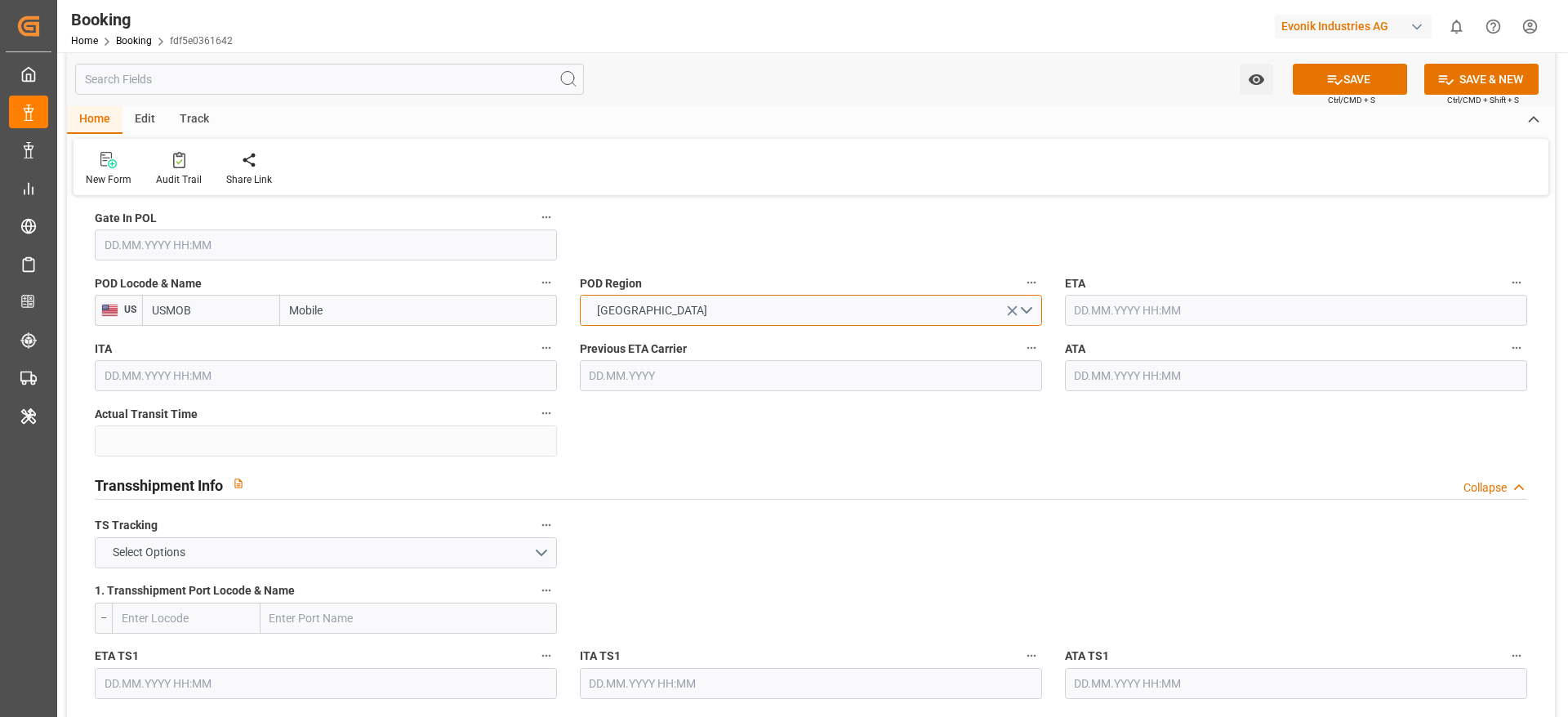
scroll to position [1592, 0]
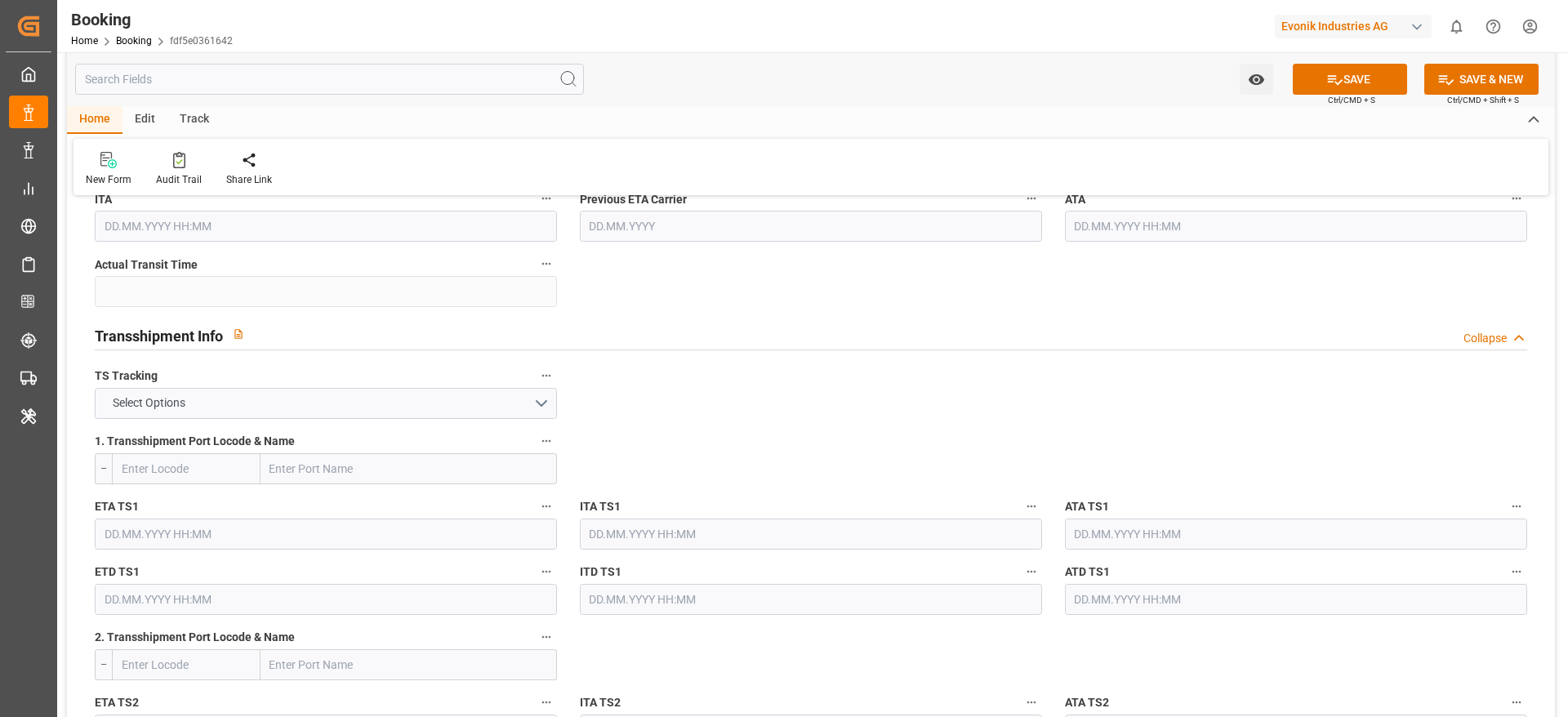
click at [290, 421] on div "TS Tracking Select Options" at bounding box center [326, 391] width 486 height 65
click at [295, 407] on button "Select Options" at bounding box center [326, 403] width 462 height 31
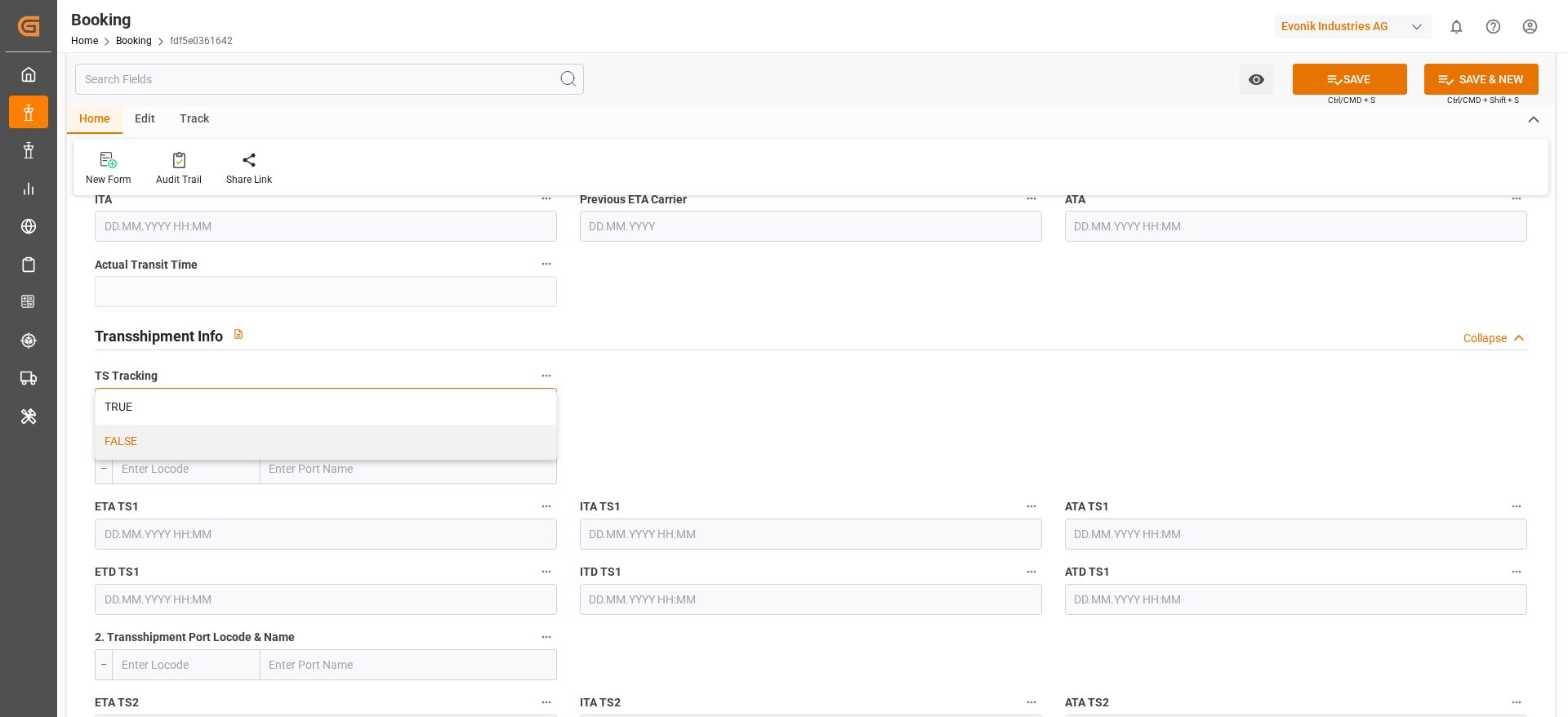
click at [286, 434] on div "FALSE" at bounding box center [326, 441] width 460 height 34
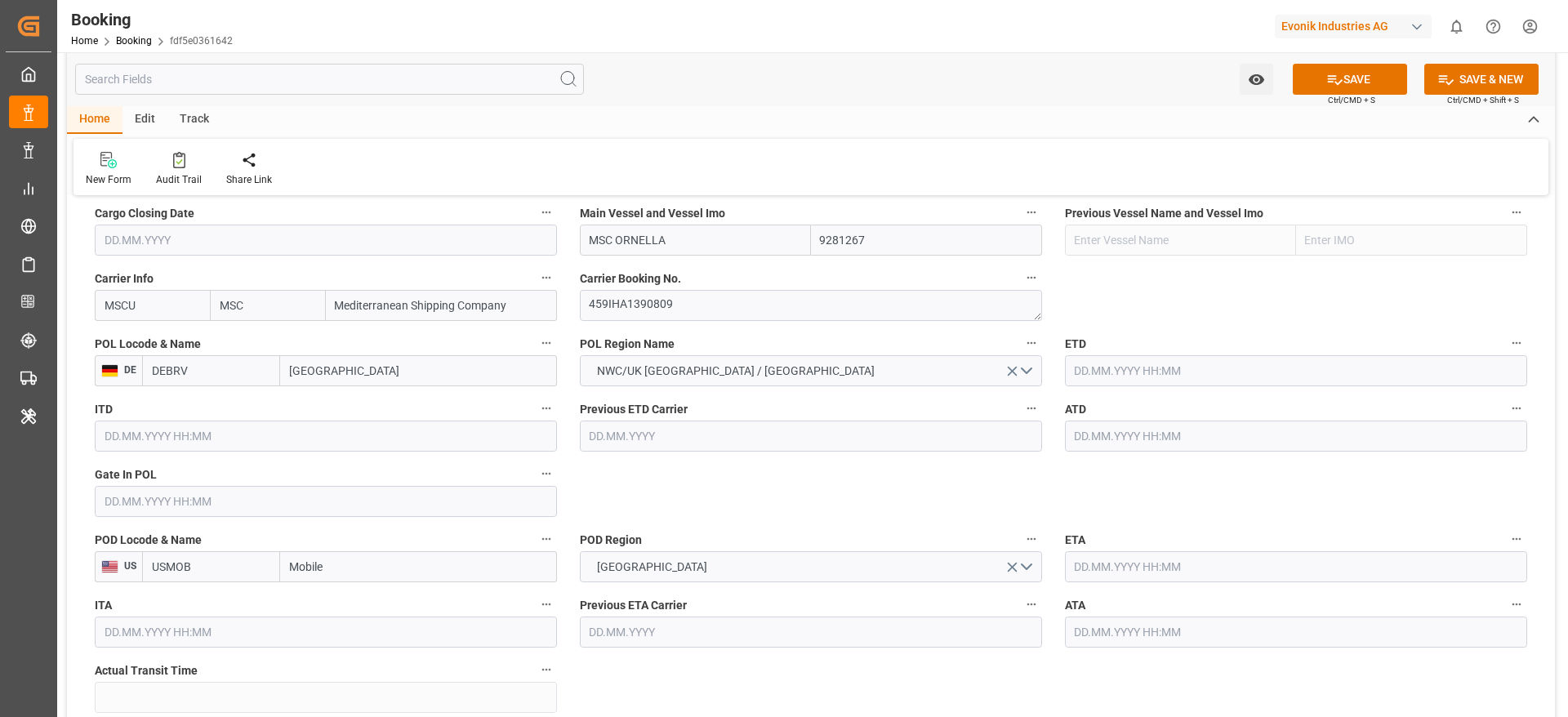
scroll to position [1225, 0]
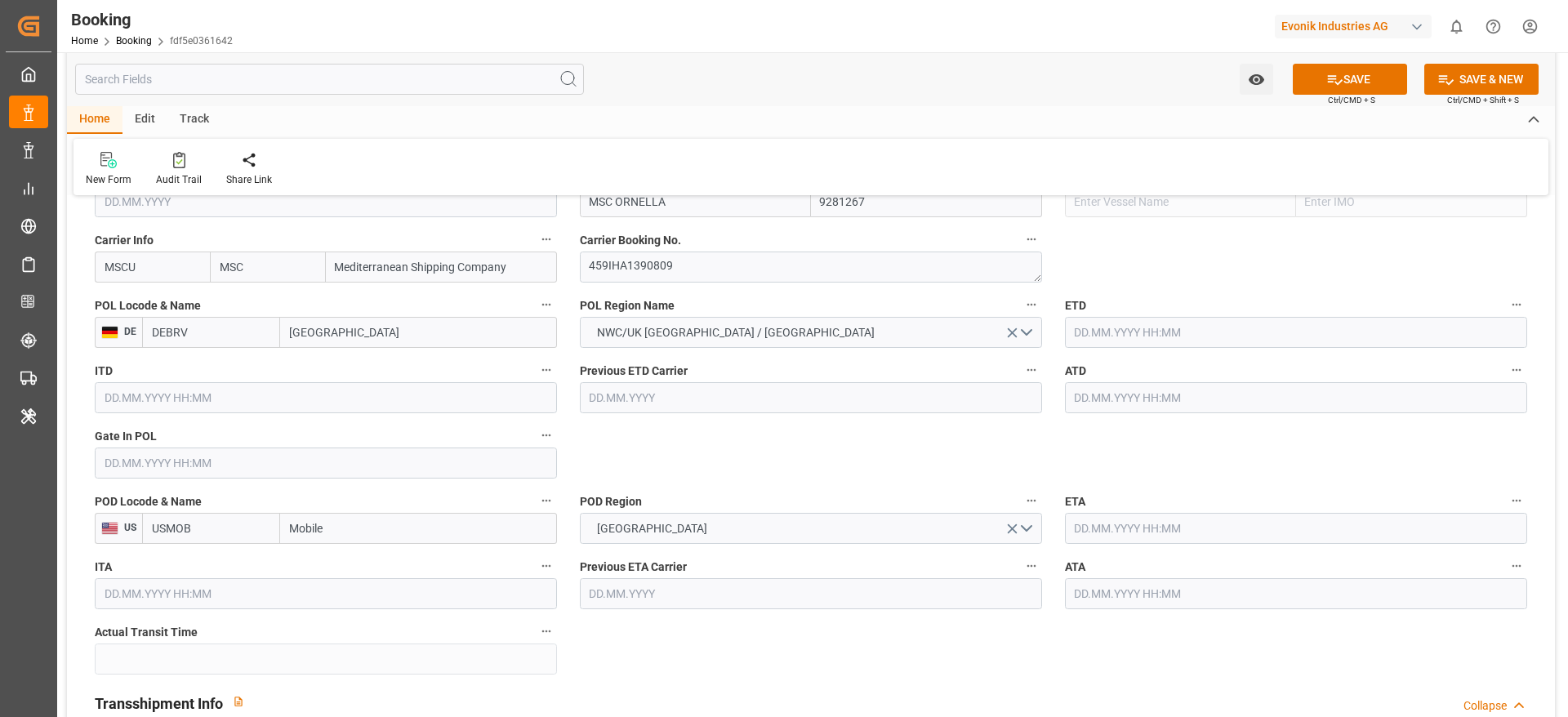
click at [1045, 397] on input "text" at bounding box center [1296, 397] width 462 height 31
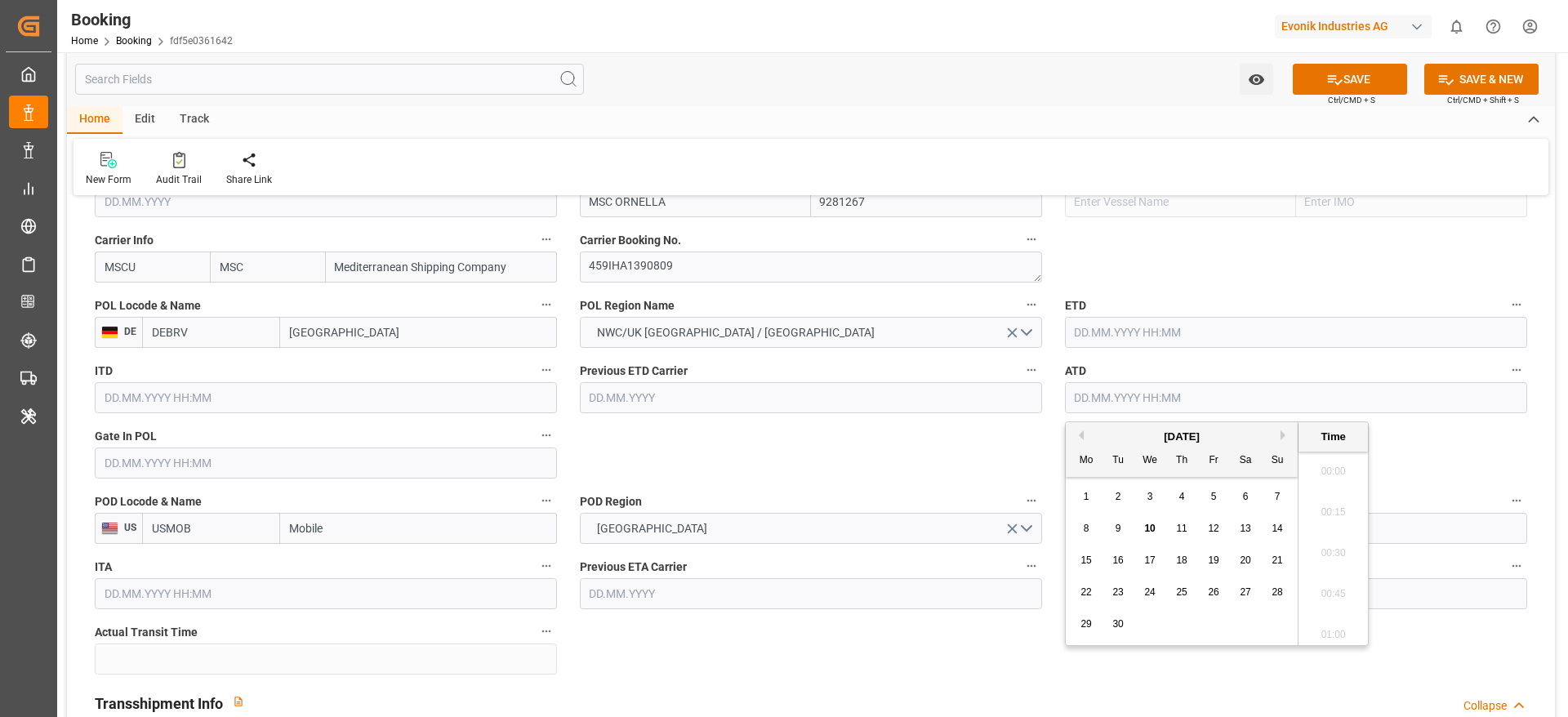
scroll to position [2046, 0]
click at [1045, 434] on div "September 2025" at bounding box center [1181, 436] width 232 height 16
click at [1045, 433] on button "Previous Month" at bounding box center [1079, 435] width 10 height 10
click at [1045, 477] on span "13" at bounding box center [1148, 560] width 11 height 12
type input "13.08.2025 00:00"
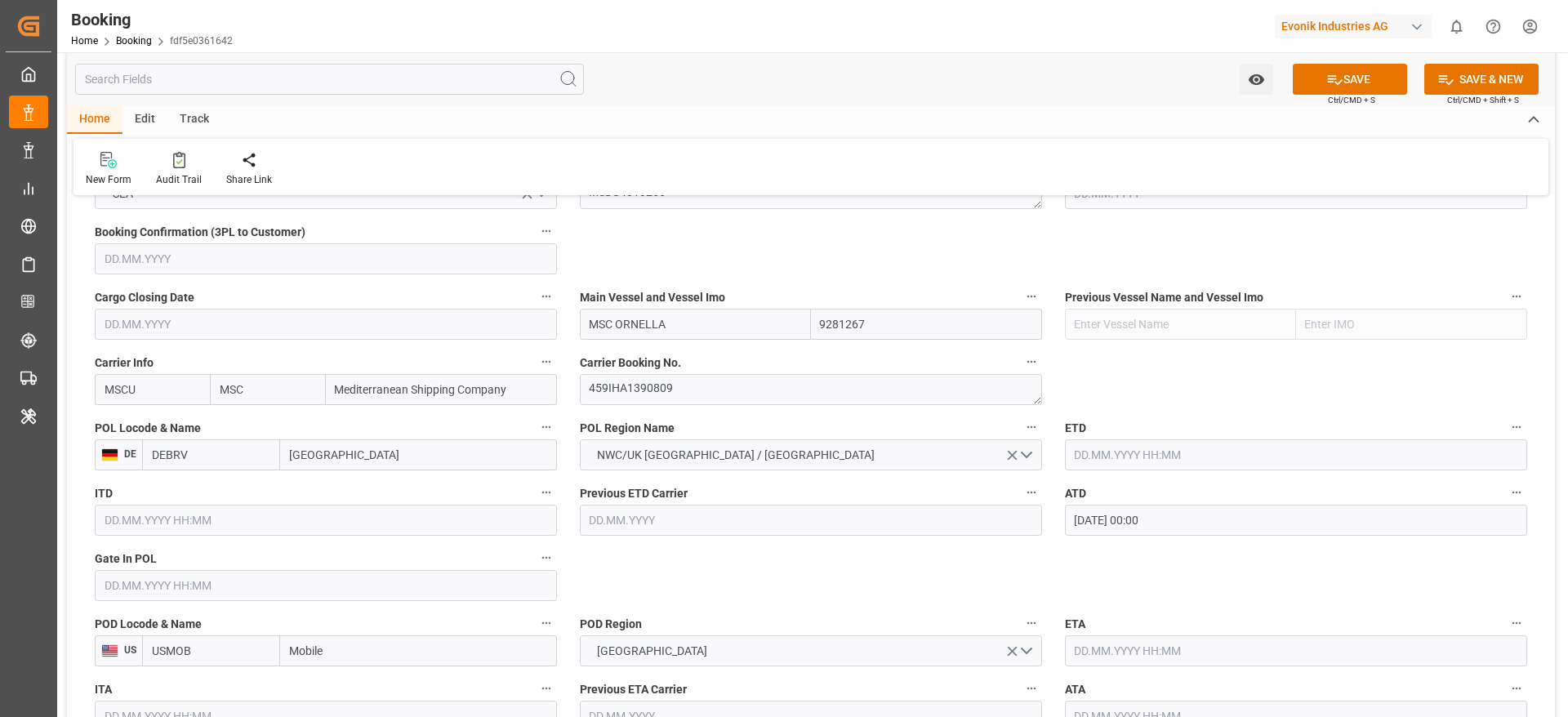
scroll to position [1225, 0]
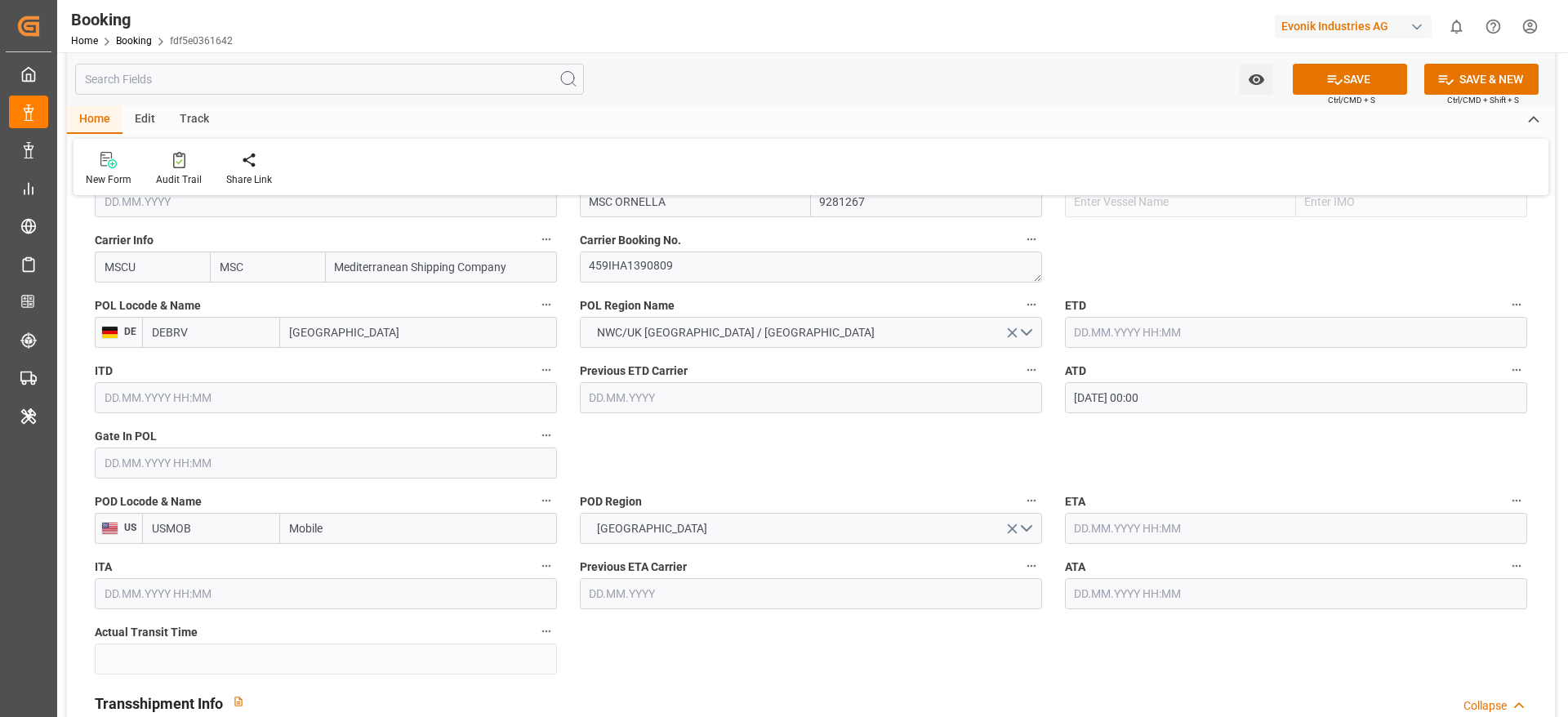
click at [260, 452] on input "text" at bounding box center [326, 463] width 462 height 31
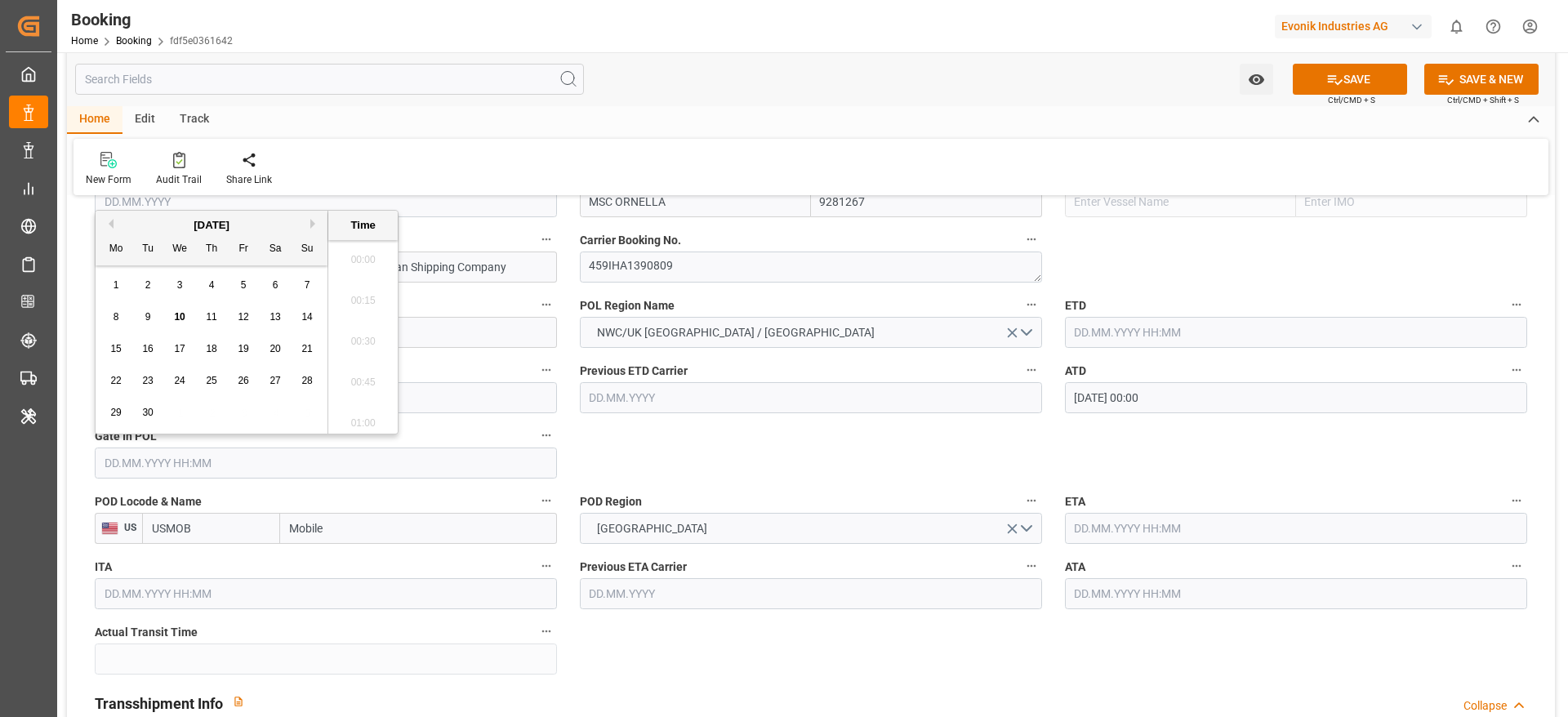
scroll to position [2046, 0]
click at [109, 223] on button "Previous Month" at bounding box center [109, 224] width 10 height 10
click at [118, 354] on span "11" at bounding box center [115, 349] width 11 height 12
type input "11.08.2025 00:00"
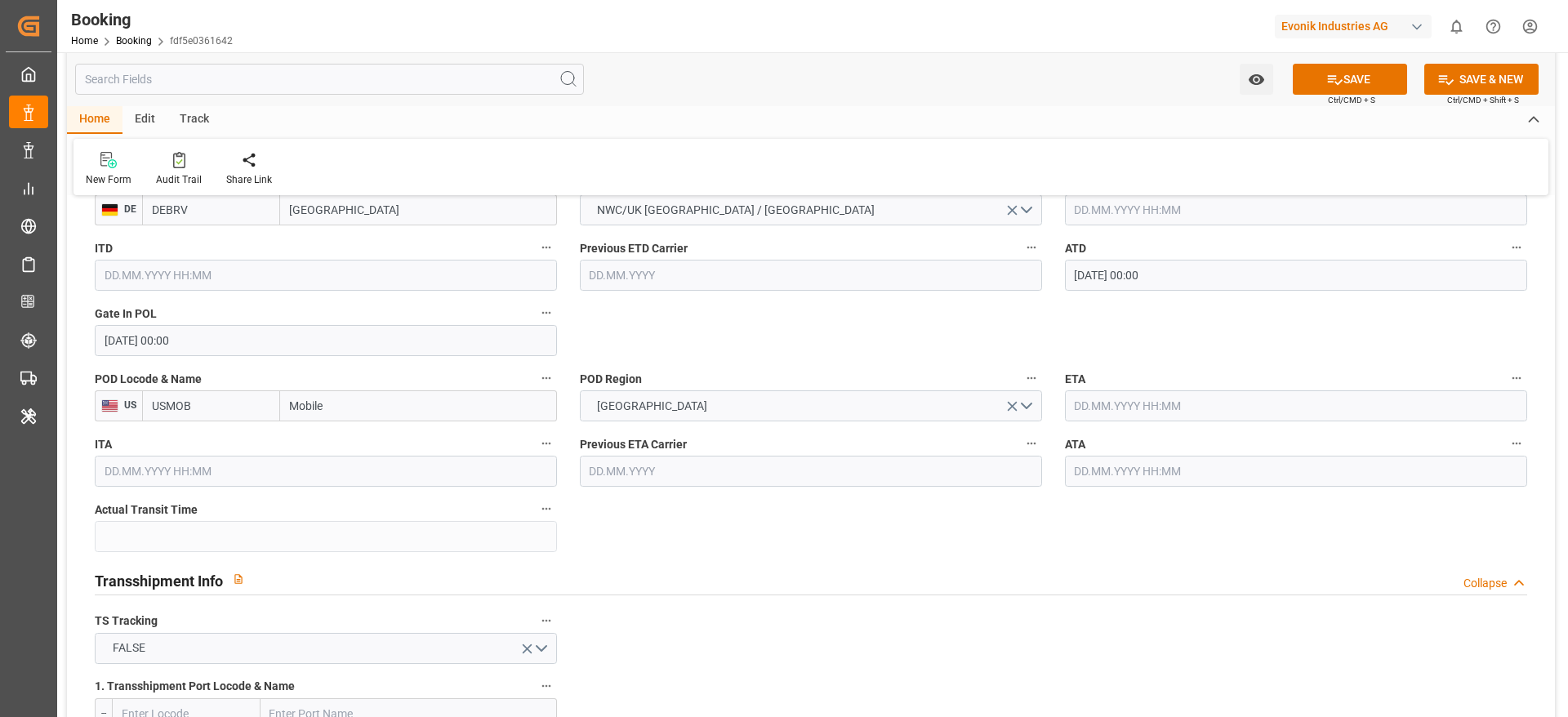
click at [1045, 466] on input "text" at bounding box center [1296, 471] width 462 height 31
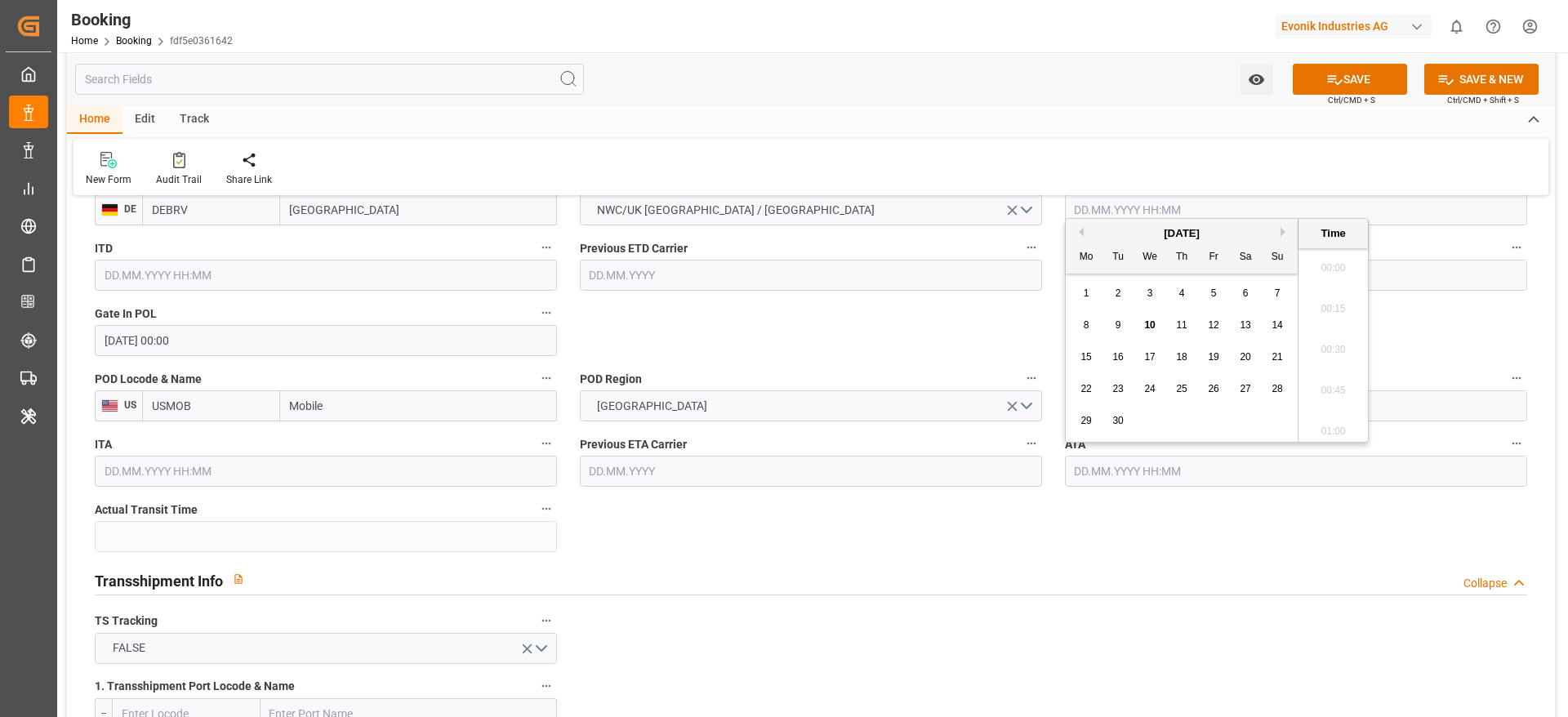
scroll to position [2046, 0]
click at [1045, 293] on div "6" at bounding box center [1245, 294] width 20 height 19
type input "06.09.2025 00:00"
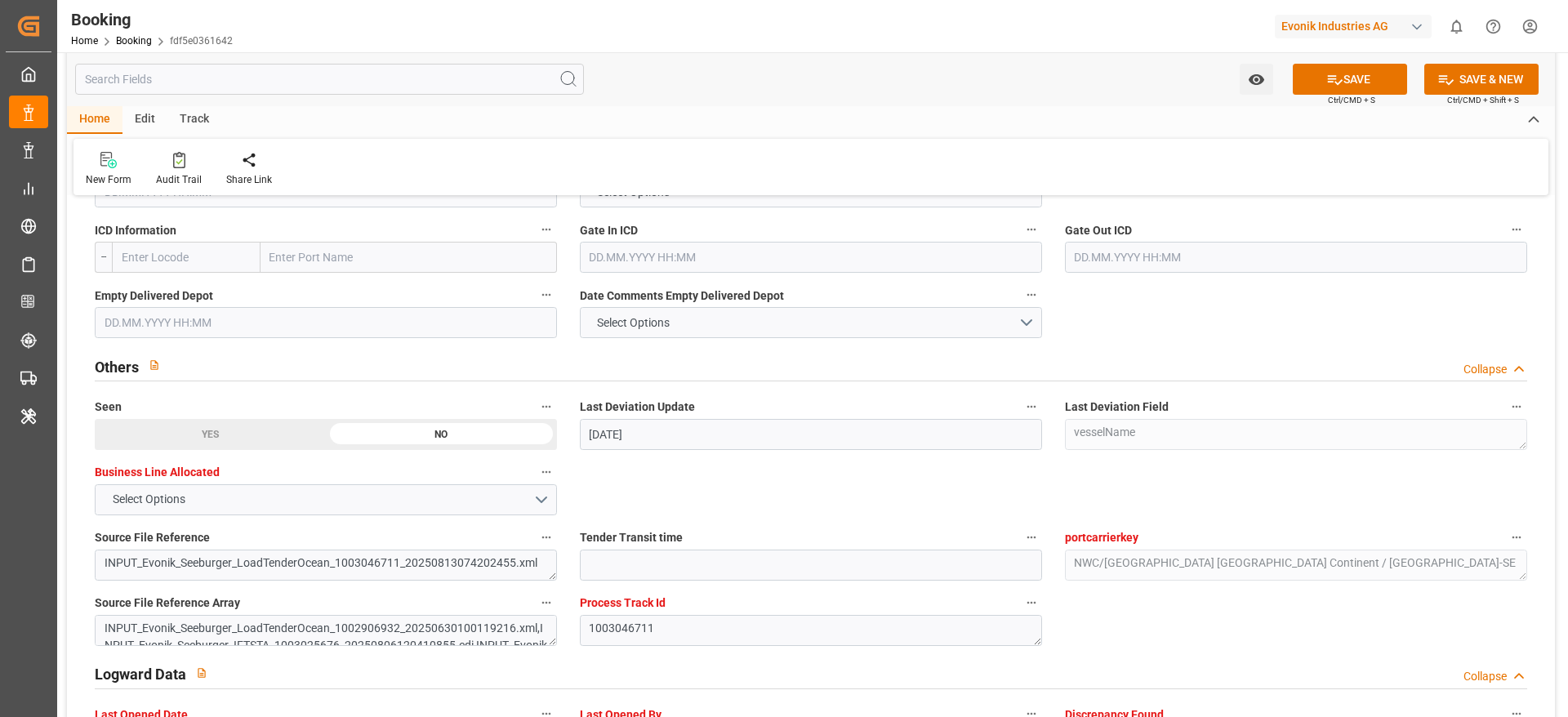
scroll to position [2326, 0]
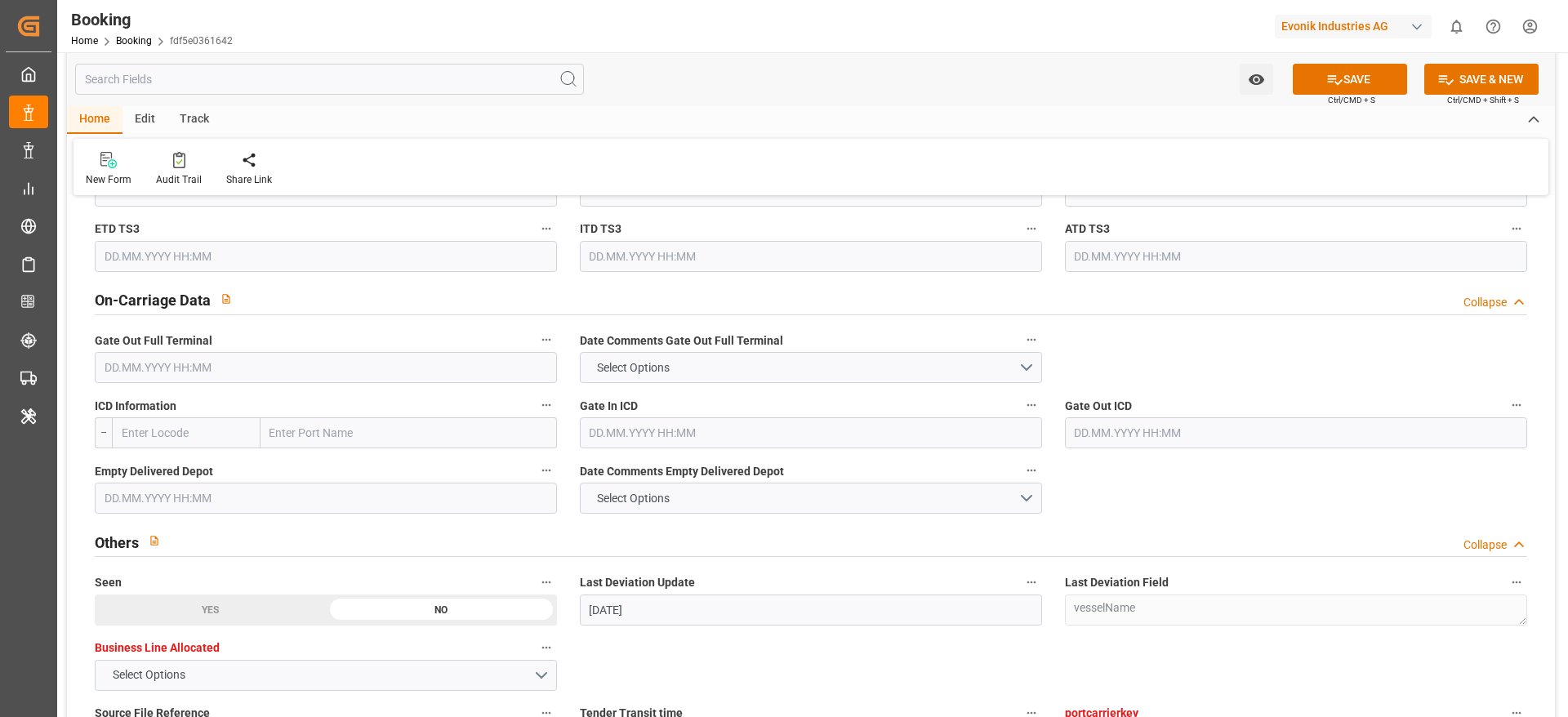
click at [208, 371] on input "text" at bounding box center [326, 367] width 462 height 31
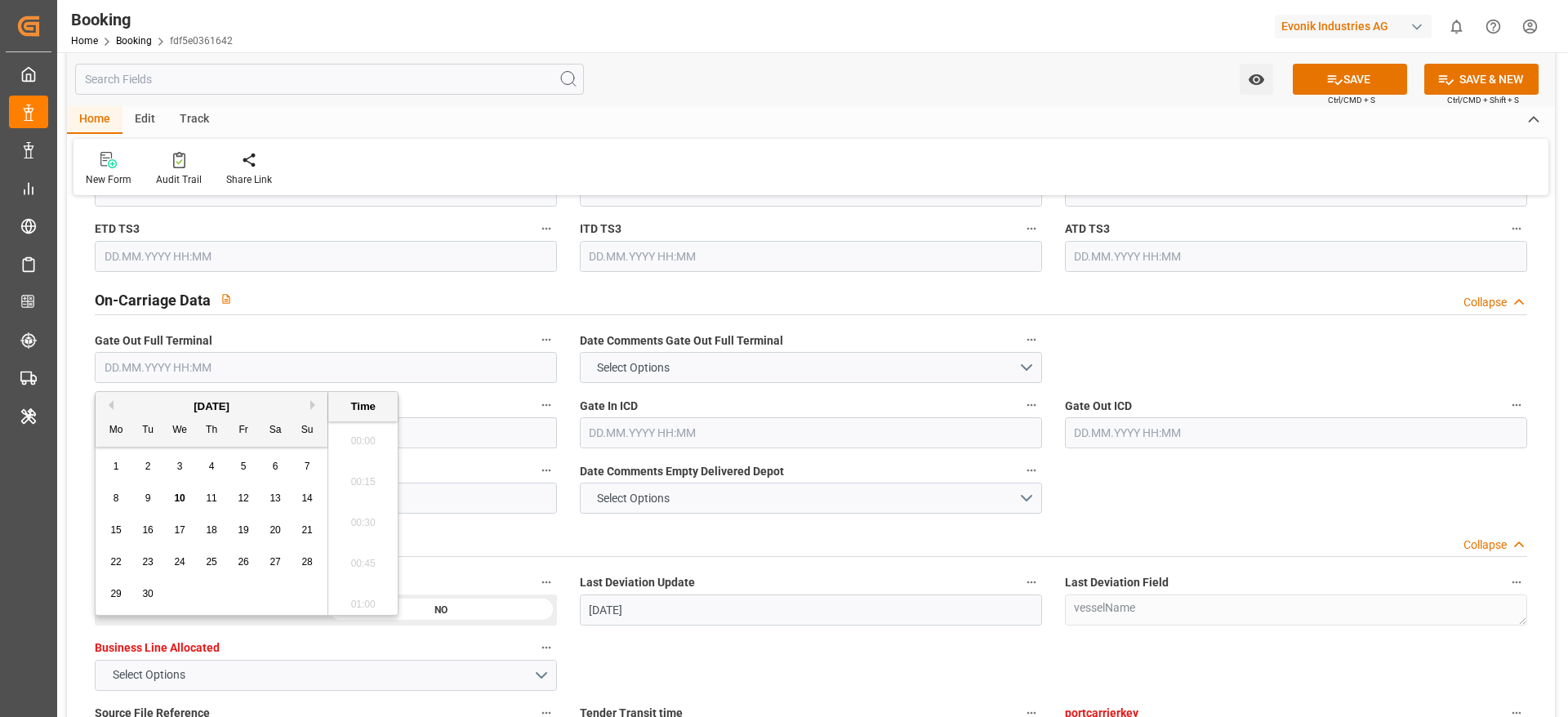
scroll to position [2046, 0]
click at [116, 477] on span "8" at bounding box center [116, 498] width 6 height 12
type input "08.09.2025 00:00"
click at [816, 166] on div "New Form Audit Trail Share Link" at bounding box center [811, 167] width 1475 height 56
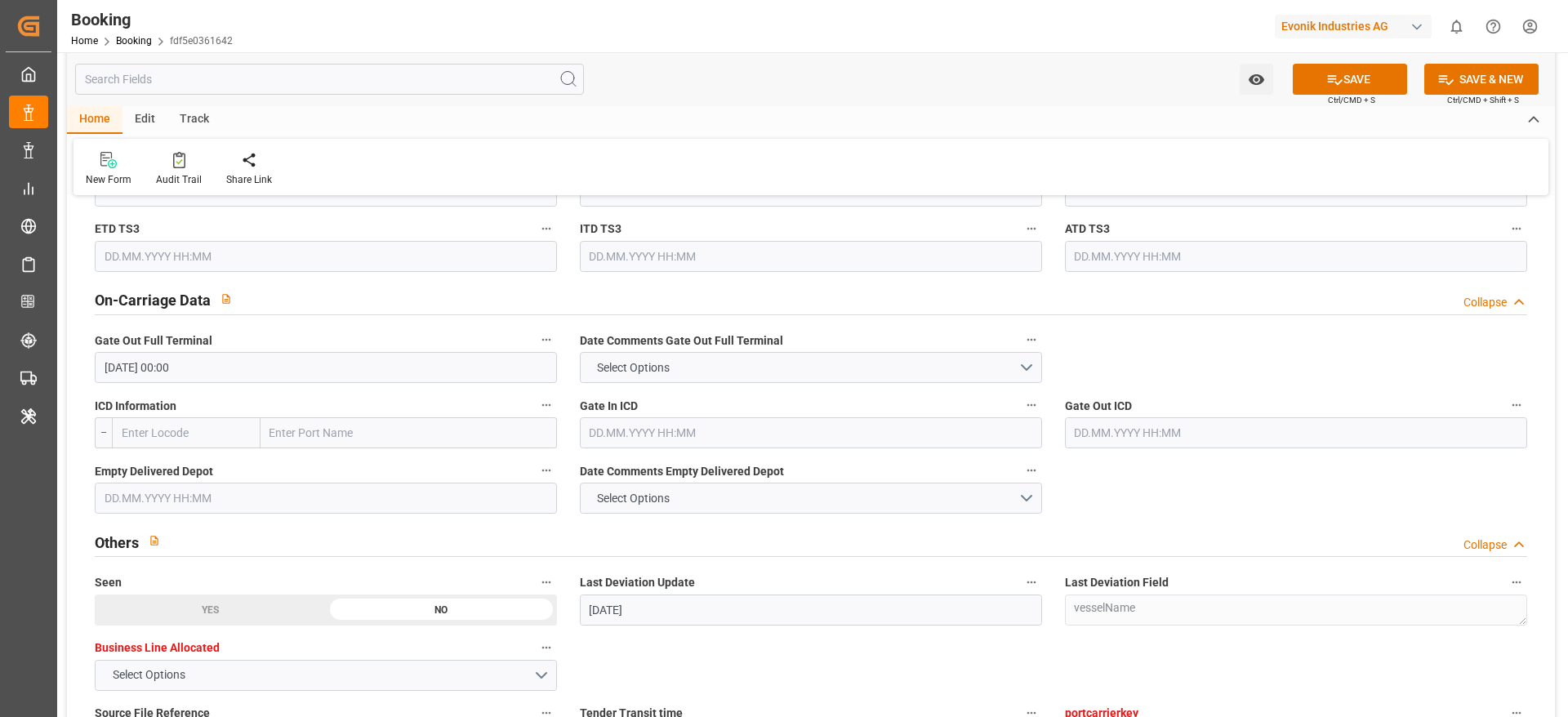
click at [181, 477] on input "text" at bounding box center [326, 498] width 462 height 31
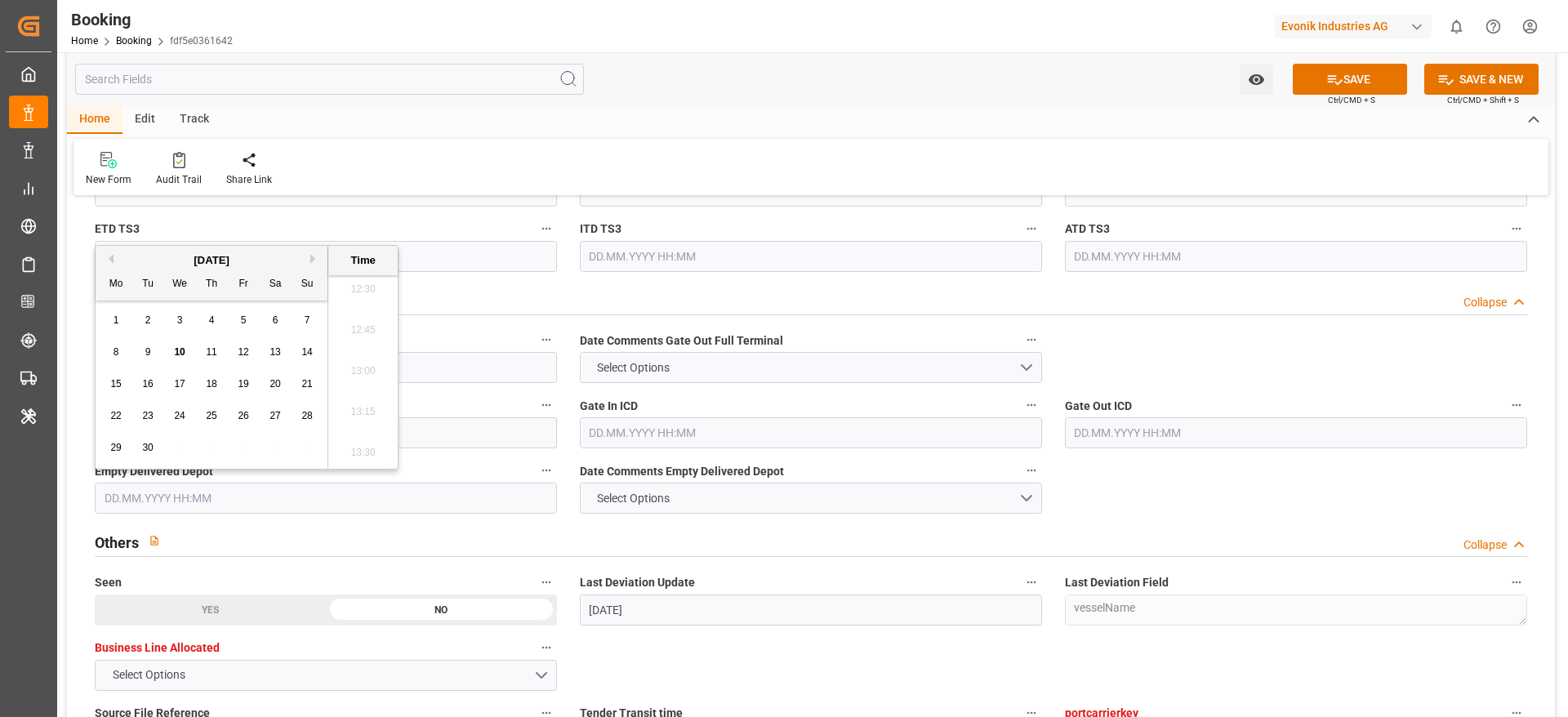
click at [185, 477] on input "text" at bounding box center [326, 498] width 462 height 31
click at [107, 353] on div "8" at bounding box center [116, 353] width 20 height 19
type input "08.09.2025 00:00"
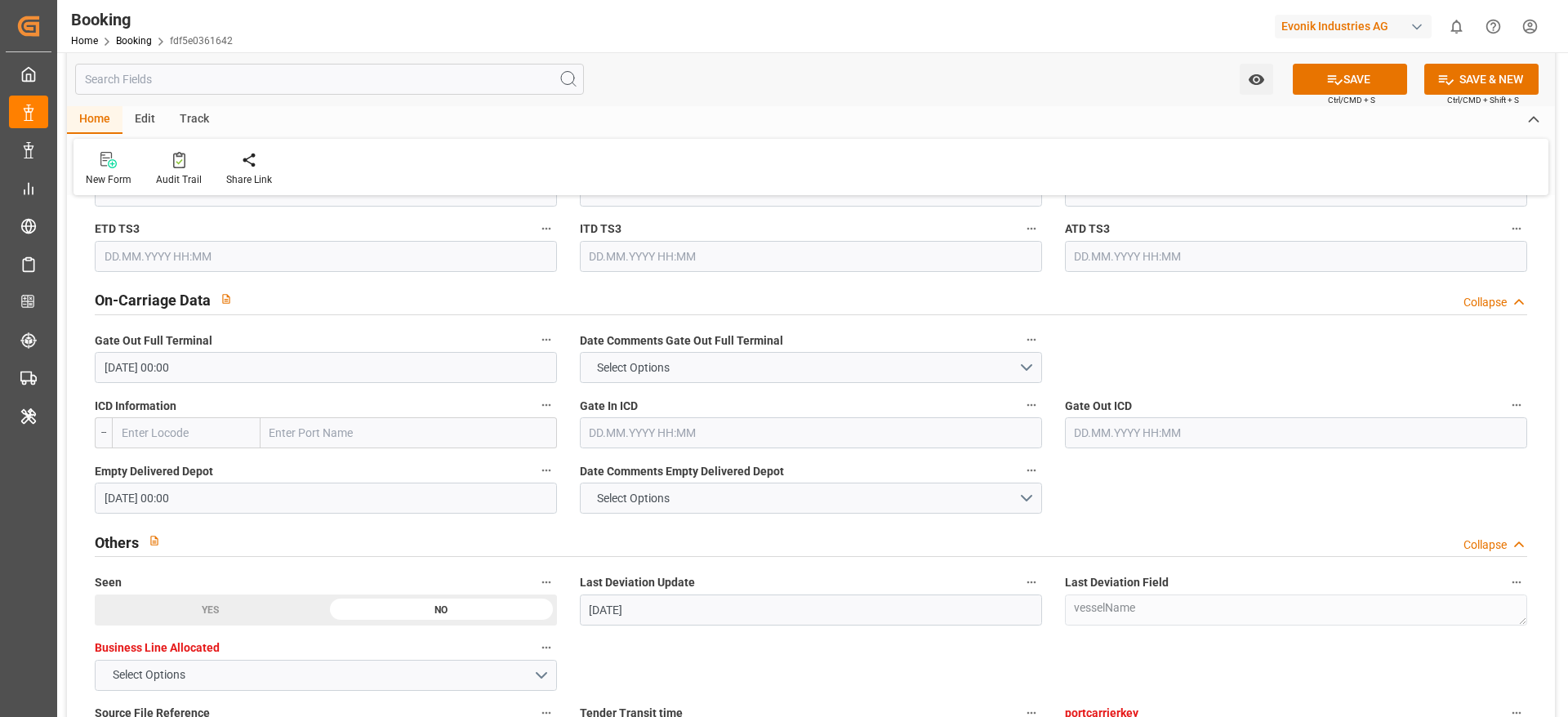
click at [842, 111] on div "Home Edit Track" at bounding box center [810, 120] width 1488 height 28
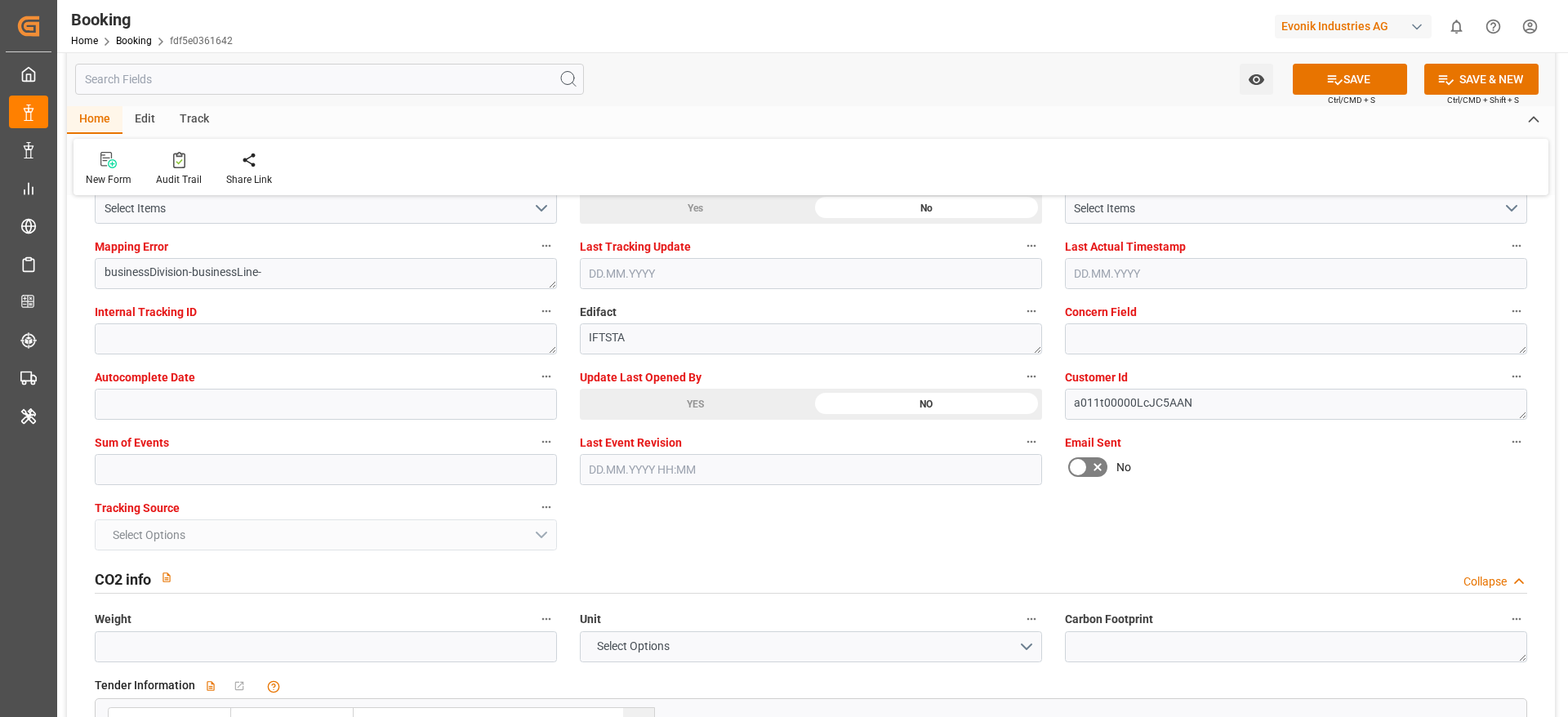
scroll to position [3307, 0]
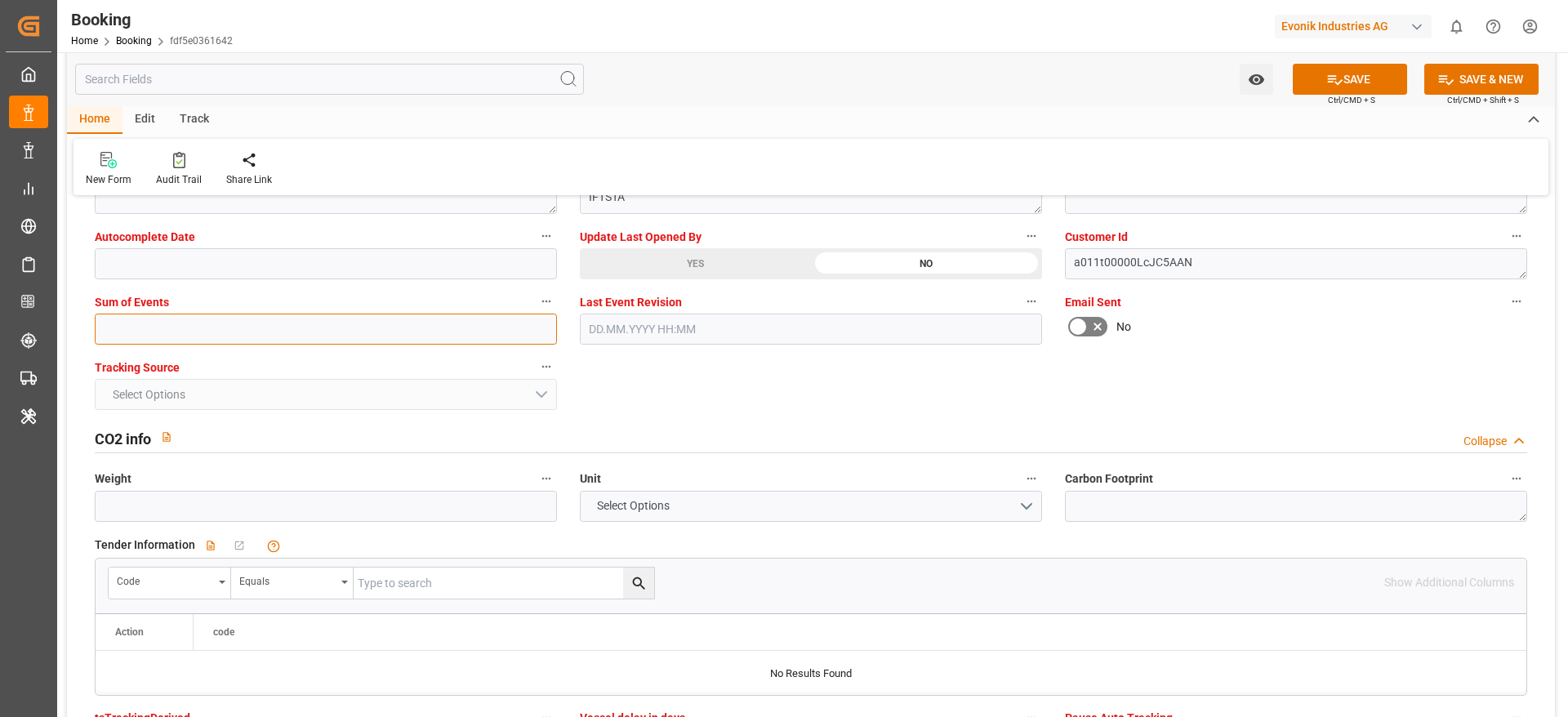
click at [194, 337] on input "text" at bounding box center [326, 329] width 462 height 31
type input "0"
click at [1045, 76] on button "SAVE" at bounding box center [1350, 79] width 114 height 31
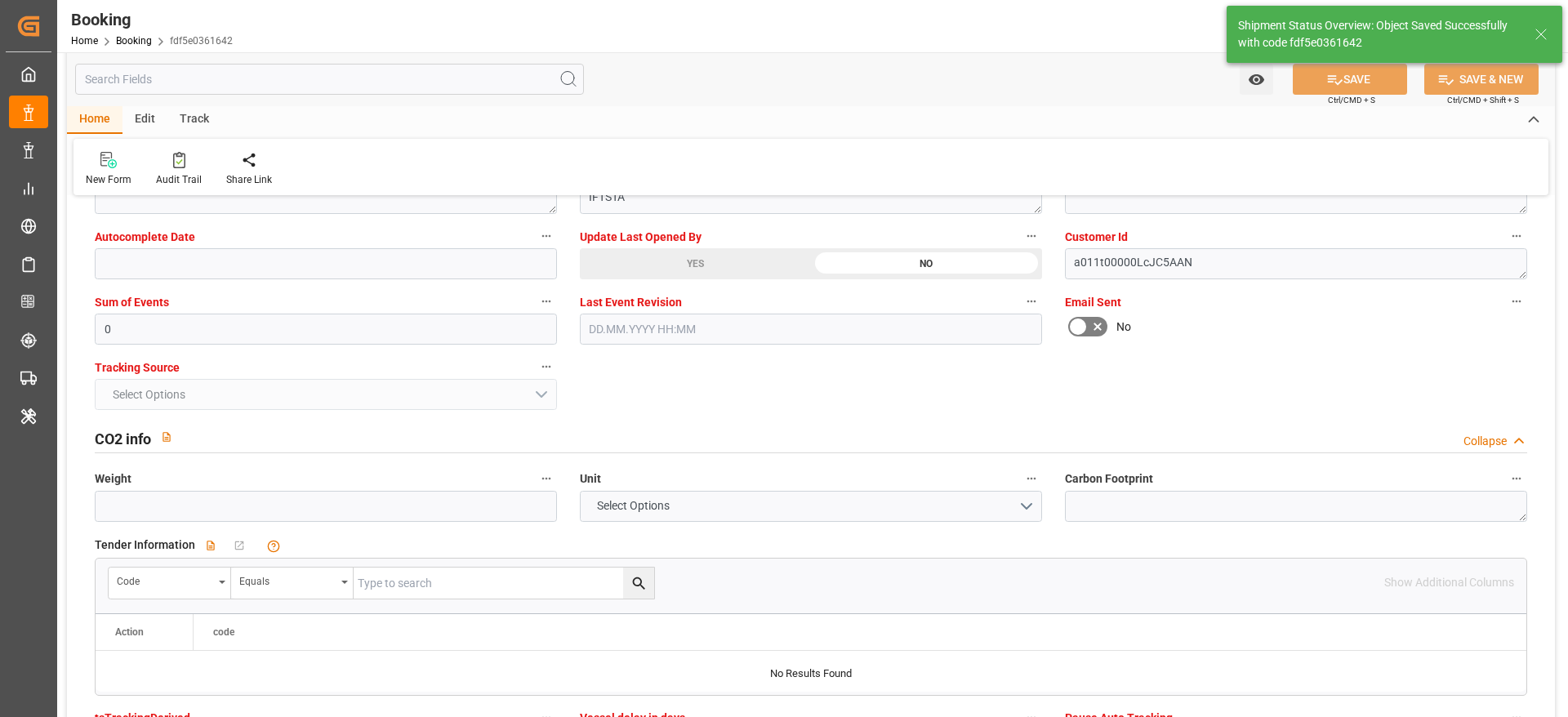
type textarea "NWC/UK North West Continent / UK_USMOB_MSCU_AT-SE"
type textarea "Gagan Prakash"
type input "24"
type input "10.09.2025 07:42"
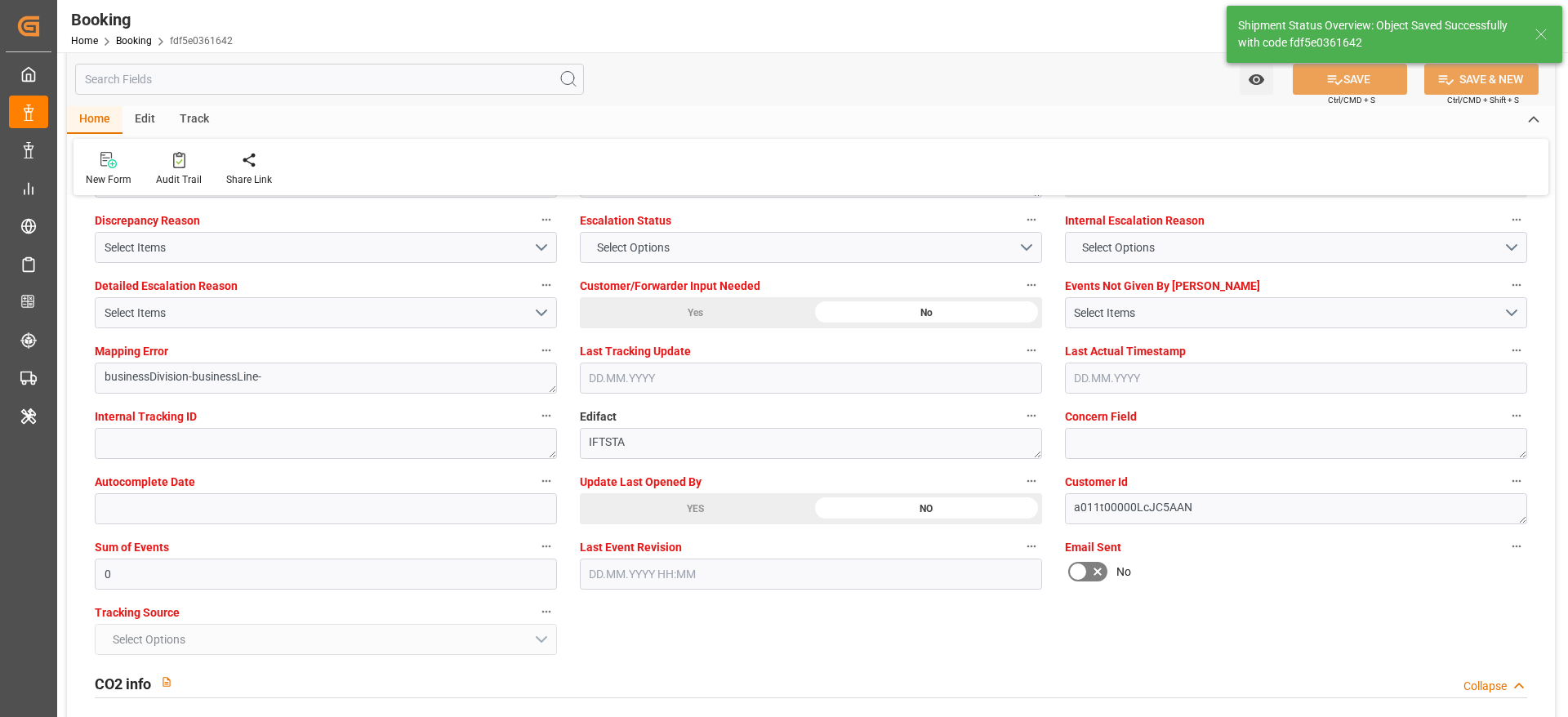
scroll to position [2939, 0]
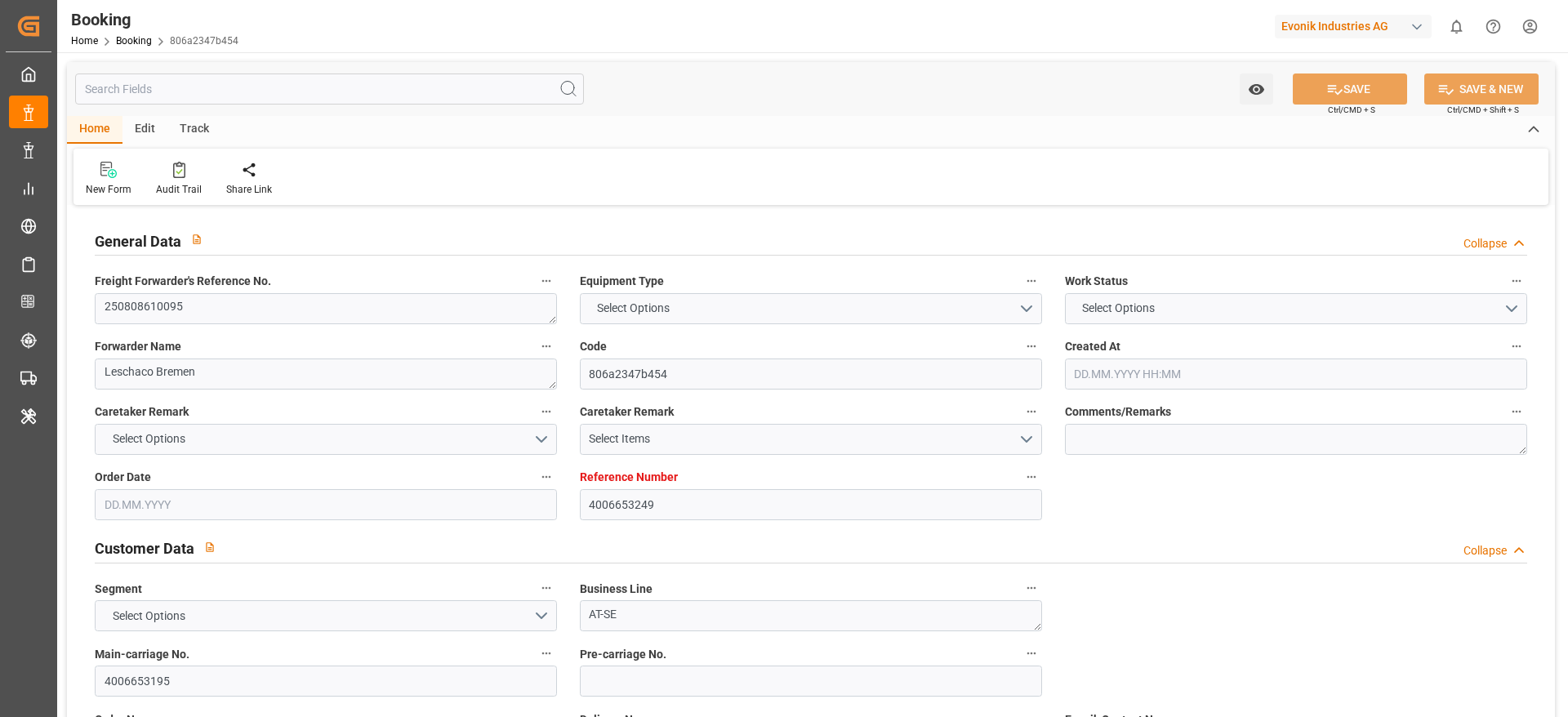
type input "4006653249"
type input "Dummy"
type input "Dummy Carrier"
type input "DEHAM"
type input "USNCD"
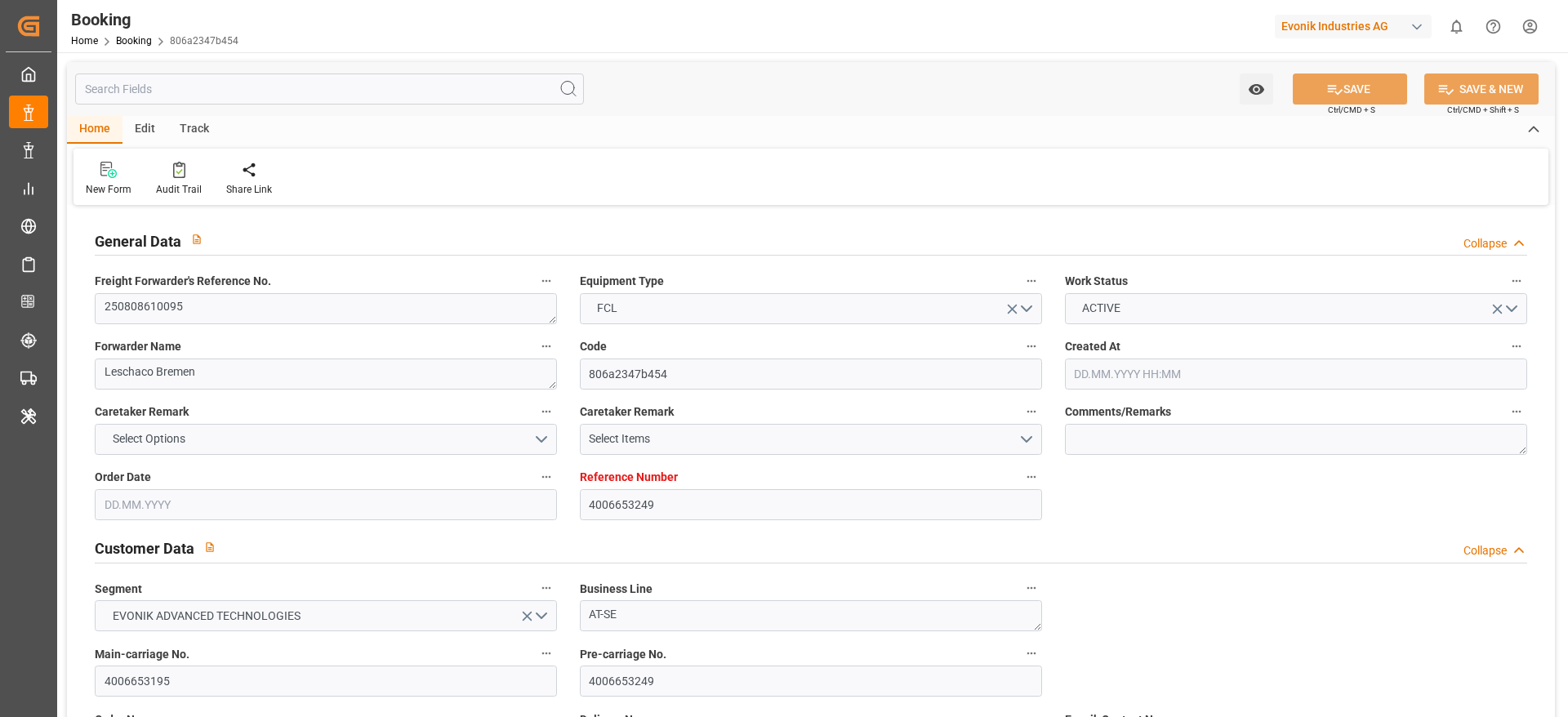
type input "[DATE] 09:52"
type input "[DATE]"
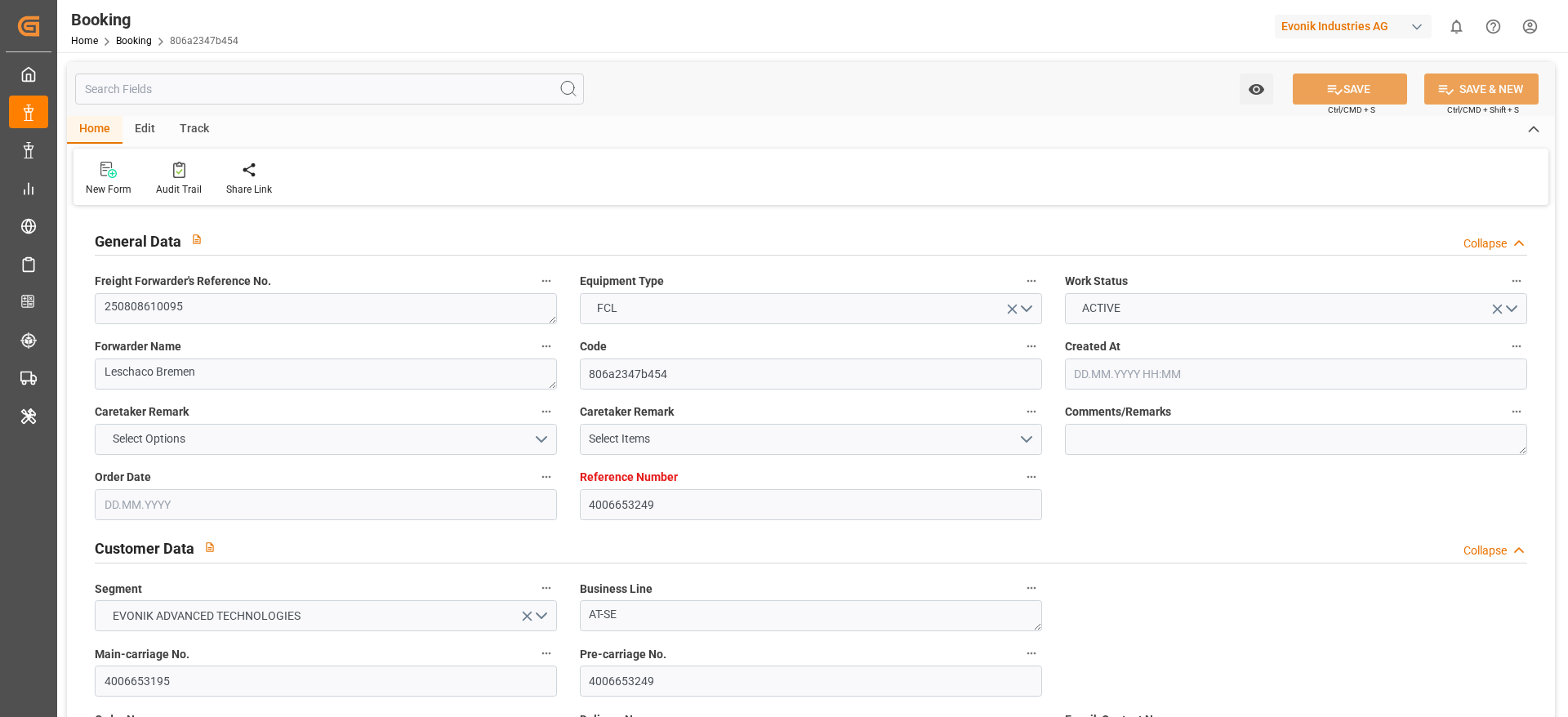
type input "[DATE] 05:20"
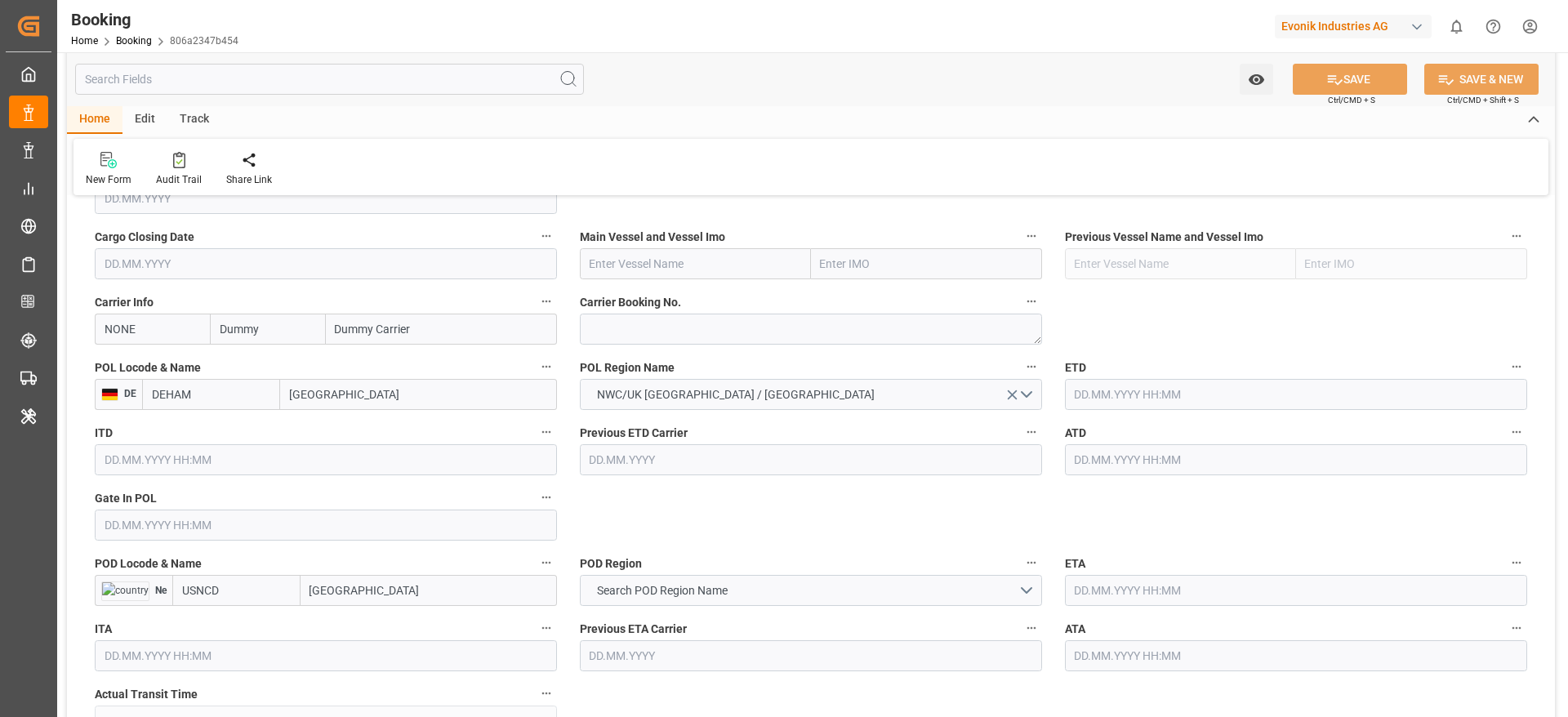
scroll to position [1103, 0]
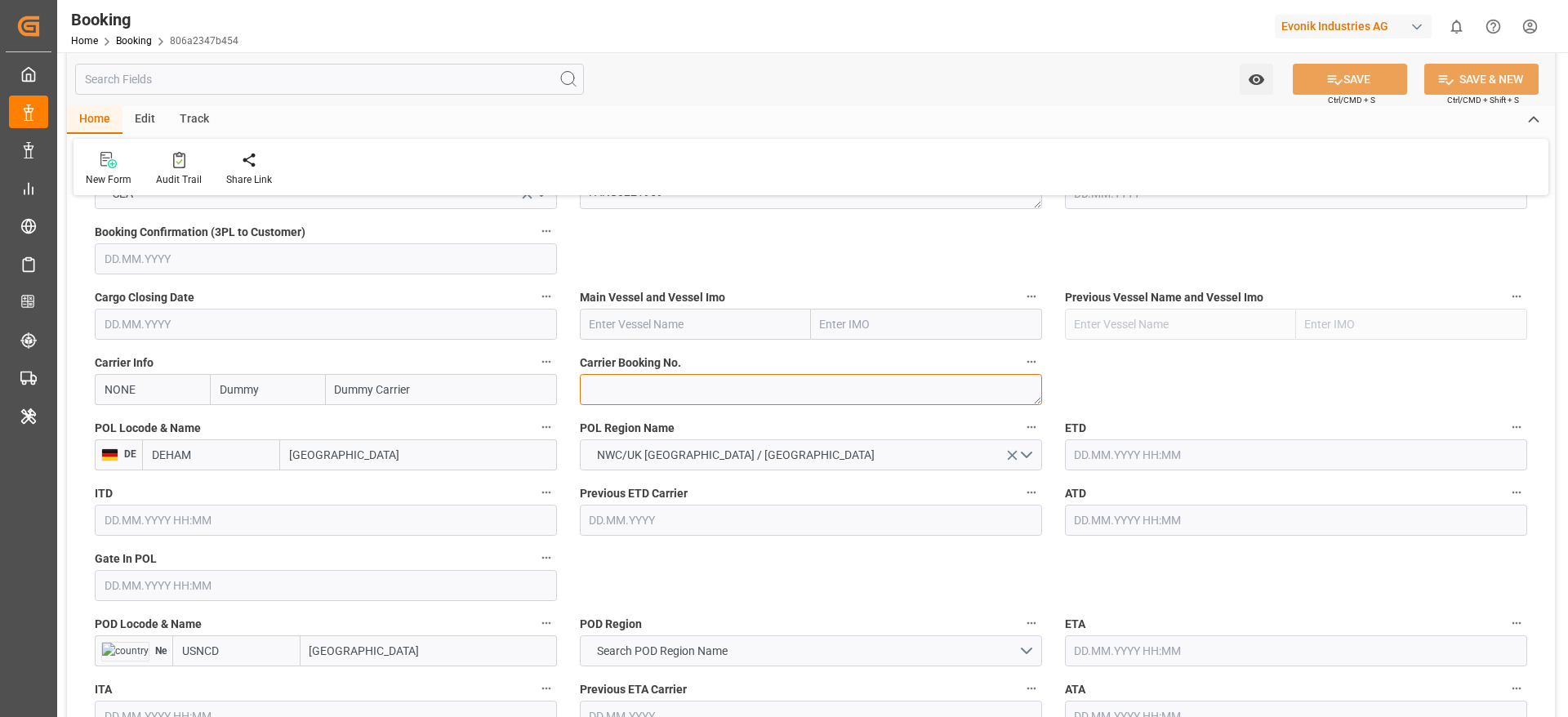
click at [684, 391] on textarea at bounding box center [810, 390] width 462 height 31
paste textarea "31069362"
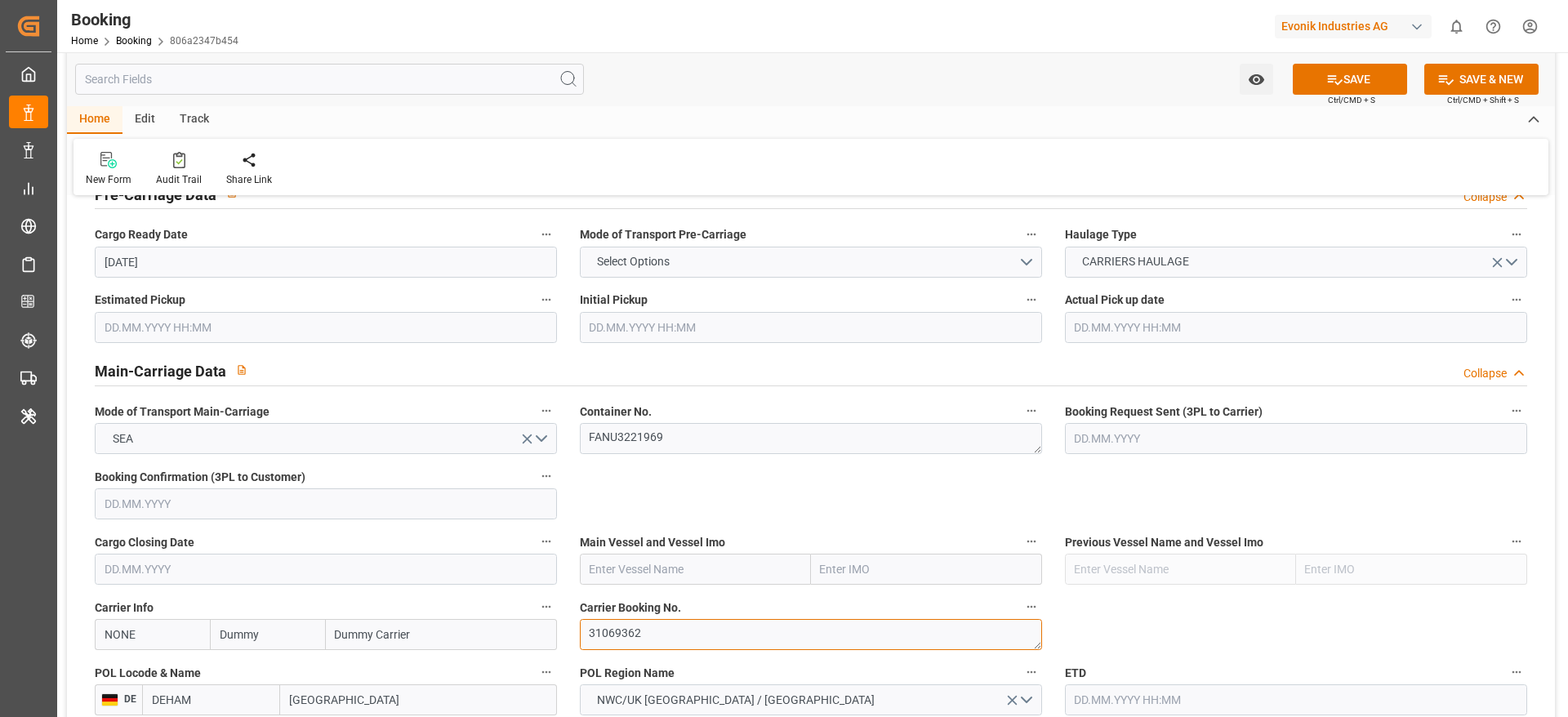
type textarea "31069362"
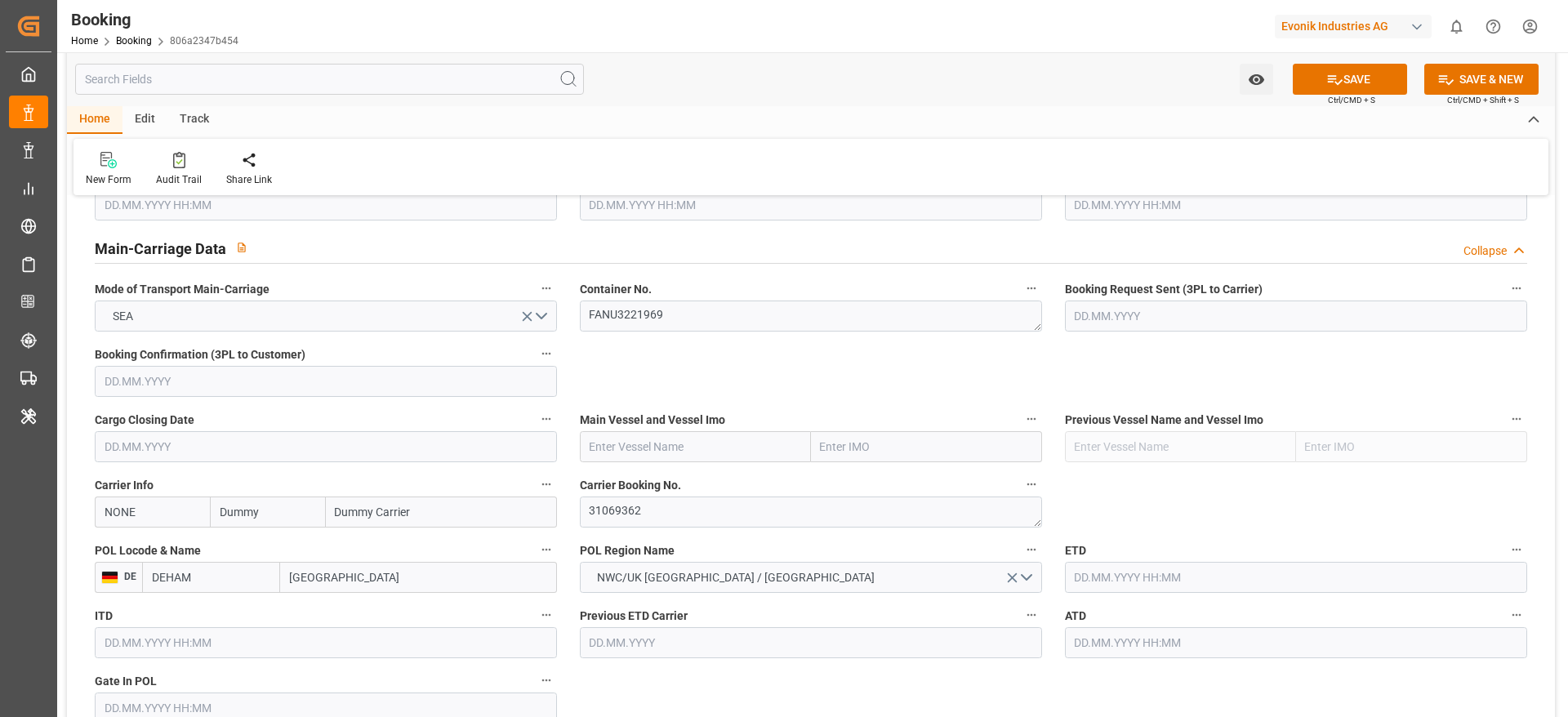
click at [277, 514] on input "Dummy" at bounding box center [267, 512] width 115 height 31
click at [268, 521] on input "hlcu" at bounding box center [267, 512] width 115 height 31
type input "hl"
